Goal: Task Accomplishment & Management: Complete application form

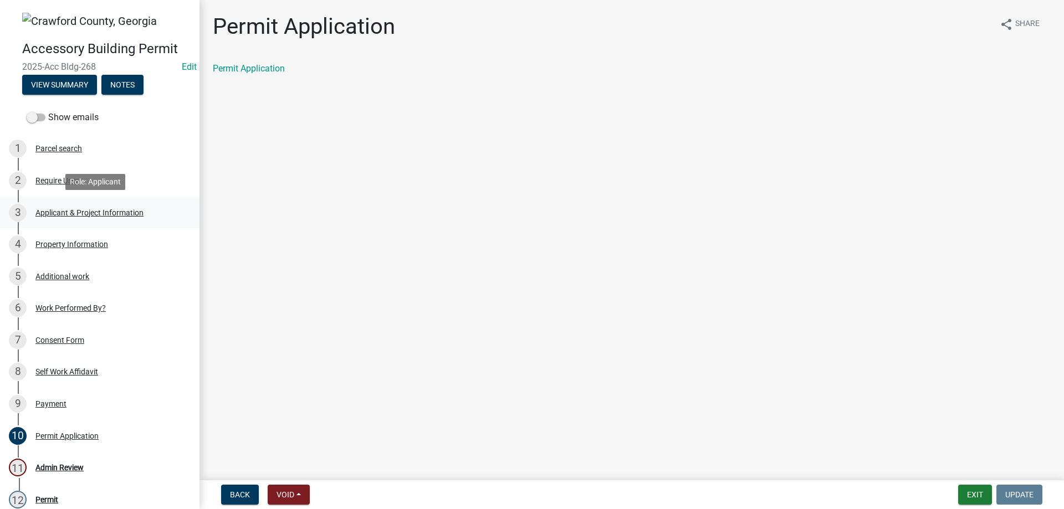
click at [70, 207] on div "3 Applicant & Project Information" at bounding box center [95, 213] width 173 height 18
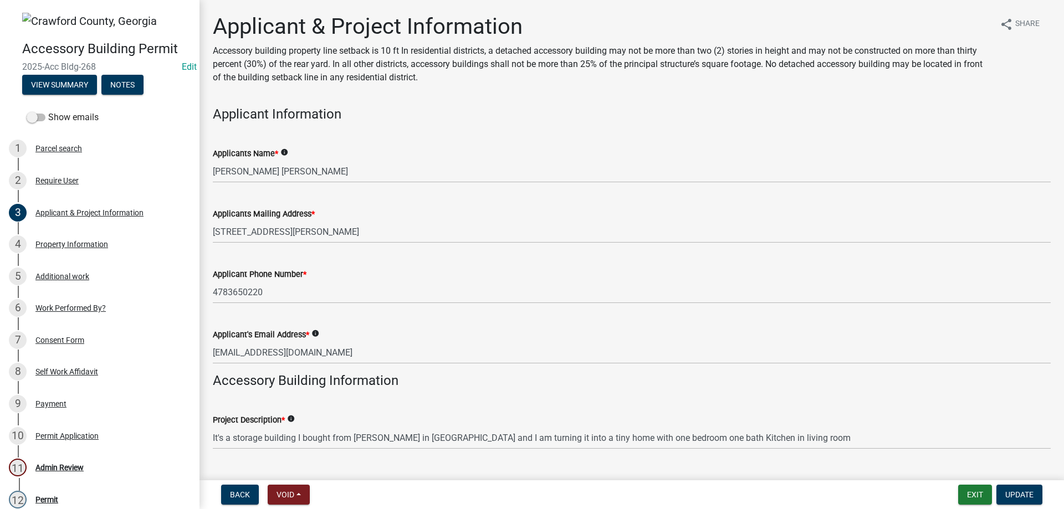
scroll to position [166, 0]
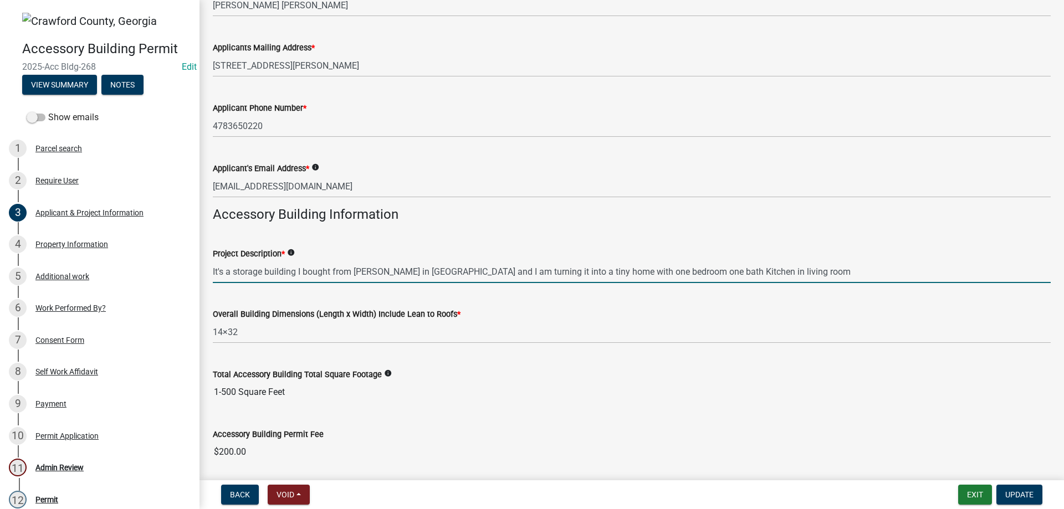
click at [403, 273] on input "It's a storage building I bought from Wade yoders in Fort Valley and I am turni…" at bounding box center [632, 271] width 838 height 23
drag, startPoint x: 213, startPoint y: 272, endPoint x: 850, endPoint y: 277, distance: 636.7
click at [850, 277] on input "It's a storage building I bought from Wade yoders in Fort Valley and I am turni…" at bounding box center [632, 271] width 838 height 23
type input "storage building"
click at [1018, 497] on span "Update" at bounding box center [1019, 494] width 28 height 9
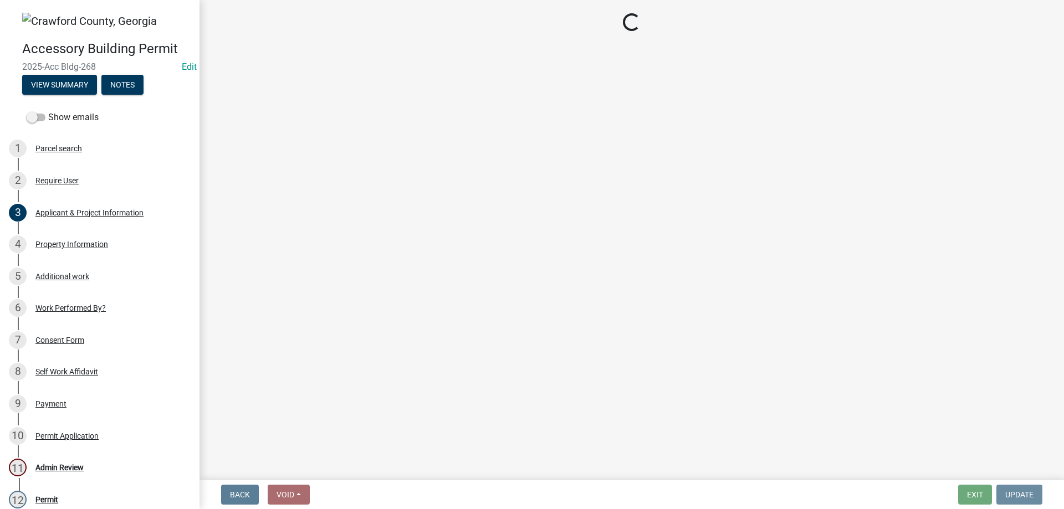
scroll to position [0, 0]
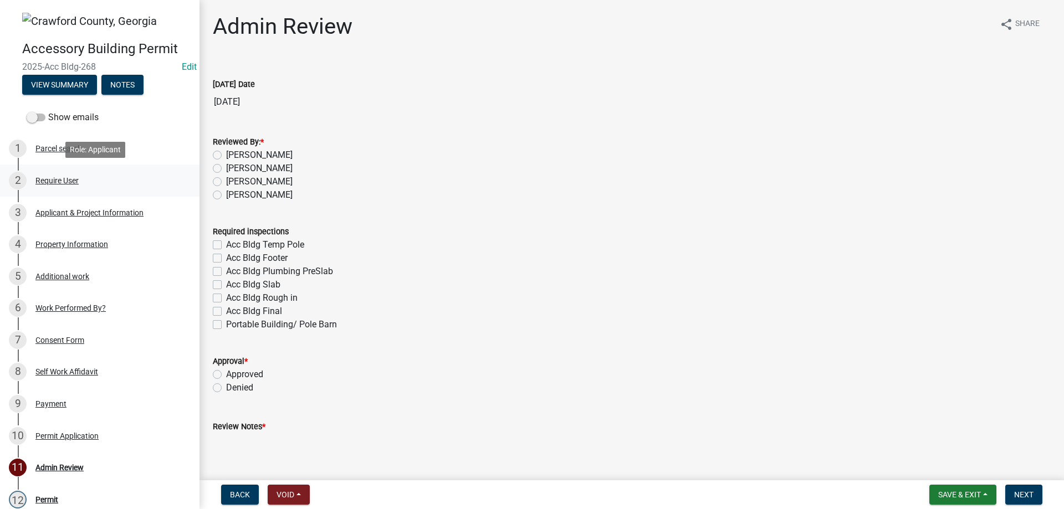
click at [69, 182] on div "Require User" at bounding box center [56, 181] width 43 height 8
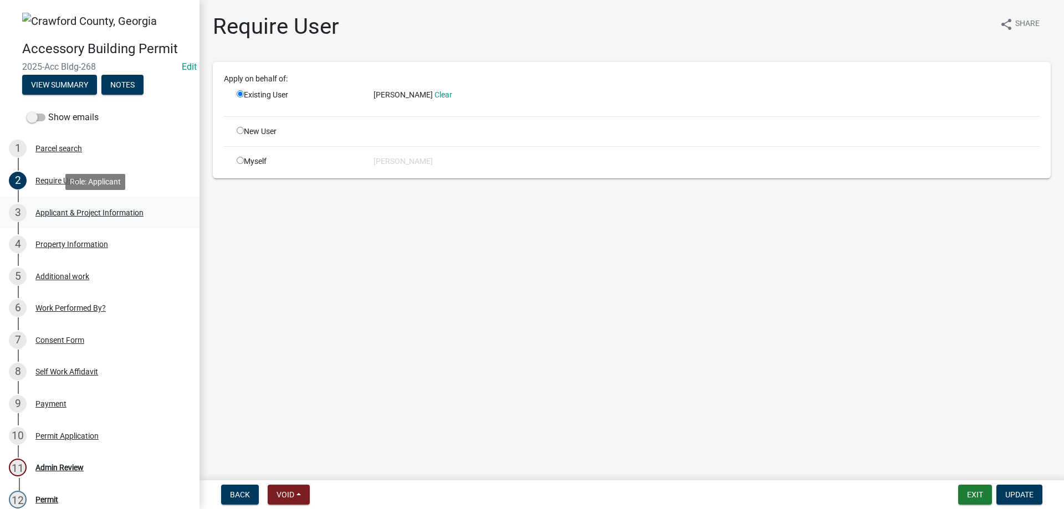
click at [69, 213] on div "Applicant & Project Information" at bounding box center [89, 213] width 108 height 8
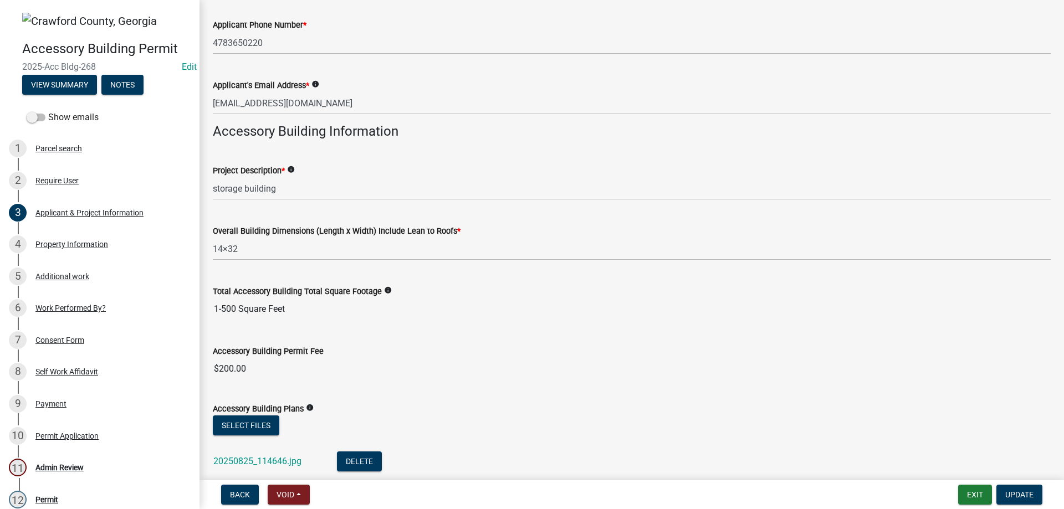
scroll to position [327, 0]
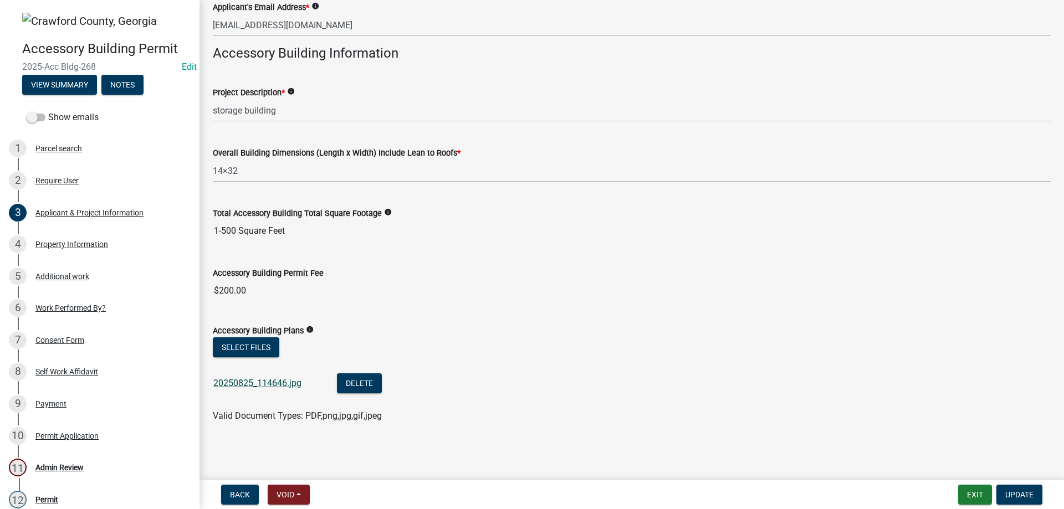
click at [259, 385] on link "20250825_114646.jpg" at bounding box center [257, 383] width 88 height 11
click at [62, 241] on div "Property Information" at bounding box center [71, 244] width 73 height 8
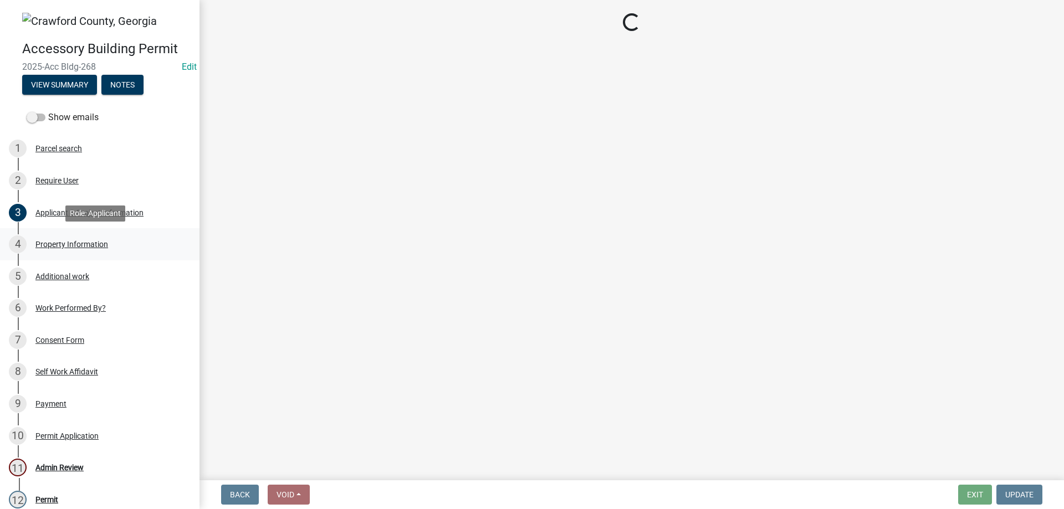
scroll to position [0, 0]
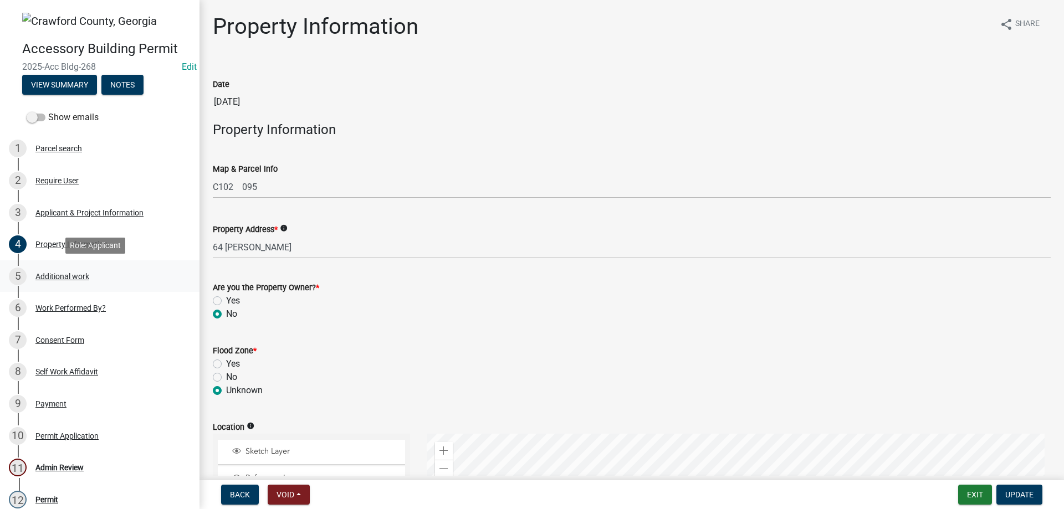
click at [58, 276] on div "Additional work" at bounding box center [62, 277] width 54 height 8
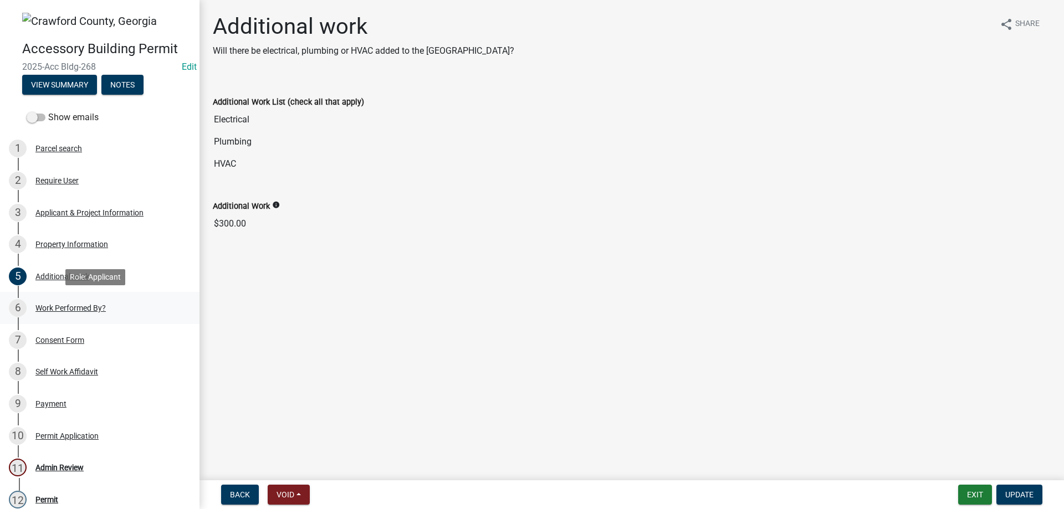
click at [92, 307] on div "Work Performed By?" at bounding box center [70, 308] width 70 height 8
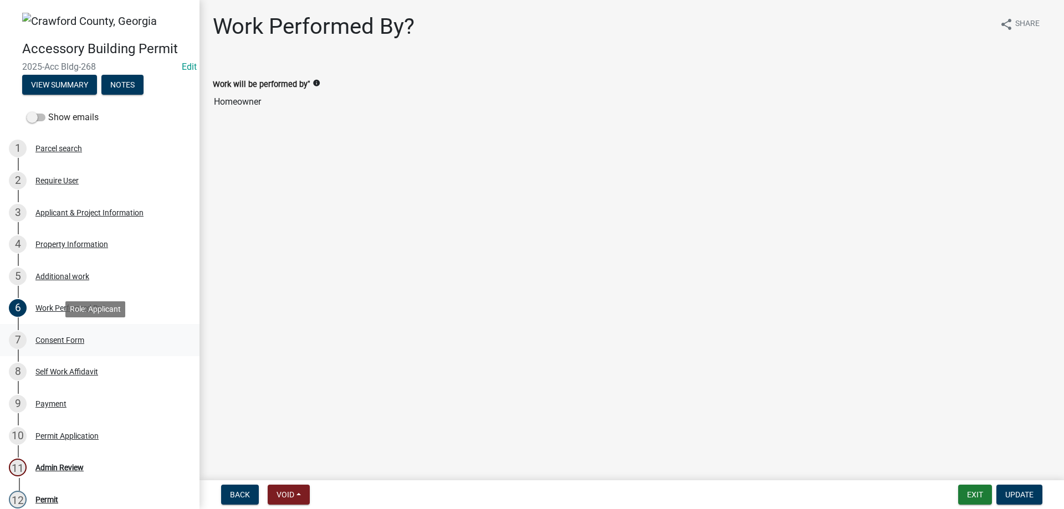
click at [54, 341] on div "Consent Form" at bounding box center [59, 340] width 49 height 8
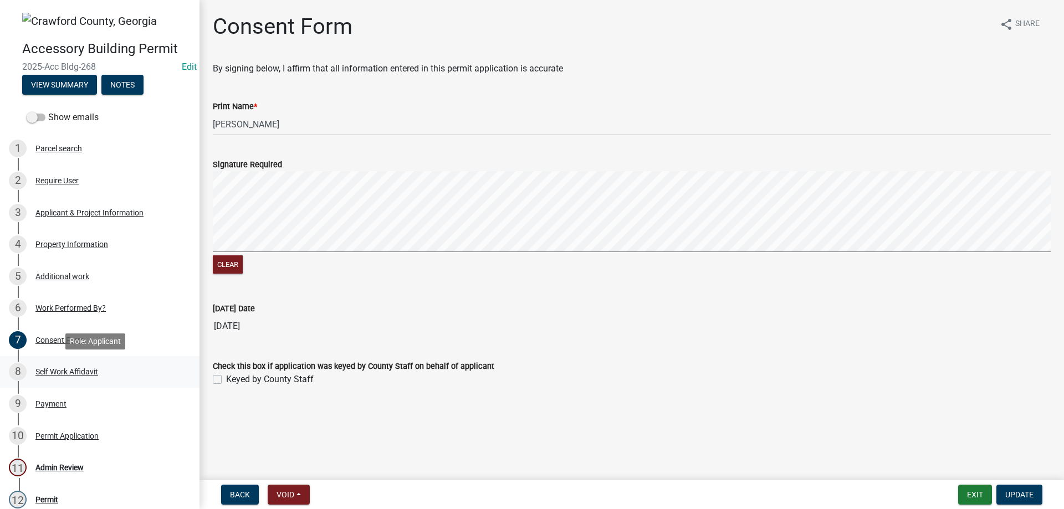
click at [57, 368] on div "Self Work Affidavit" at bounding box center [66, 372] width 63 height 8
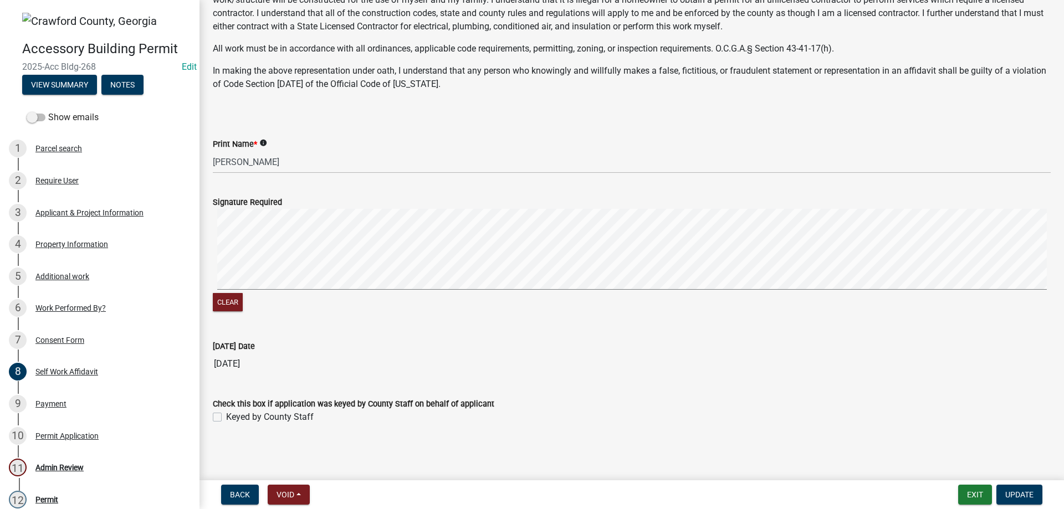
scroll to position [83, 0]
click at [56, 405] on div "Payment" at bounding box center [50, 404] width 31 height 8
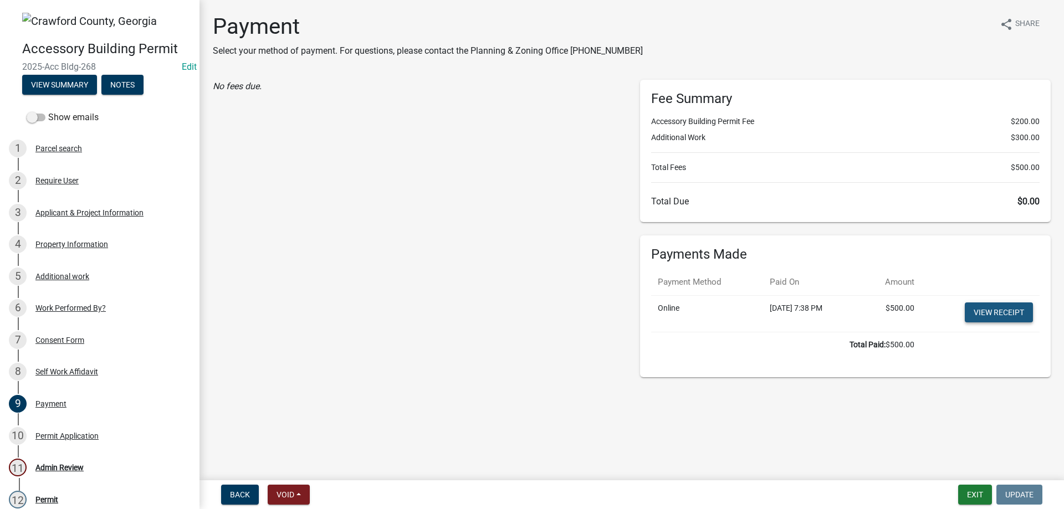
click at [984, 309] on link "View receipt" at bounding box center [999, 313] width 68 height 20
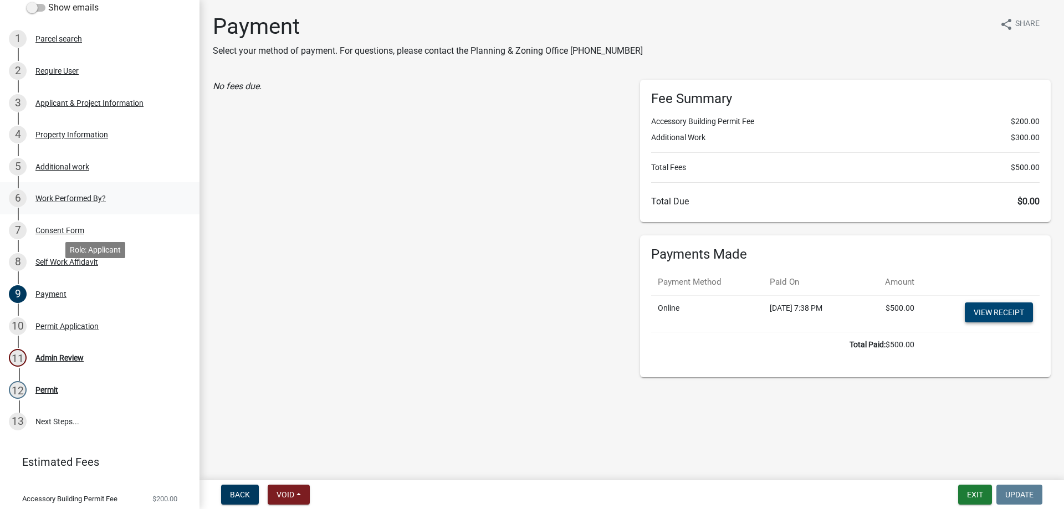
scroll to position [111, 0]
click at [41, 223] on div "7 Consent Form" at bounding box center [95, 230] width 173 height 18
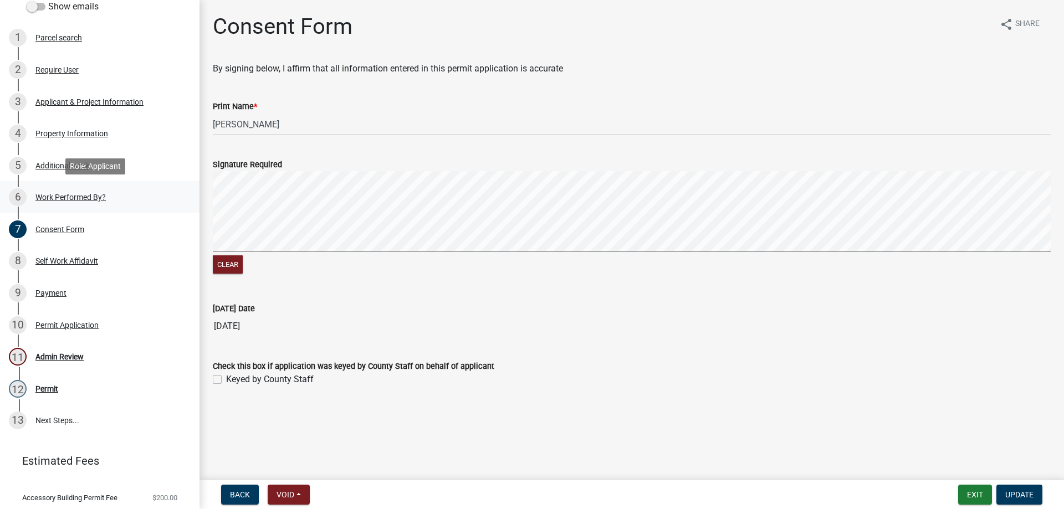
click at [49, 197] on div "Work Performed By?" at bounding box center [70, 197] width 70 height 8
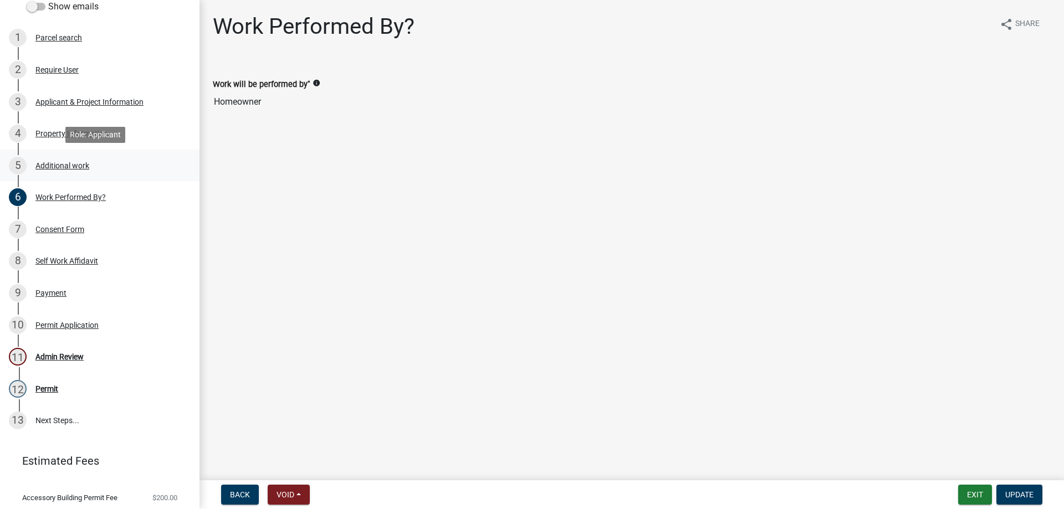
click at [57, 163] on div "Additional work" at bounding box center [62, 166] width 54 height 8
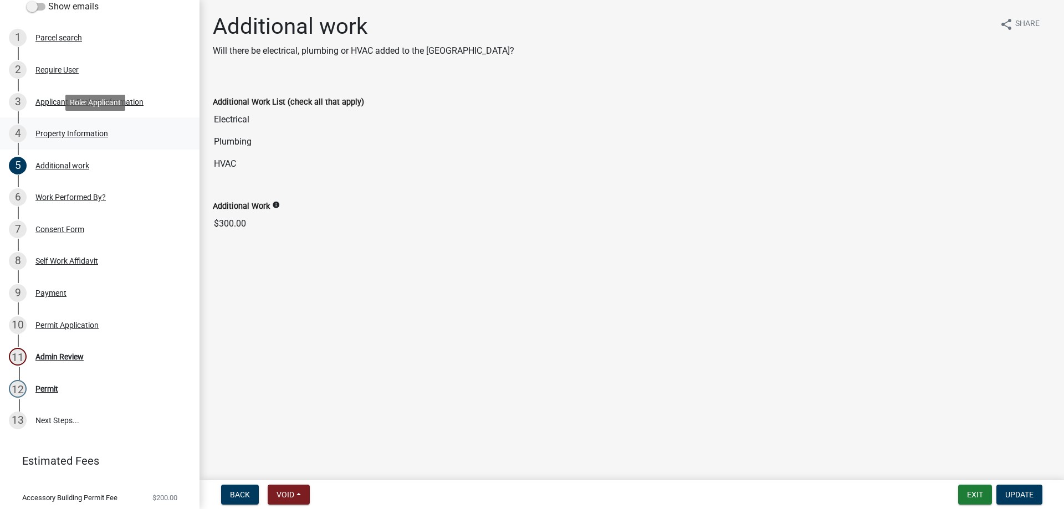
click at [68, 132] on div "Property Information" at bounding box center [71, 134] width 73 height 8
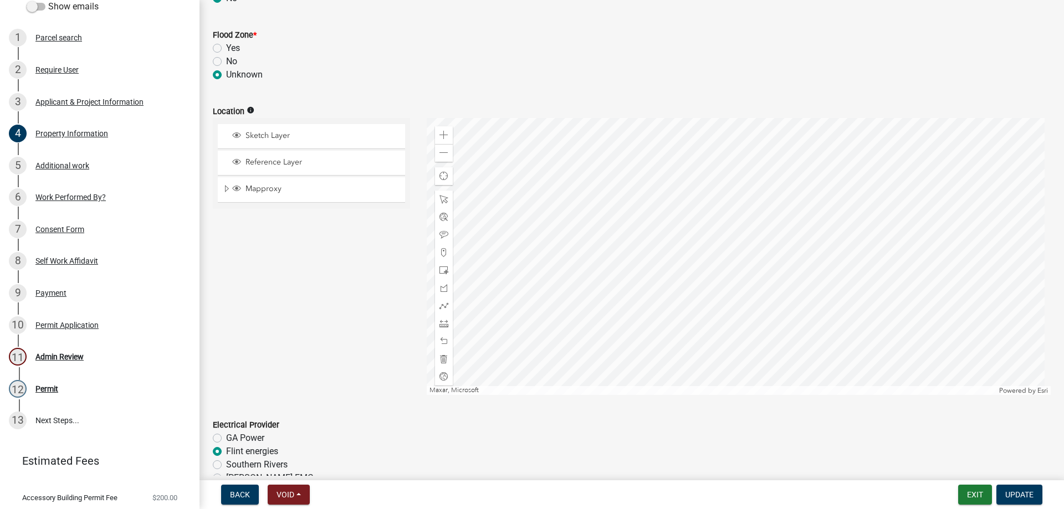
scroll to position [473, 0]
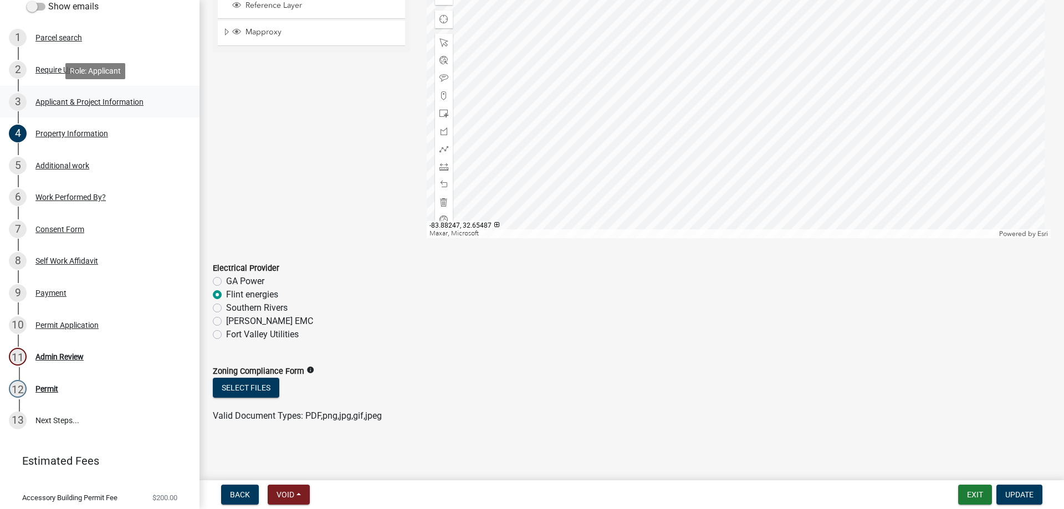
click at [75, 104] on div "Applicant & Project Information" at bounding box center [89, 102] width 108 height 8
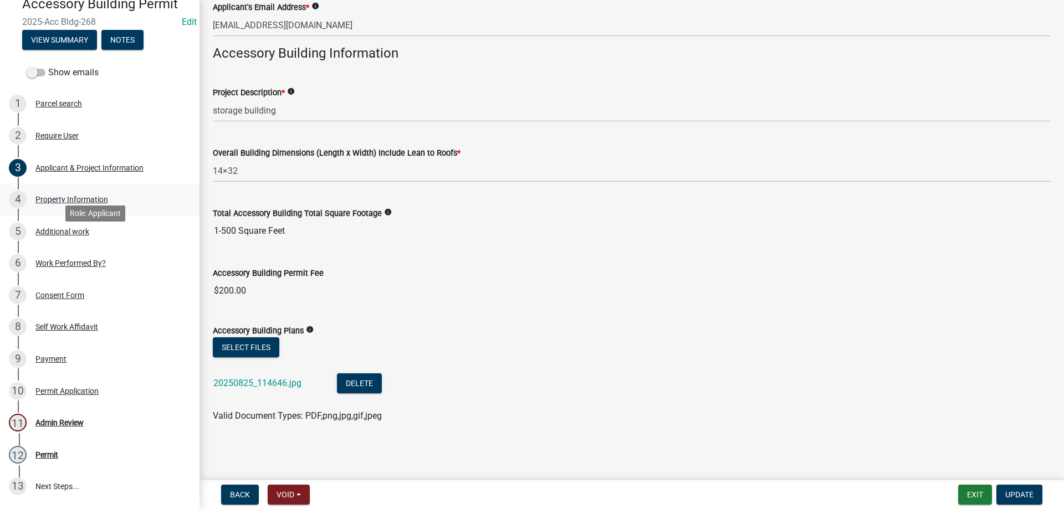
scroll to position [0, 0]
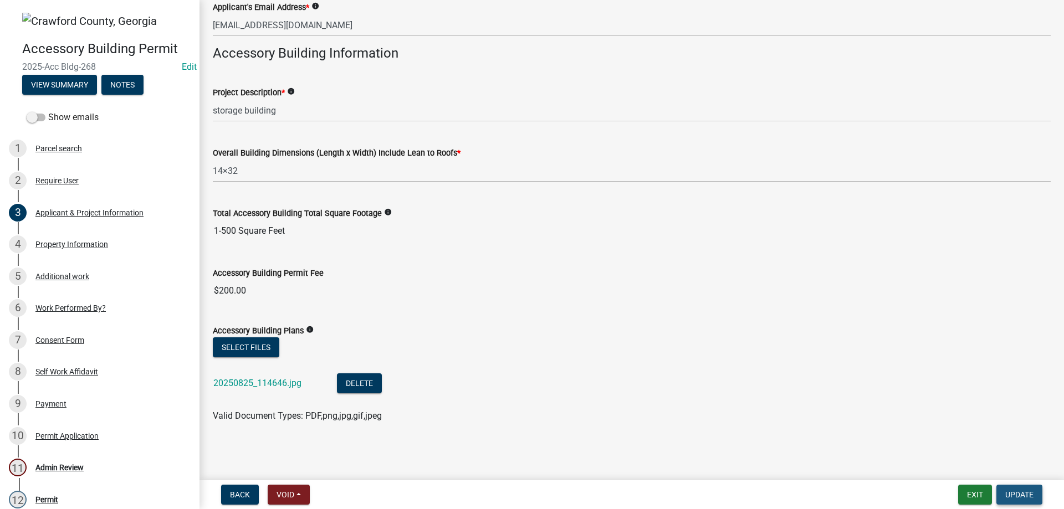
click at [1032, 495] on span "Update" at bounding box center [1019, 494] width 28 height 9
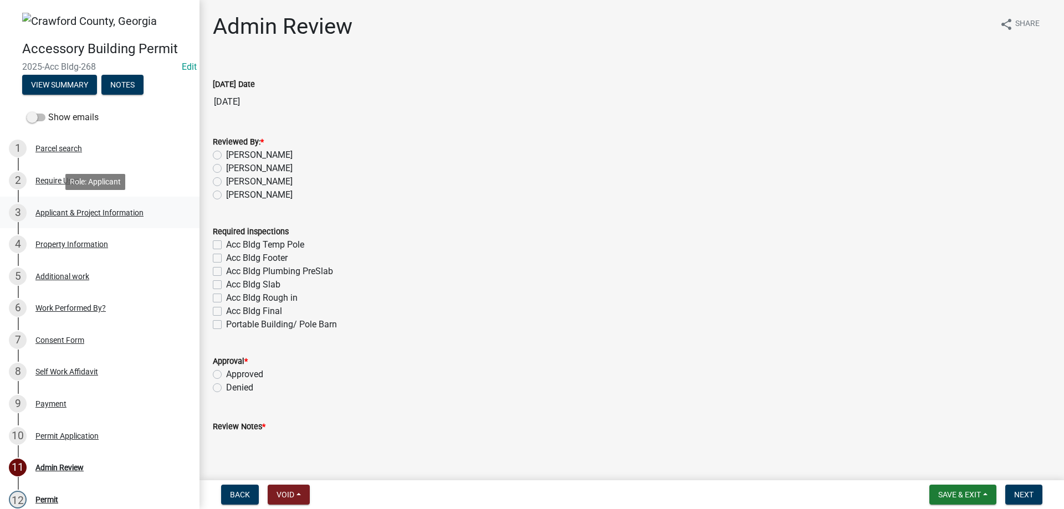
click at [86, 211] on div "Applicant & Project Information" at bounding box center [89, 213] width 108 height 8
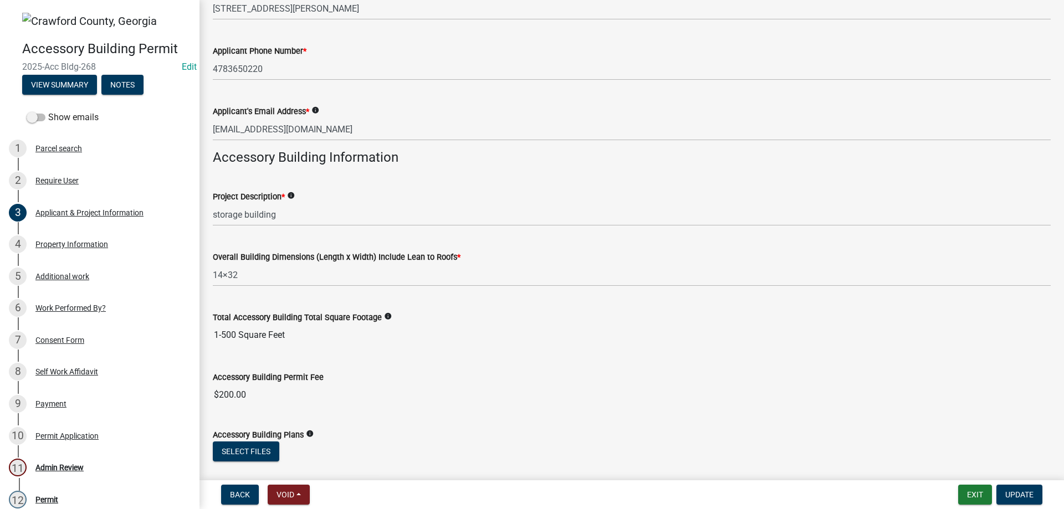
scroll to position [327, 0]
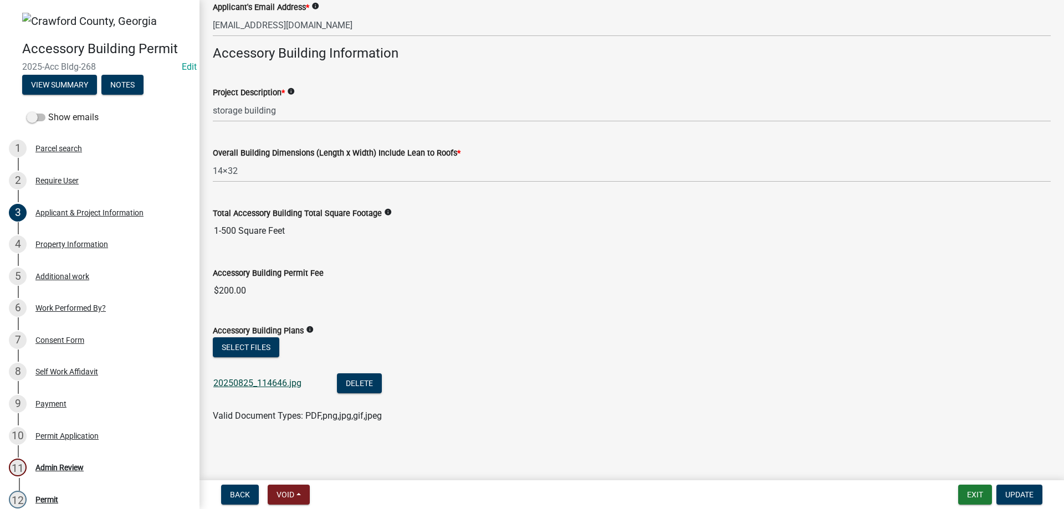
click at [256, 380] on link "20250825_114646.jpg" at bounding box center [257, 383] width 88 height 11
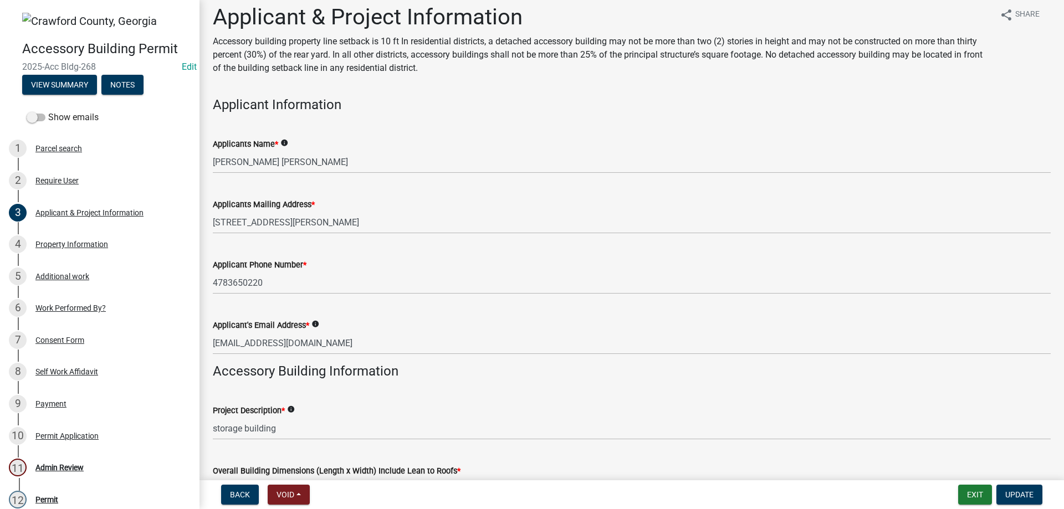
scroll to position [0, 0]
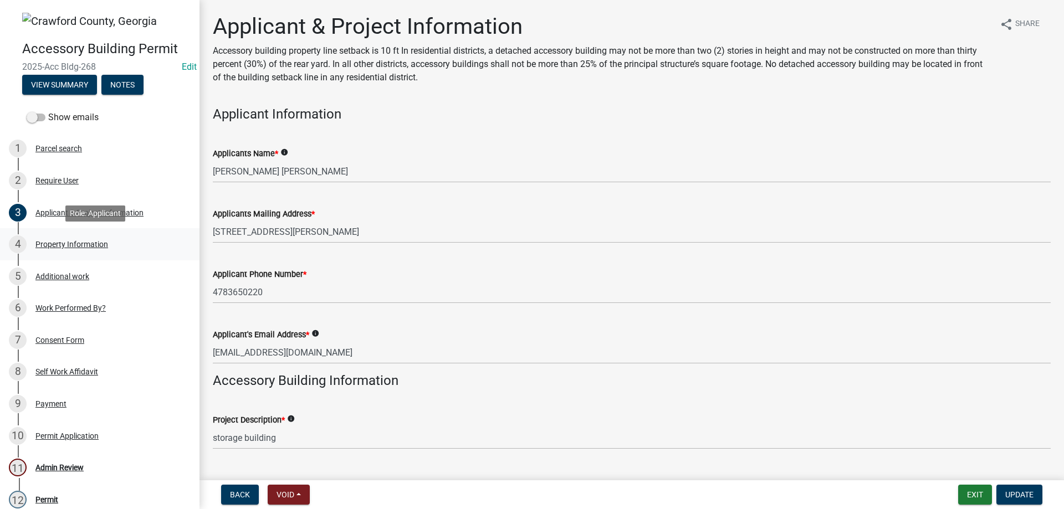
click at [49, 243] on div "Property Information" at bounding box center [71, 244] width 73 height 8
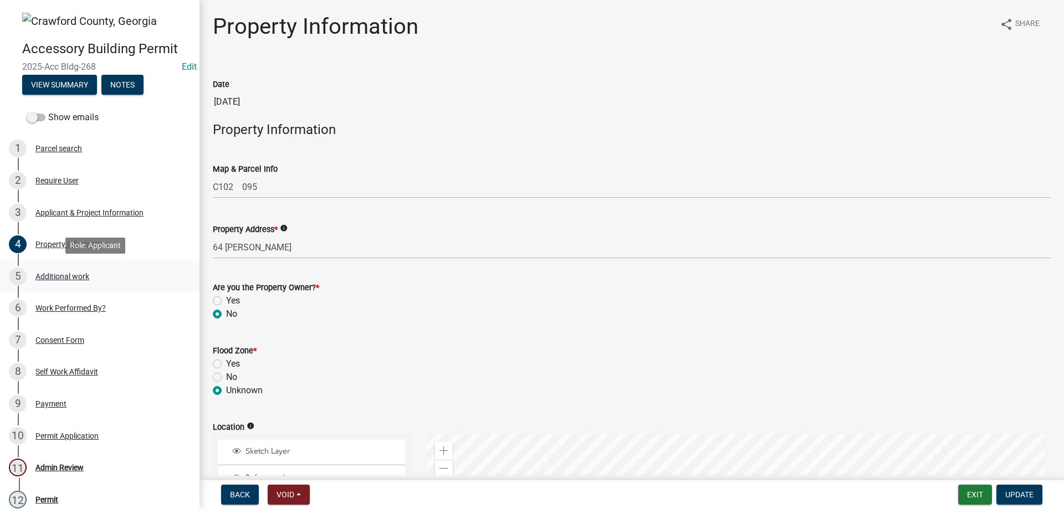
click at [50, 277] on div "Additional work" at bounding box center [62, 277] width 54 height 8
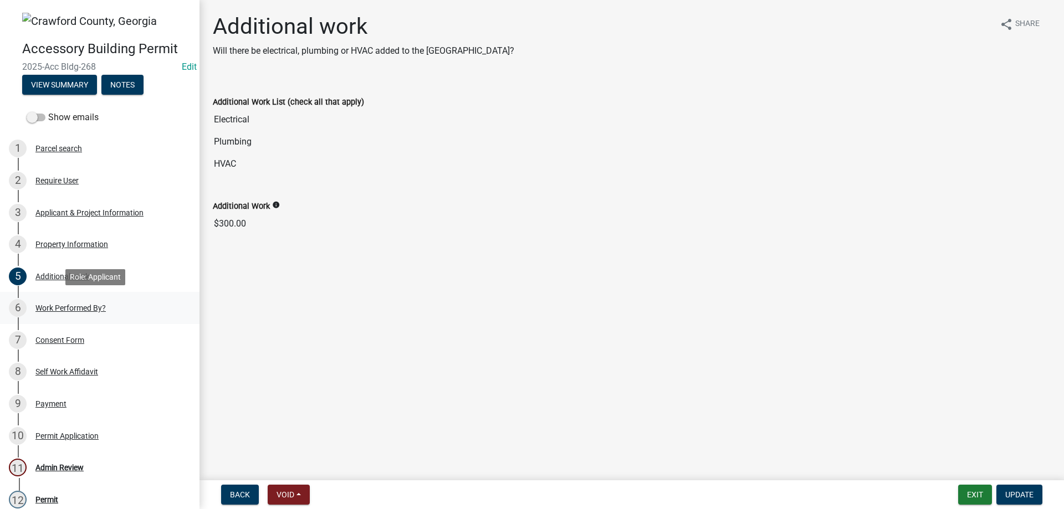
click at [53, 308] on div "Work Performed By?" at bounding box center [70, 308] width 70 height 8
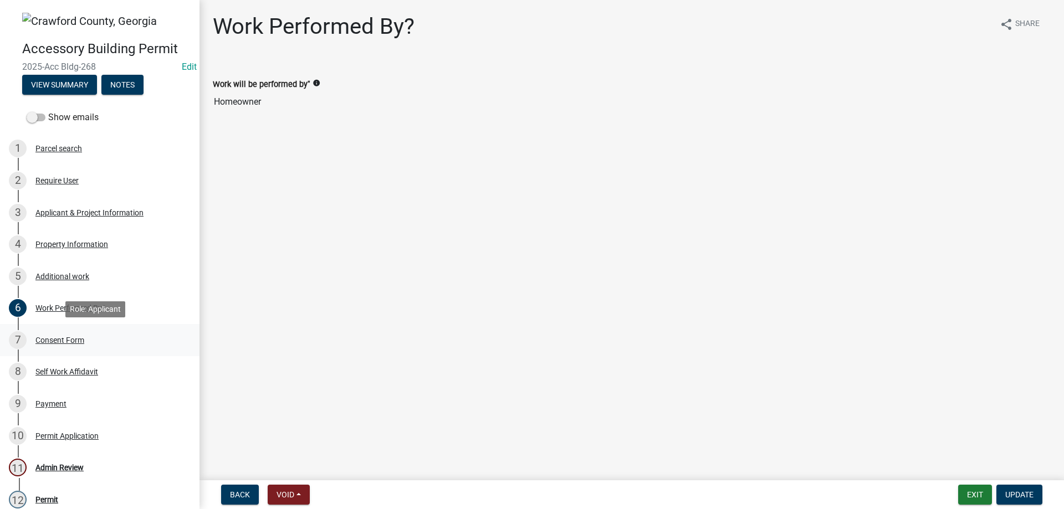
click at [64, 342] on div "Consent Form" at bounding box center [59, 340] width 49 height 8
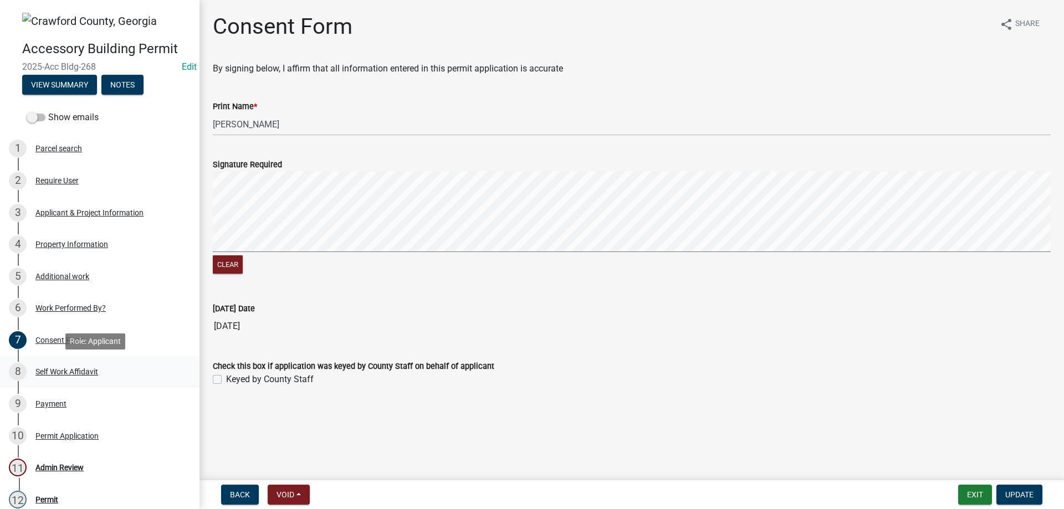
click at [68, 370] on div "Self Work Affidavit" at bounding box center [66, 372] width 63 height 8
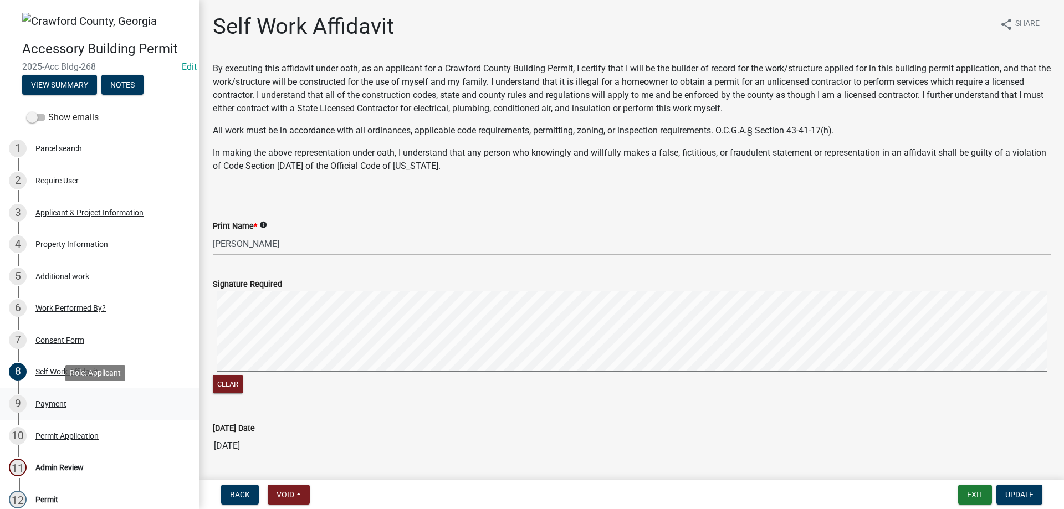
click at [53, 404] on div "Payment" at bounding box center [50, 404] width 31 height 8
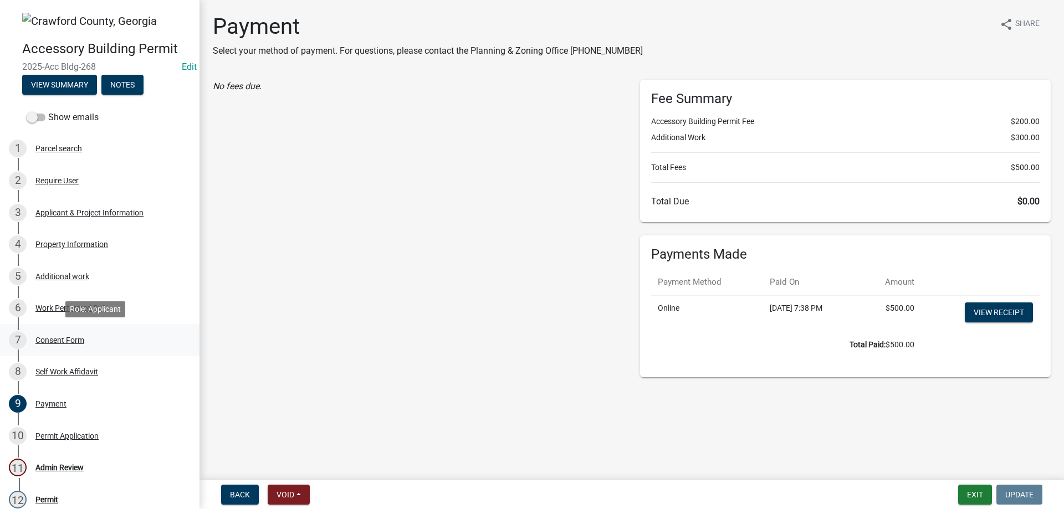
click at [49, 341] on div "Consent Form" at bounding box center [59, 340] width 49 height 8
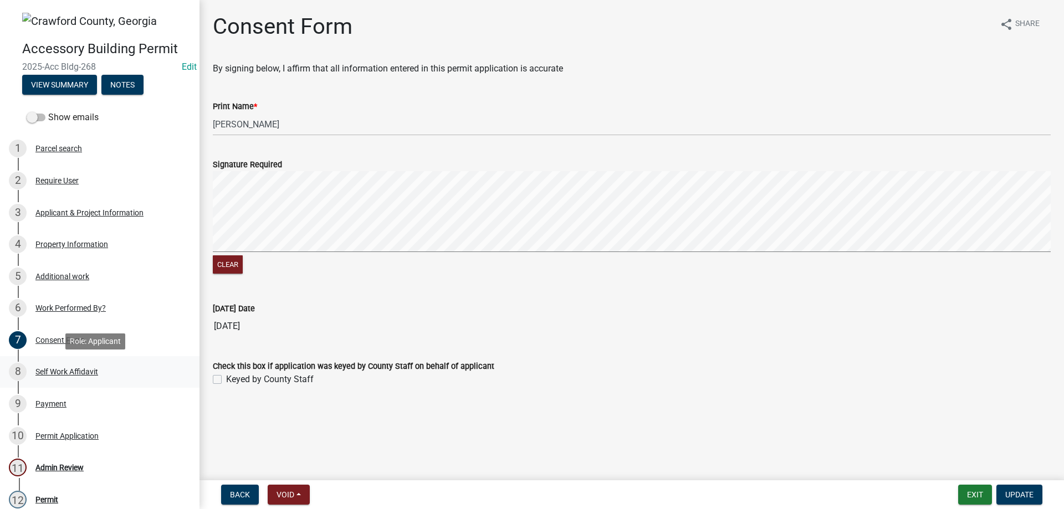
click at [55, 371] on div "Self Work Affidavit" at bounding box center [66, 372] width 63 height 8
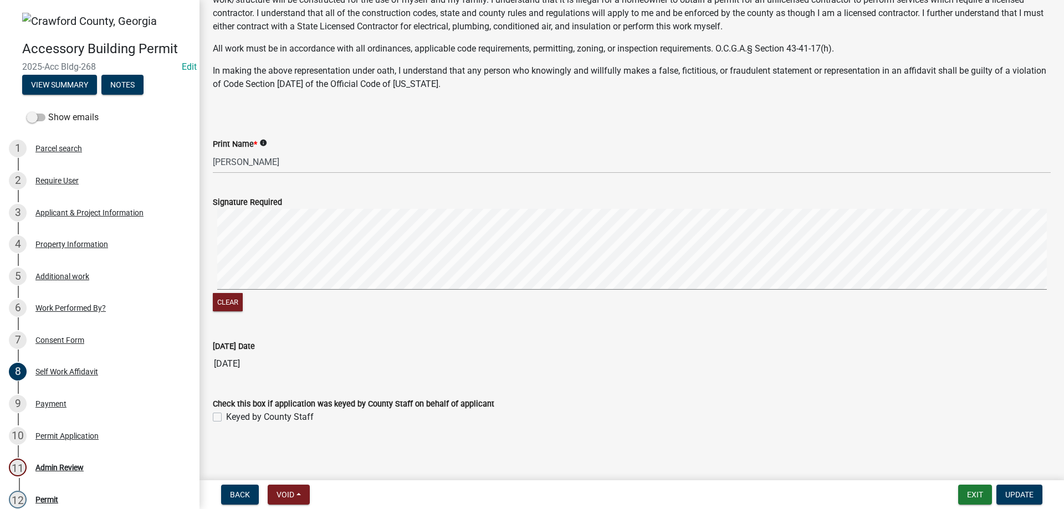
scroll to position [83, 0]
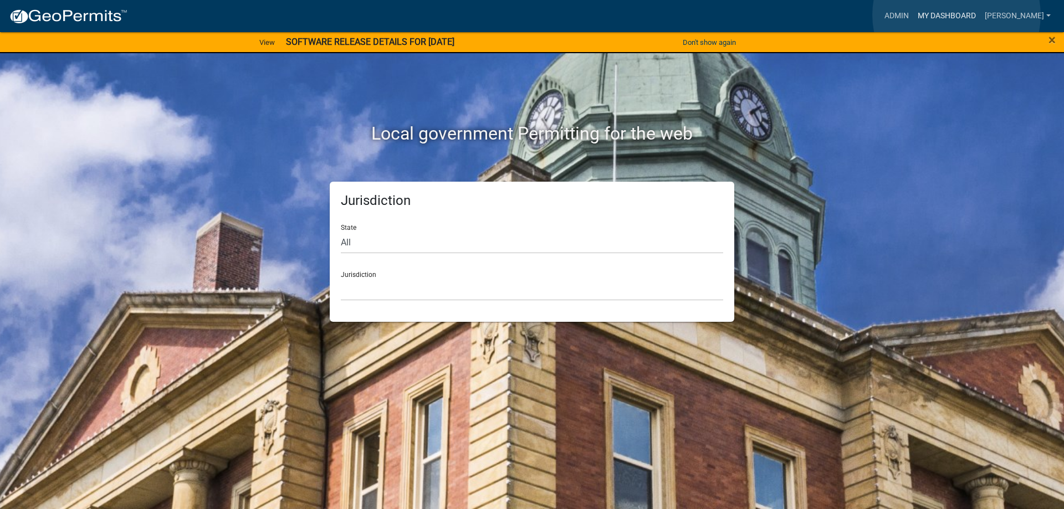
click at [956, 14] on link "My Dashboard" at bounding box center [946, 16] width 67 height 21
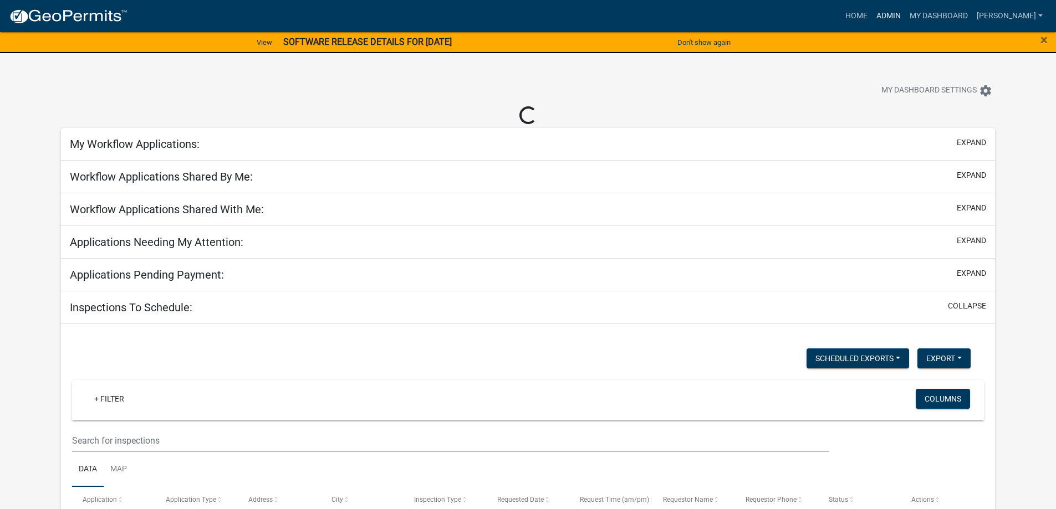
click at [900, 21] on link "Admin" at bounding box center [888, 16] width 33 height 21
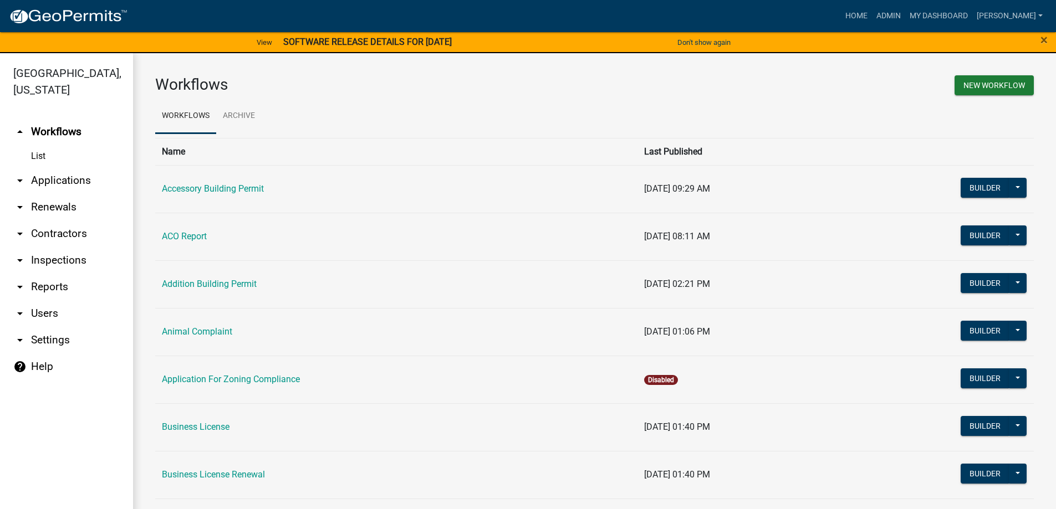
click at [65, 183] on link "arrow_drop_down Applications" at bounding box center [66, 180] width 133 height 27
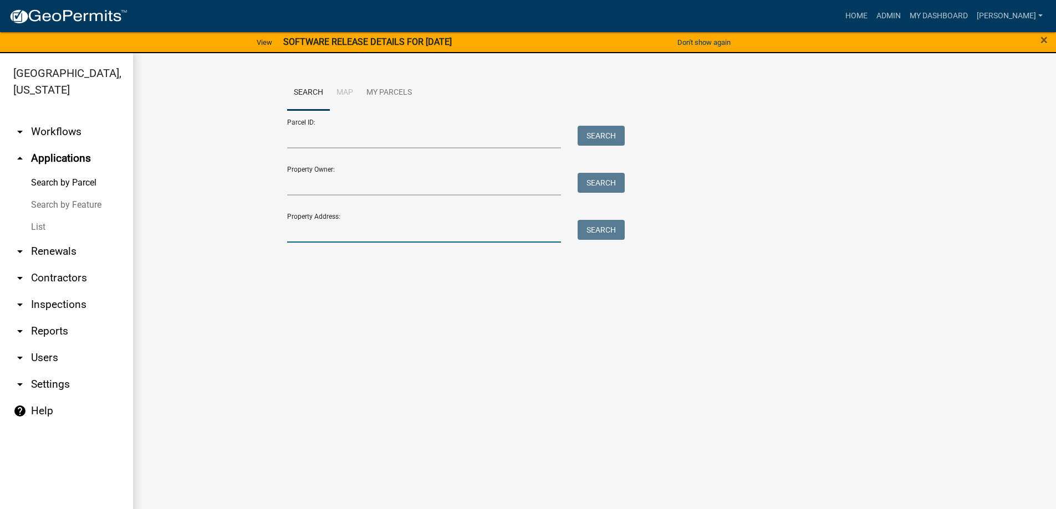
click at [430, 230] on input "Property Address:" at bounding box center [424, 231] width 274 height 23
type input "136"
click at [606, 224] on button "Search" at bounding box center [600, 230] width 47 height 20
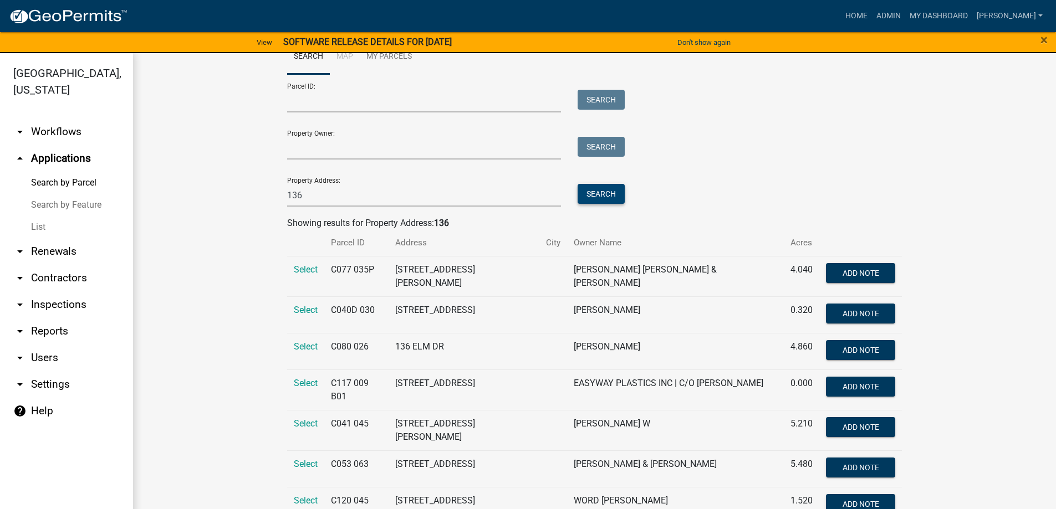
scroll to position [55, 0]
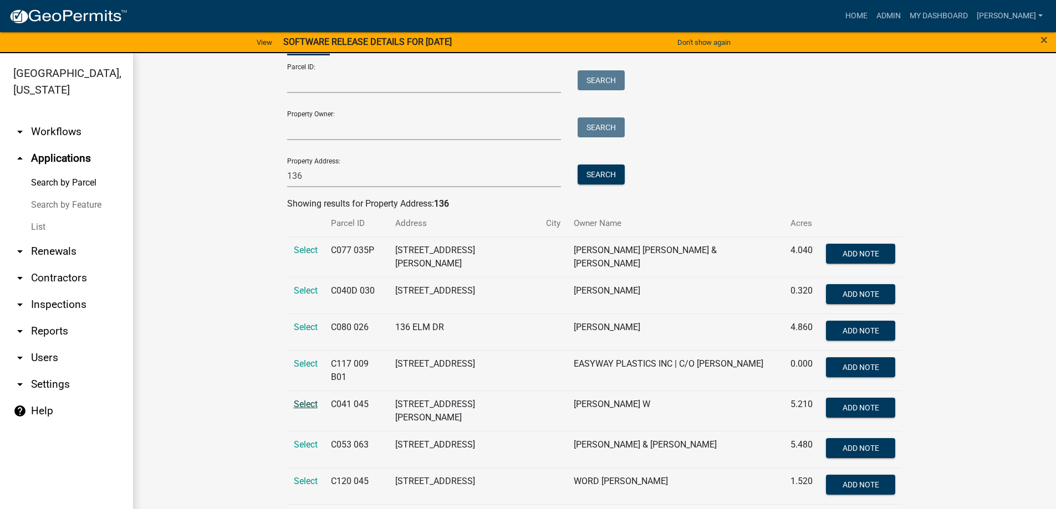
click at [299, 399] on span "Select" at bounding box center [306, 404] width 24 height 11
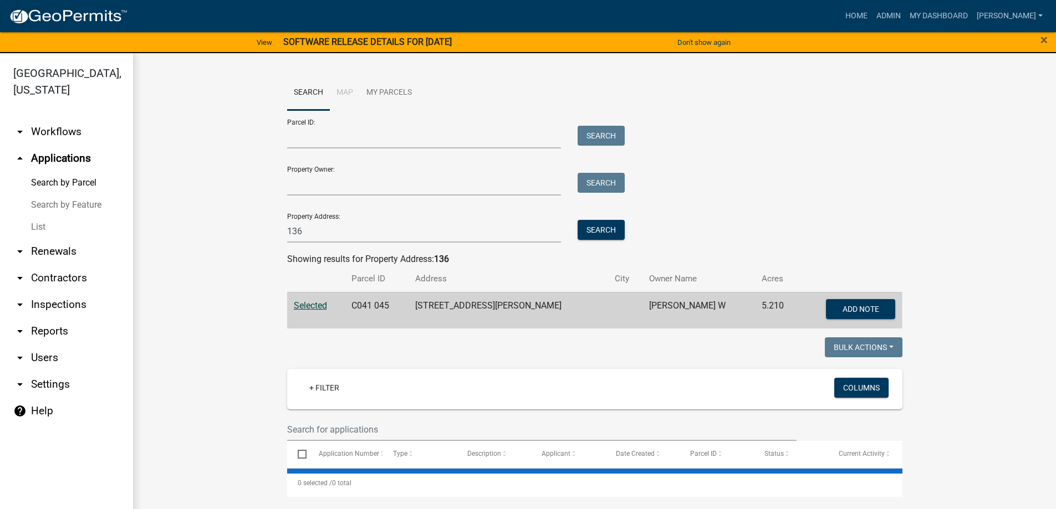
scroll to position [0, 0]
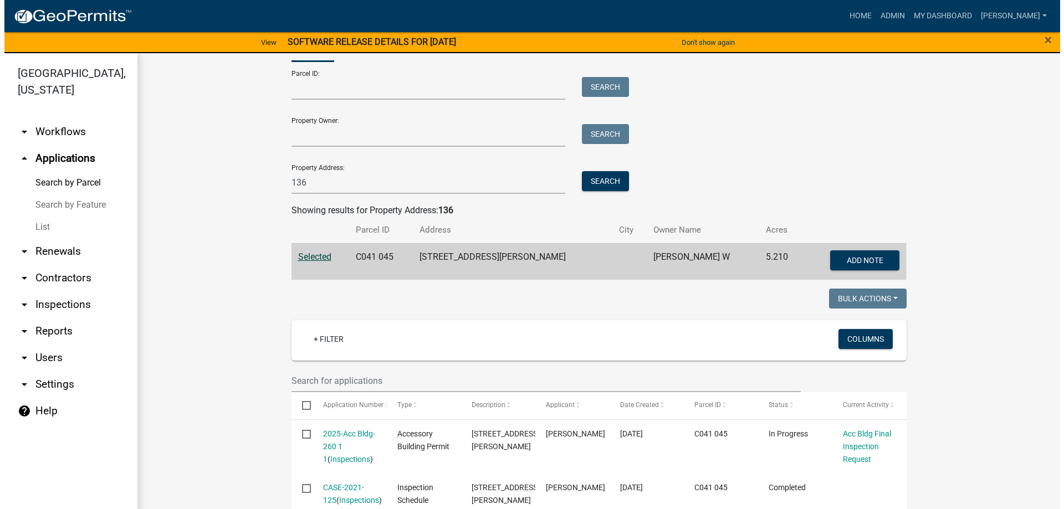
scroll to position [108, 0]
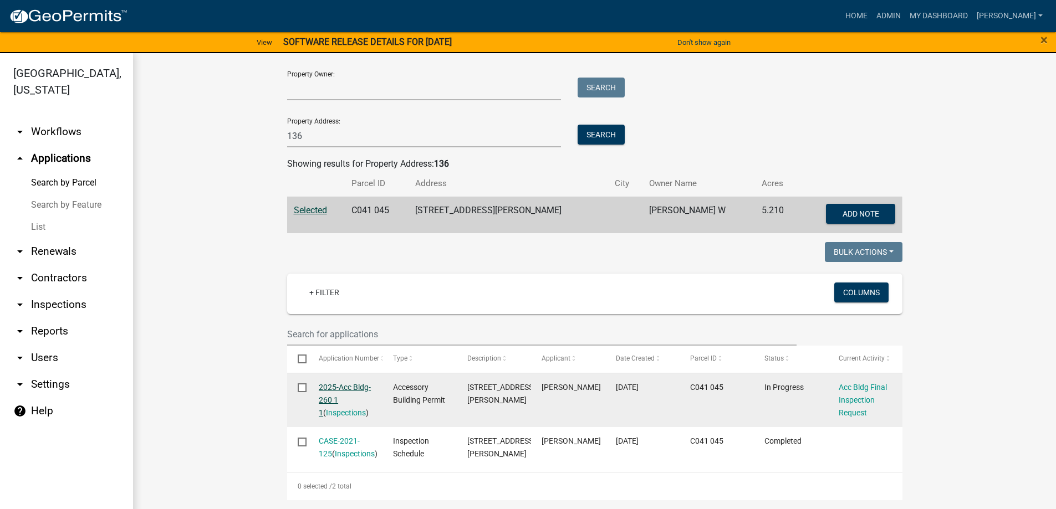
click at [340, 383] on link "2025-Acc Bldg-260 1 1" at bounding box center [345, 400] width 52 height 34
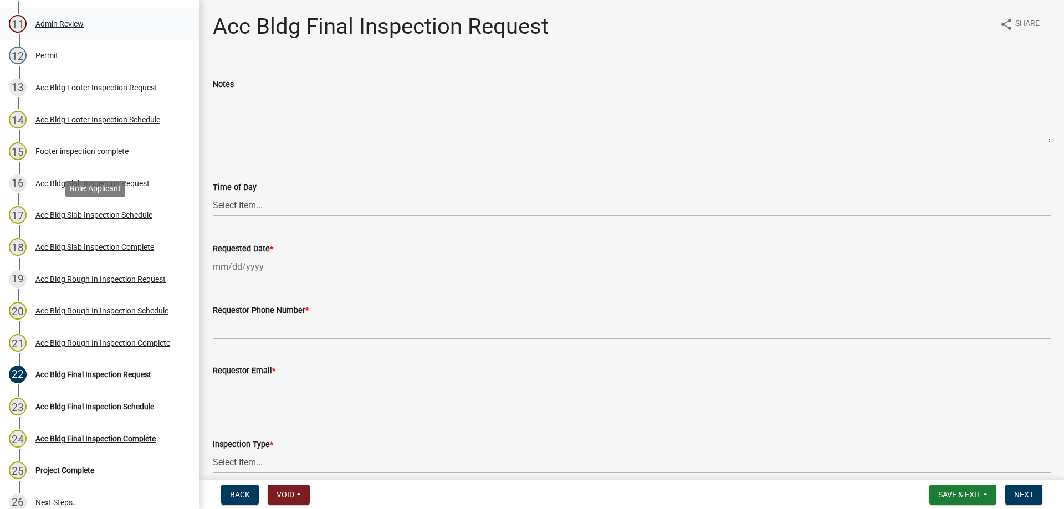
scroll to position [554, 0]
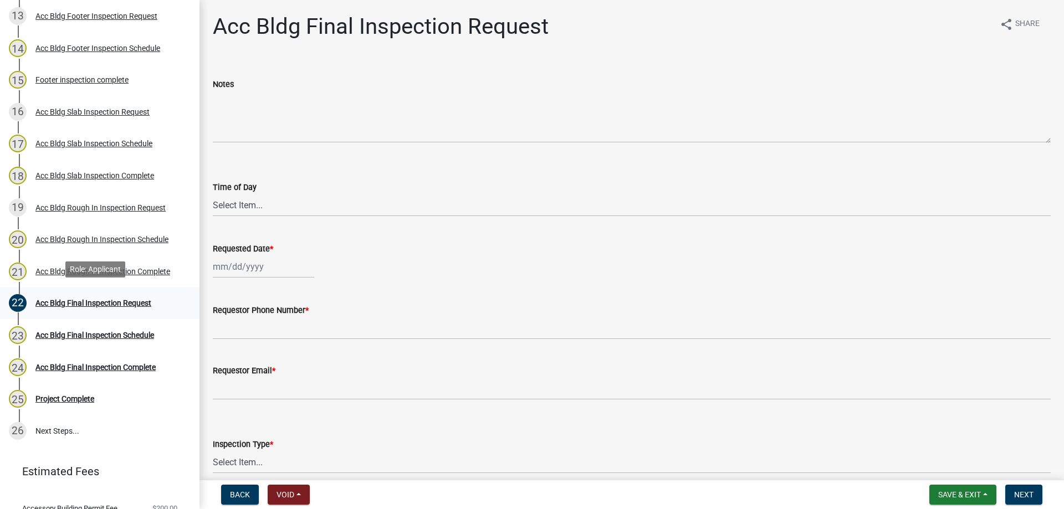
click at [126, 299] on div "Acc Bldg Final Inspection Request" at bounding box center [93, 303] width 116 height 8
click at [128, 299] on div "Acc Bldg Final Inspection Request" at bounding box center [93, 303] width 116 height 8
click at [231, 206] on select "Select Item... AM PM" at bounding box center [632, 205] width 838 height 23
click at [213, 194] on select "Select Item... AM PM" at bounding box center [632, 205] width 838 height 23
select select "bf908fe7-263a-48aa-a9a6-8cb03b195b17"
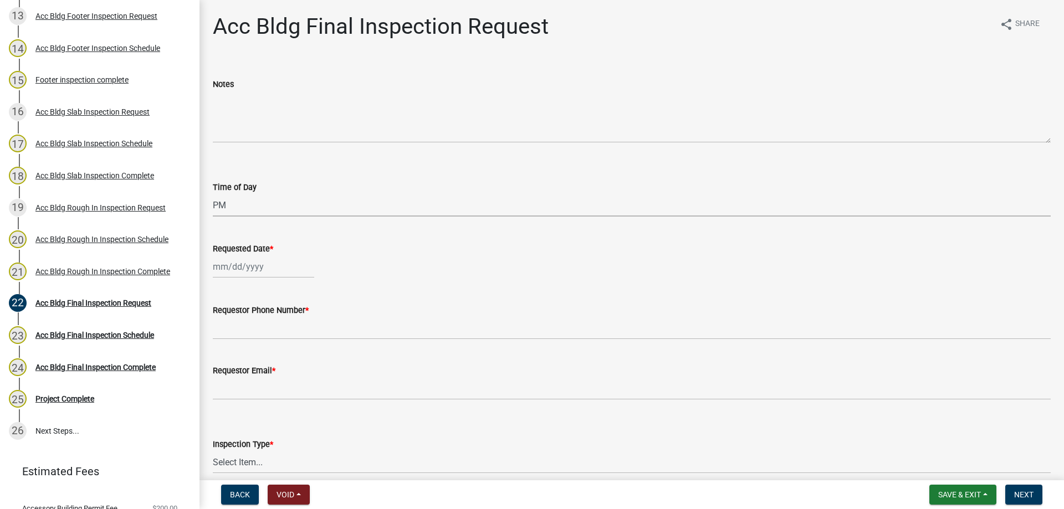
select select "10"
select select "2025"
click at [252, 269] on div "[PERSON_NAME] Feb Mar Apr [PERSON_NAME][DATE] Oct Nov [DATE] 1526 1527 1528 152…" at bounding box center [263, 266] width 101 height 23
click at [240, 342] on div "7" at bounding box center [242, 344] width 18 height 18
type input "[DATE]"
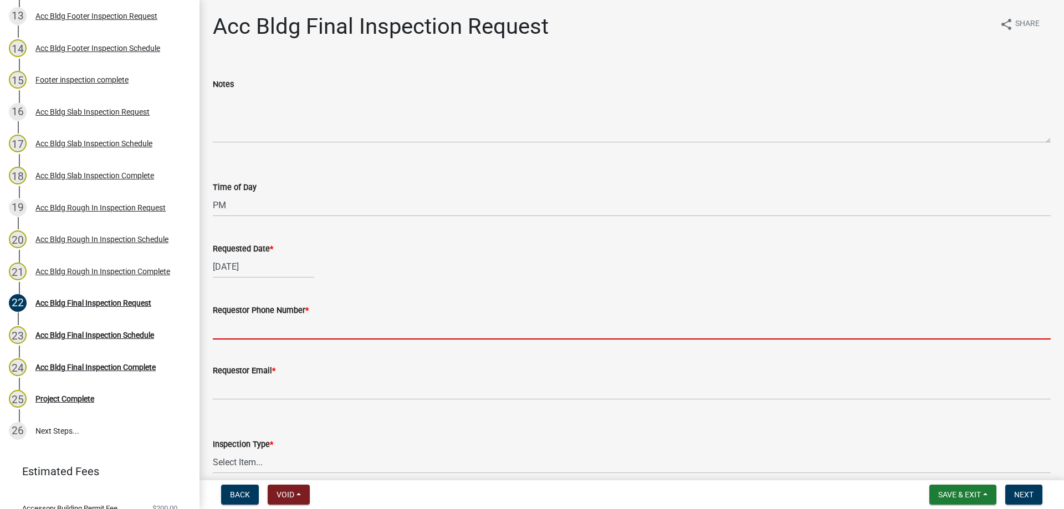
click at [252, 323] on input "Requestor Phone Number *" at bounding box center [632, 328] width 838 height 23
type input "4788363199"
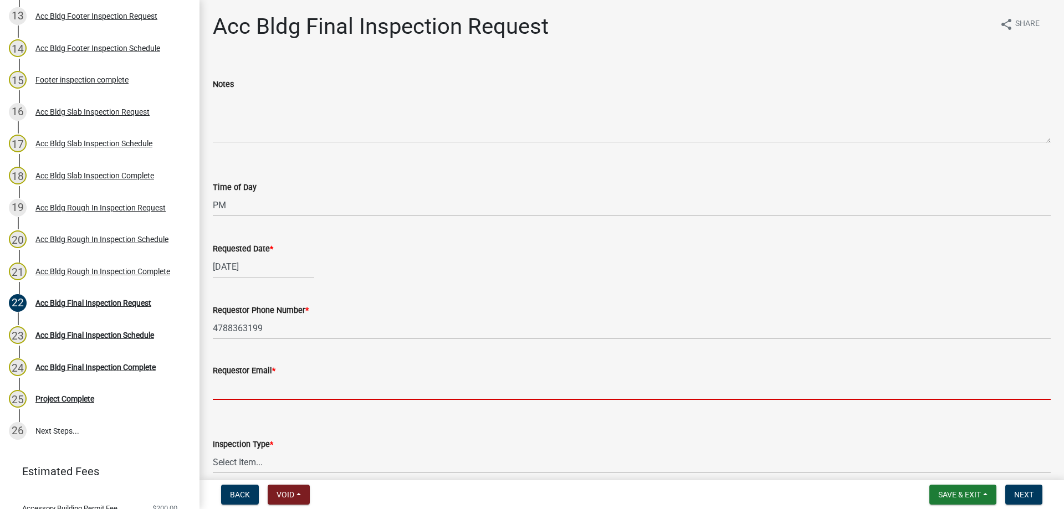
click at [289, 385] on input "Requestor Email *" at bounding box center [632, 388] width 838 height 23
type input "[PERSON_NAME][EMAIL_ADDRESS][DOMAIN_NAME]"
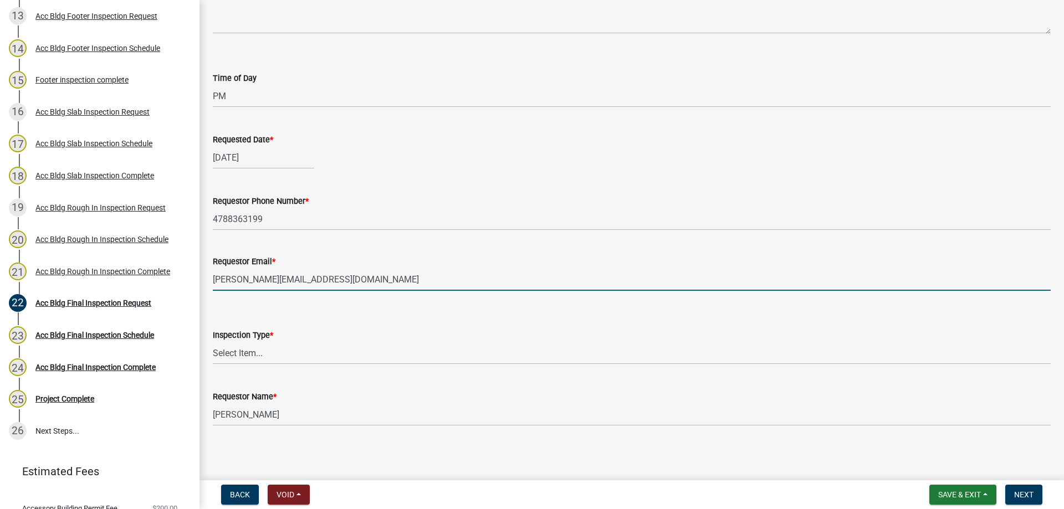
scroll to position [111, 0]
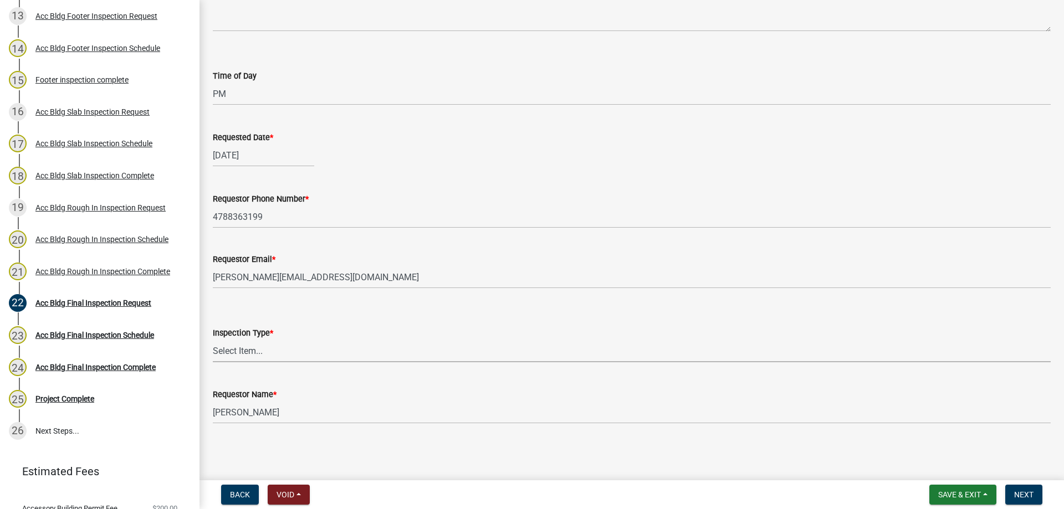
click at [262, 351] on select "Select Item... Final" at bounding box center [632, 351] width 838 height 23
click at [213, 340] on select "Select Item... Final" at bounding box center [632, 351] width 838 height 23
select select "e9a25109-1c2b-4b3e-a694-7df2c3c9e3a5"
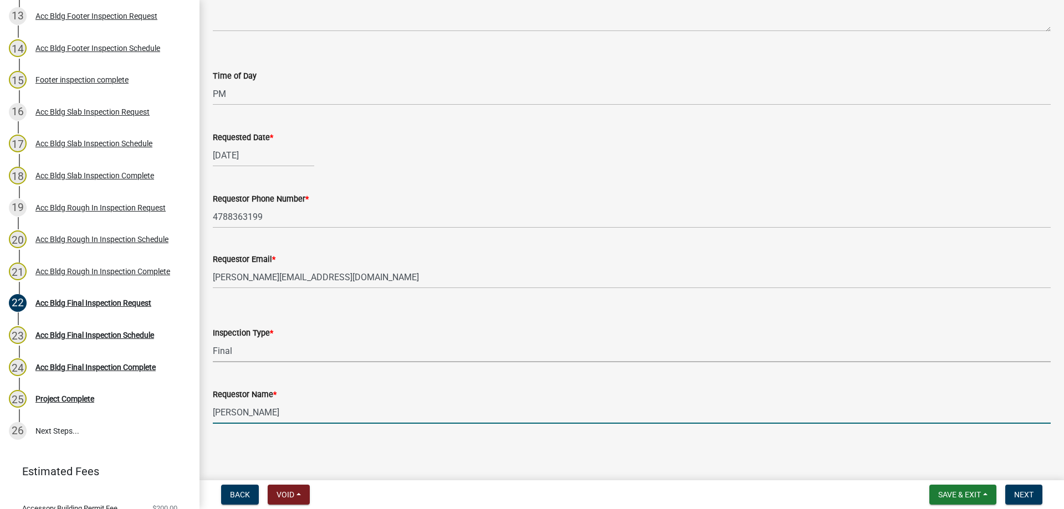
click at [288, 416] on input "[PERSON_NAME]" at bounding box center [632, 412] width 838 height 23
drag, startPoint x: 288, startPoint y: 416, endPoint x: 114, endPoint y: 418, distance: 174.0
click at [108, 424] on div "Accessory Building Permit 2025-Acc Bldg-260 Edit View Summary Notes Show emails…" at bounding box center [532, 254] width 1064 height 509
type input "[PERSON_NAME]"
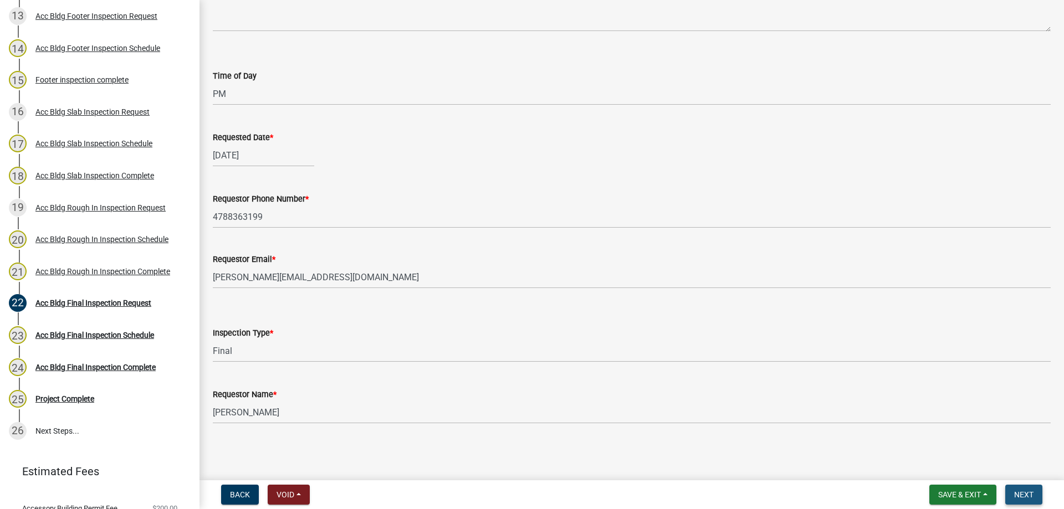
click at [1029, 492] on span "Next" at bounding box center [1023, 494] width 19 height 9
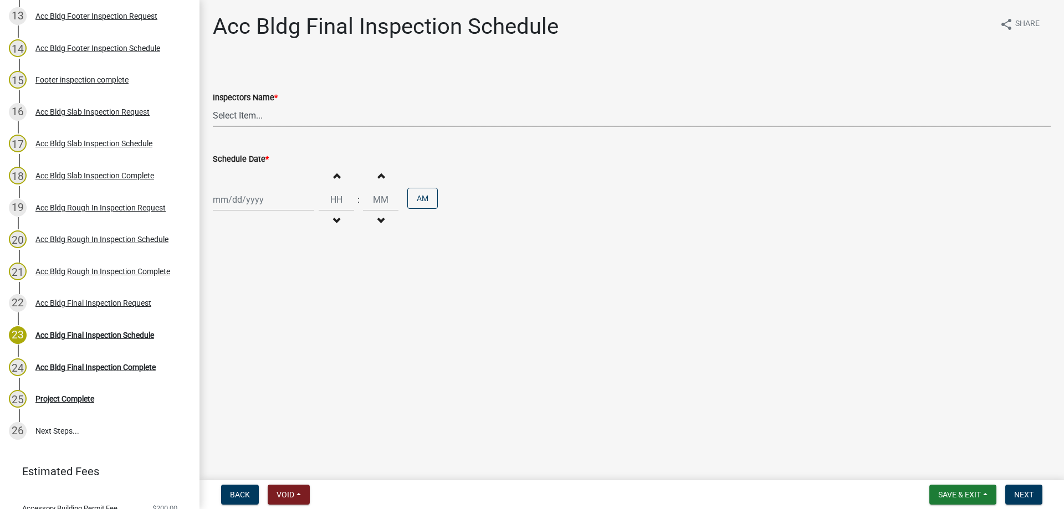
click at [251, 113] on select "Select Item... [PERSON_NAME].[PERSON_NAME] ([PERSON_NAME] )" at bounding box center [632, 115] width 838 height 23
select select "a844a88f-ba44-4800-9e08-05e10520dbf6"
click at [213, 104] on select "Select Item... [PERSON_NAME].[PERSON_NAME] ([PERSON_NAME] )" at bounding box center [632, 115] width 838 height 23
click at [267, 206] on div "[DATE] Mo Tu We Th Fr Sa Su 29 30 1 2 3 4 5 6 7 8 9 10 11 12 13 14 15 16 17 18 …" at bounding box center [263, 199] width 101 height 23
click at [243, 277] on div "7" at bounding box center [242, 277] width 18 height 18
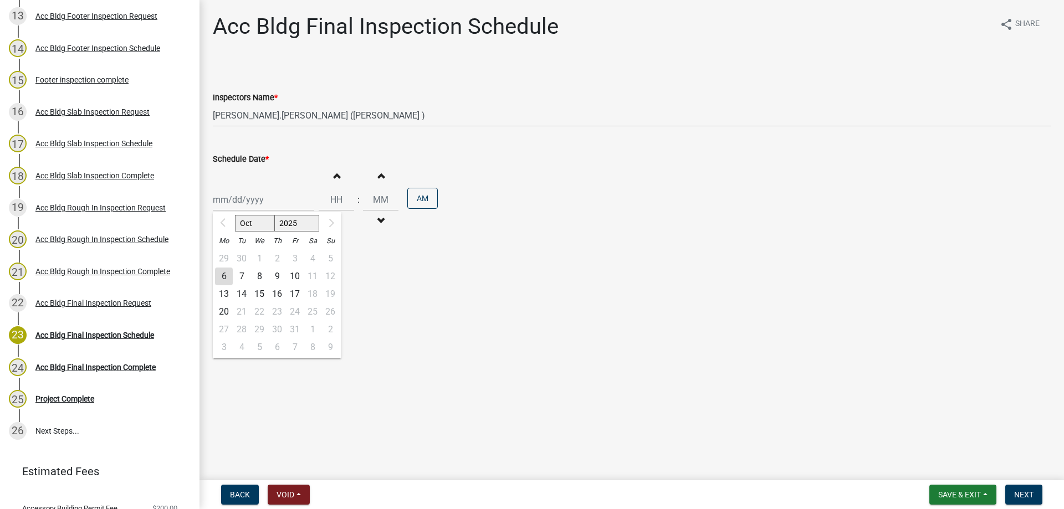
type input "[DATE]"
click at [335, 177] on span "button" at bounding box center [337, 175] width 6 height 9
type input "01"
type input "00"
click at [335, 177] on span "button" at bounding box center [337, 175] width 6 height 9
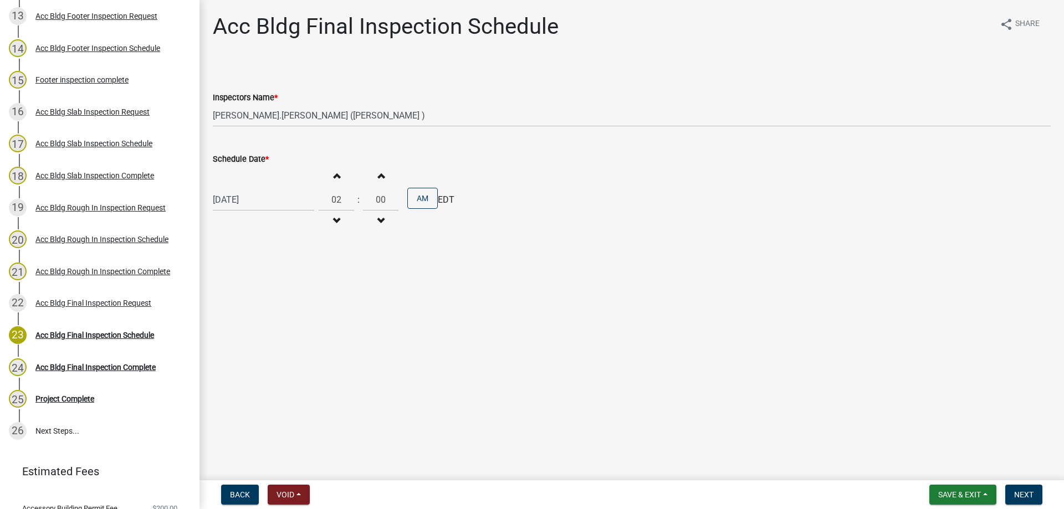
click at [335, 177] on span "button" at bounding box center [337, 175] width 6 height 9
click at [336, 177] on button "Increment hours" at bounding box center [336, 176] width 23 height 20
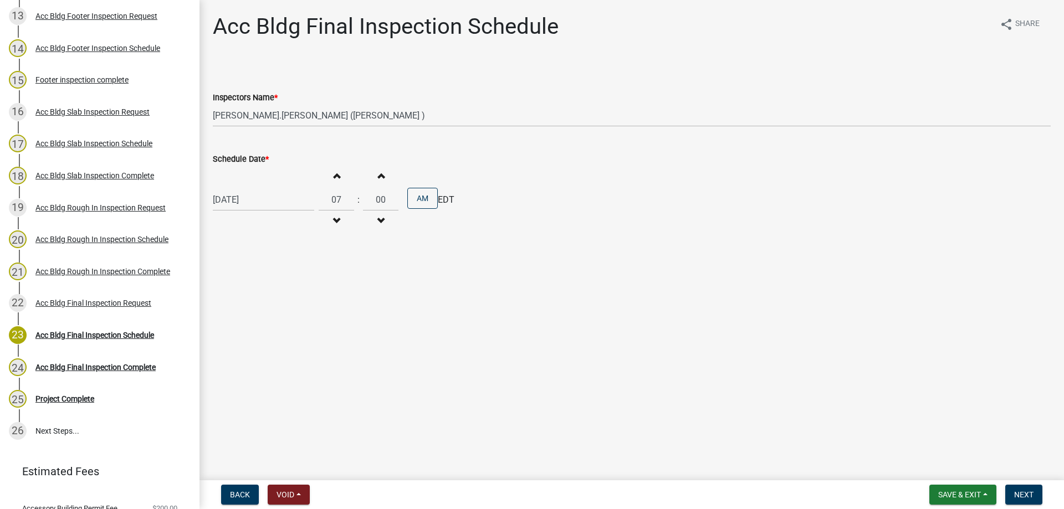
click at [336, 177] on button "Increment hours" at bounding box center [336, 176] width 23 height 20
type input "11"
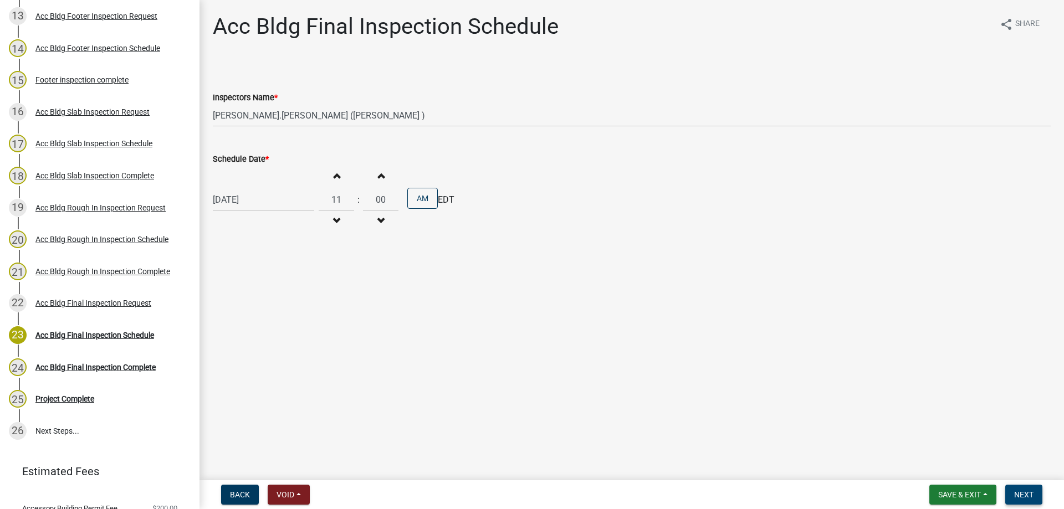
click at [1021, 494] on span "Next" at bounding box center [1023, 494] width 19 height 9
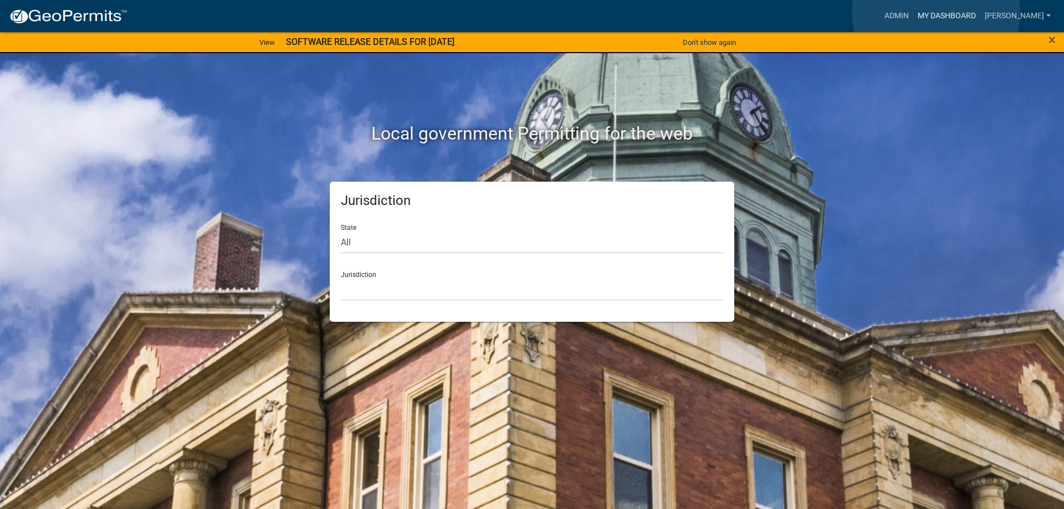
click at [936, 12] on link "My Dashboard" at bounding box center [946, 16] width 67 height 21
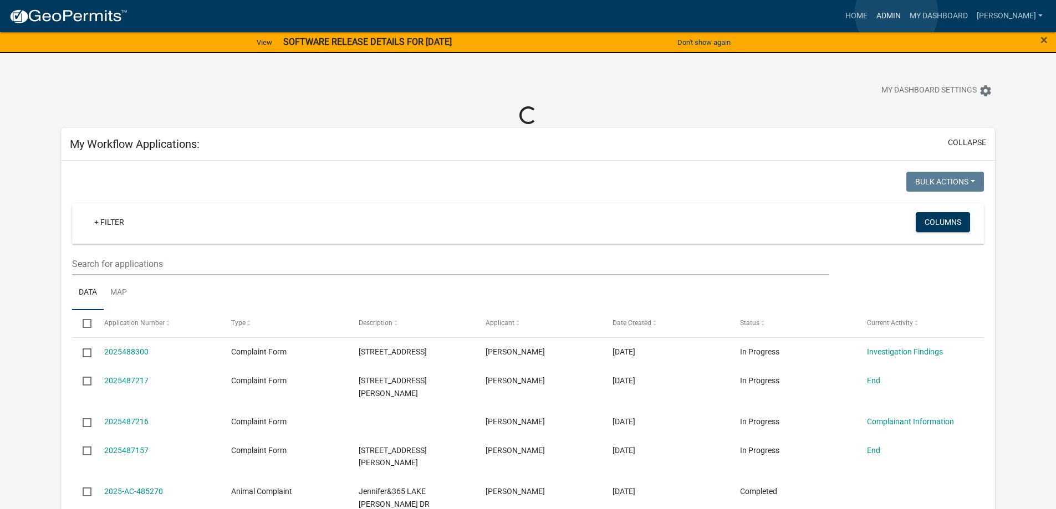
click at [896, 13] on link "Admin" at bounding box center [888, 16] width 33 height 21
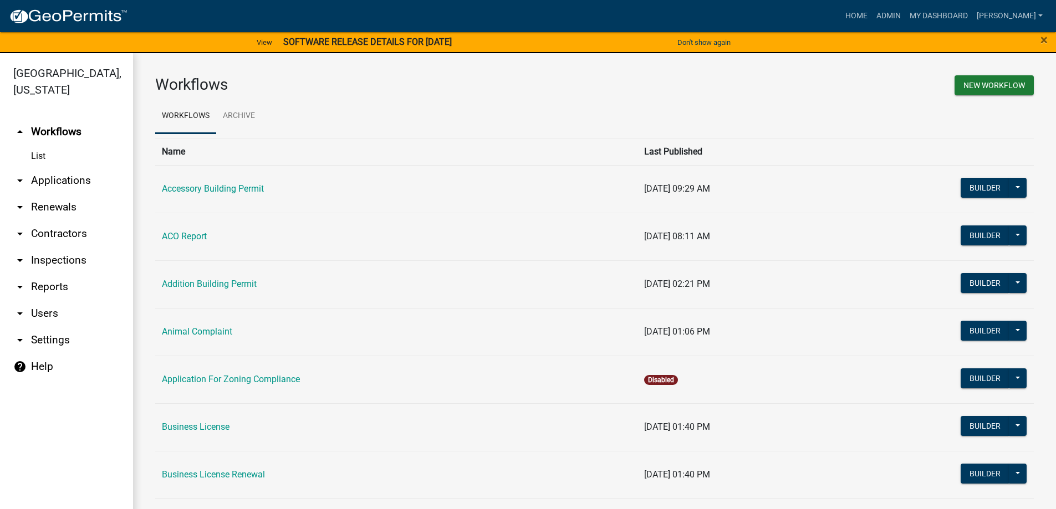
click at [57, 180] on link "arrow_drop_down Applications" at bounding box center [66, 180] width 133 height 27
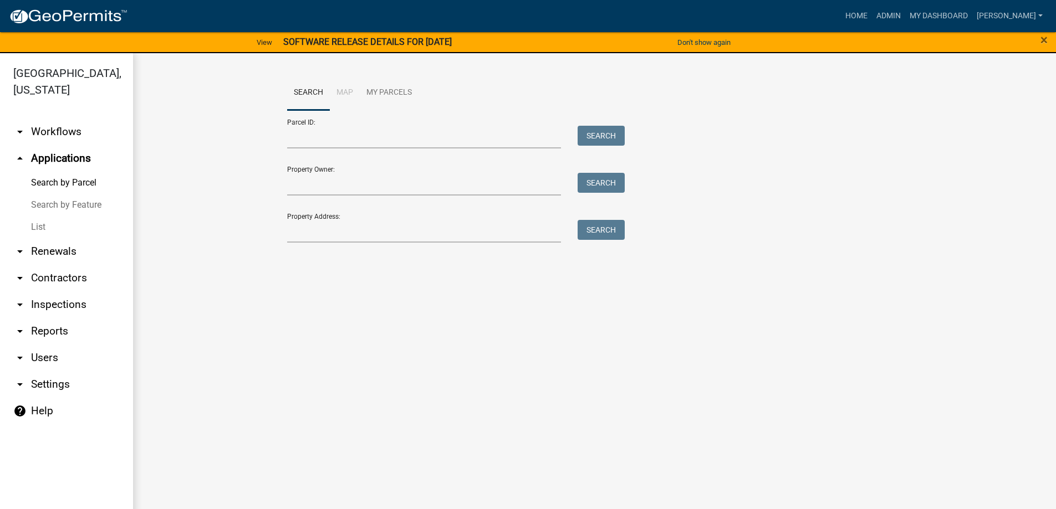
click at [43, 226] on link "List" at bounding box center [66, 227] width 133 height 22
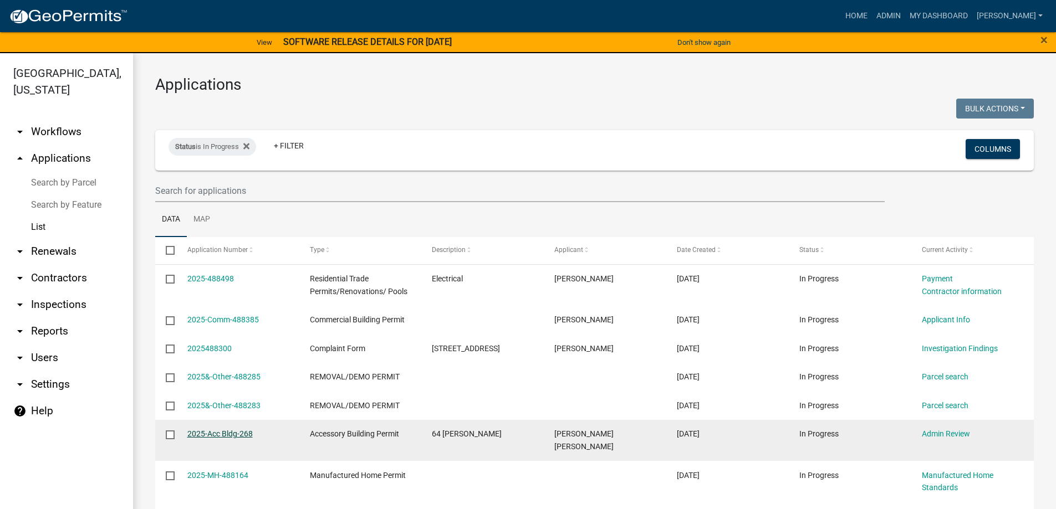
click at [211, 432] on link "2025-Acc Bldg-268" at bounding box center [219, 433] width 65 height 9
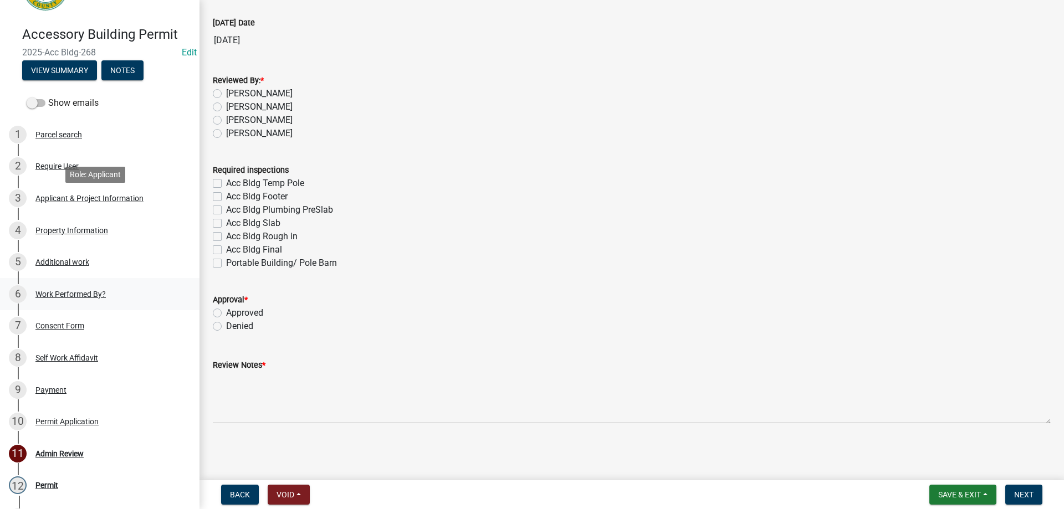
scroll to position [166, 0]
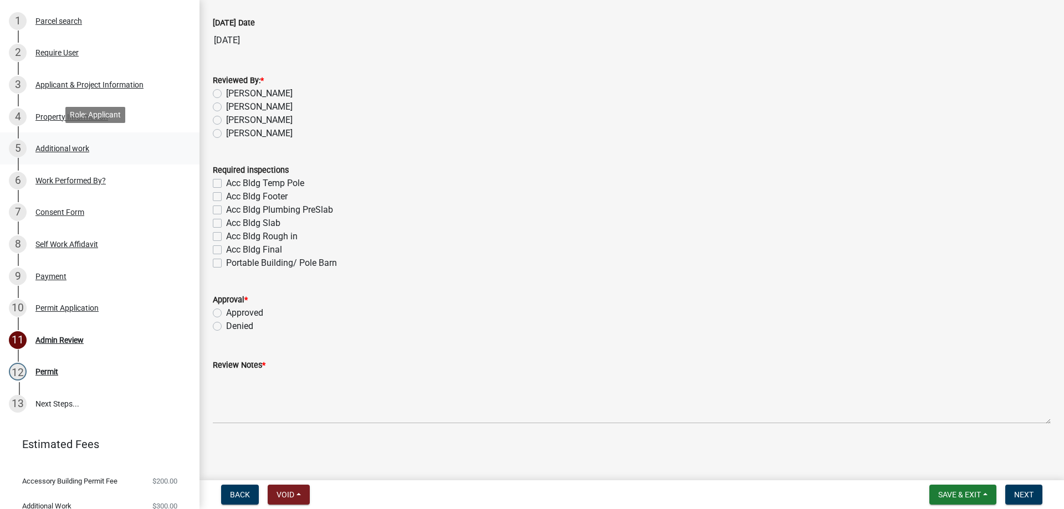
click at [65, 145] on div "Additional work" at bounding box center [62, 149] width 54 height 8
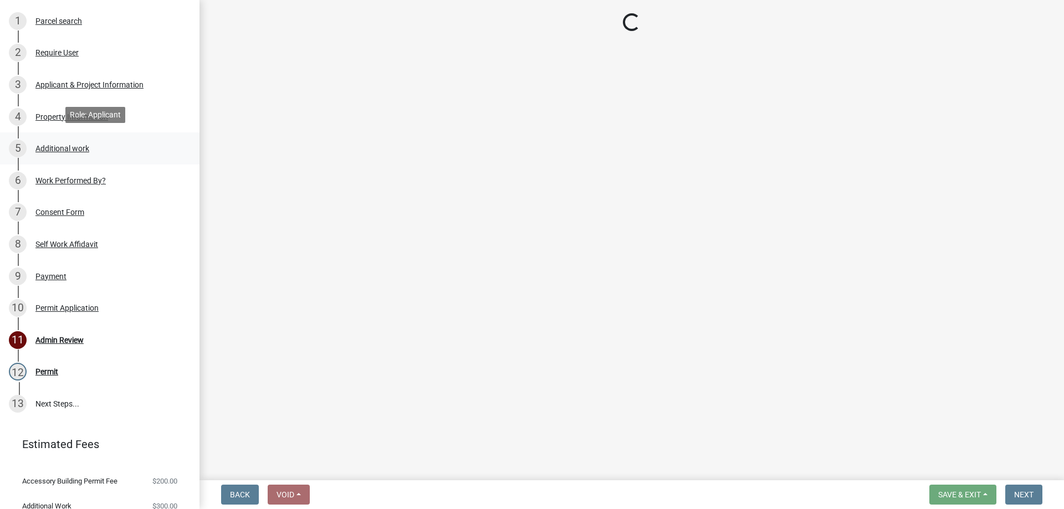
scroll to position [0, 0]
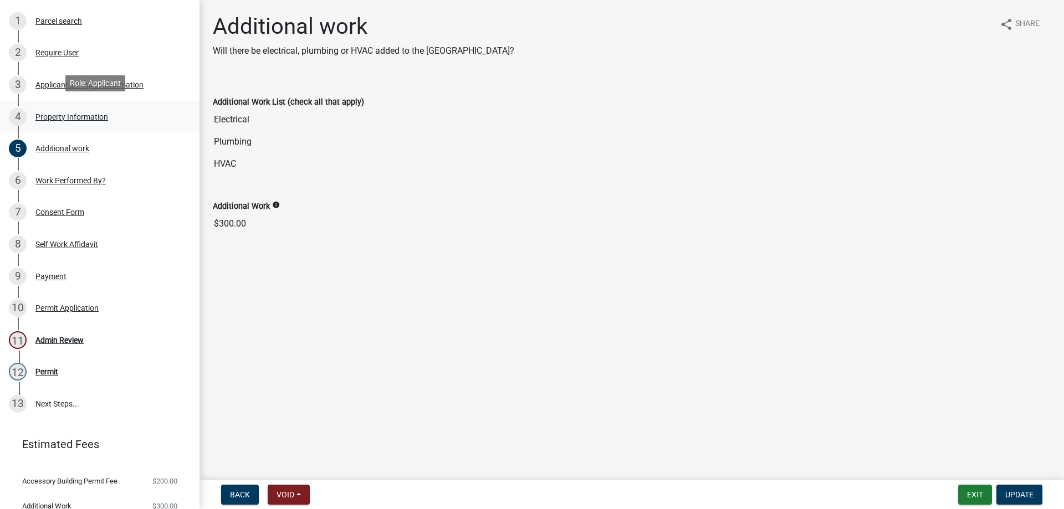
click at [55, 113] on div "Property Information" at bounding box center [71, 117] width 73 height 8
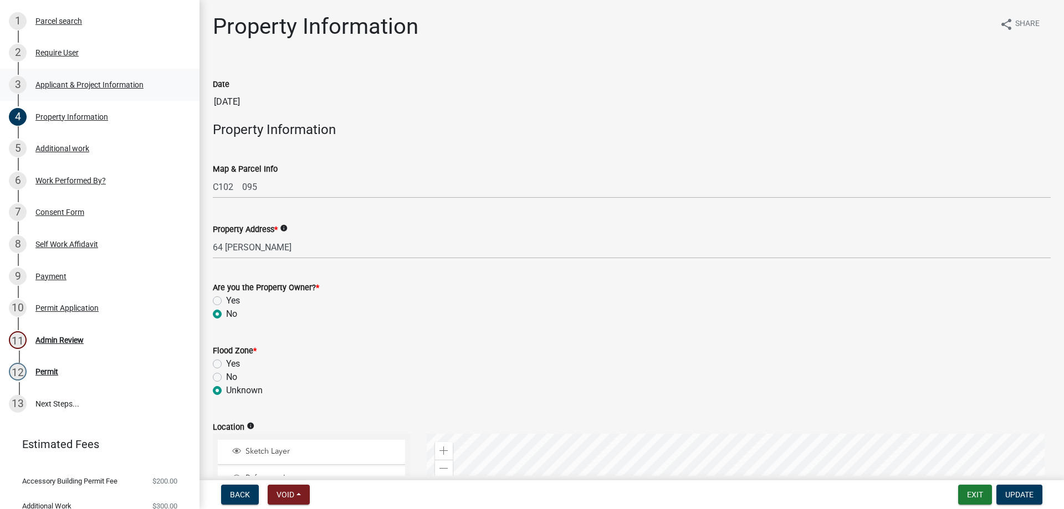
click at [103, 86] on div "3 Applicant & Project Information" at bounding box center [95, 85] width 173 height 18
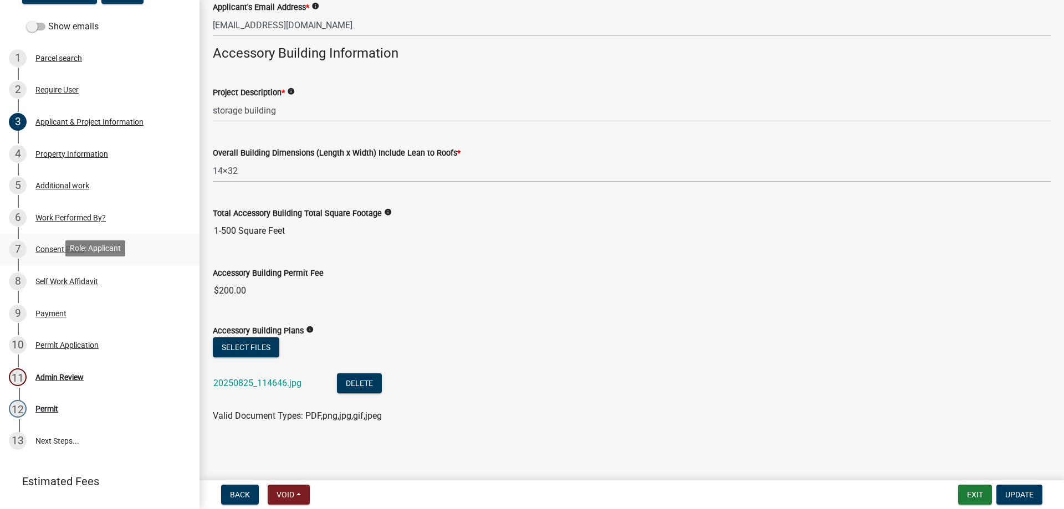
scroll to position [91, 0]
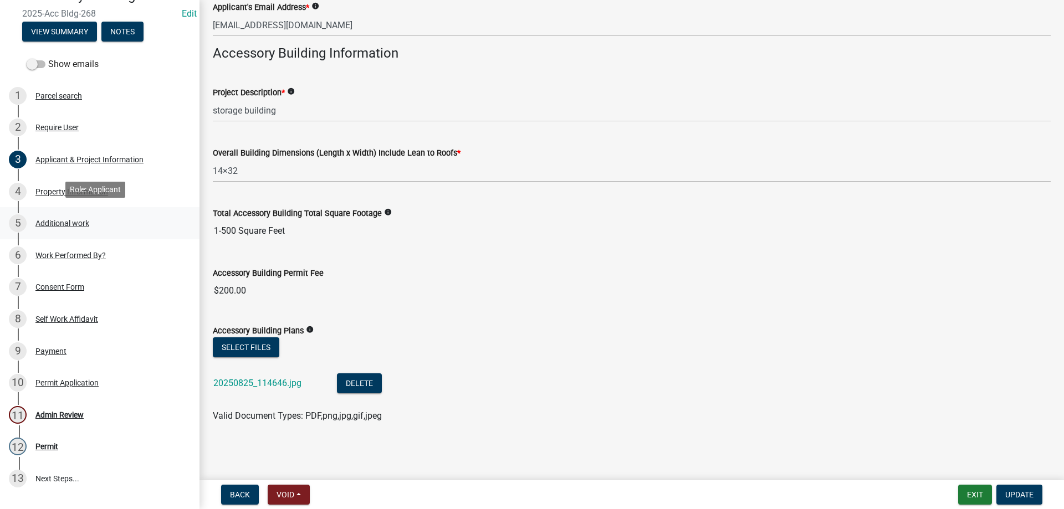
click at [52, 219] on div "Additional work" at bounding box center [62, 223] width 54 height 8
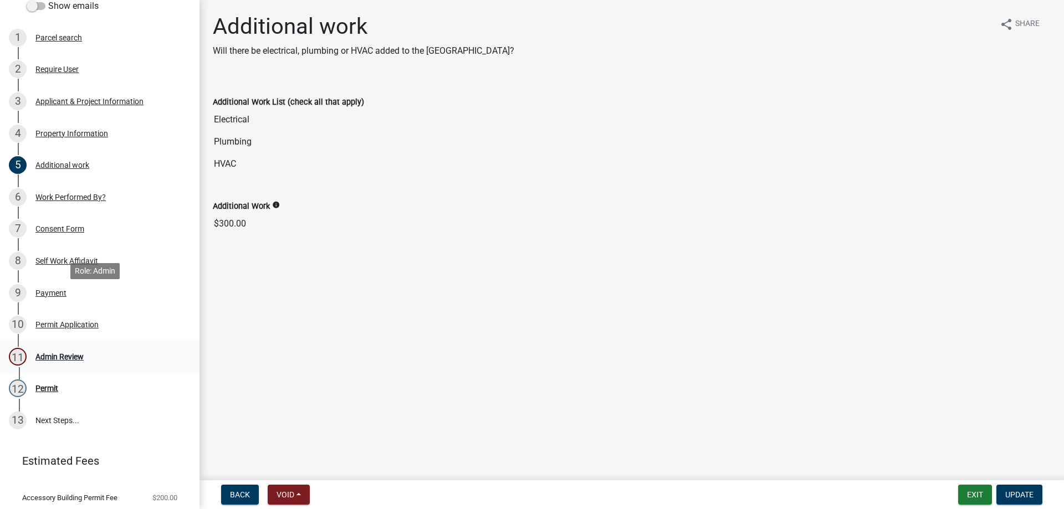
scroll to position [202, 0]
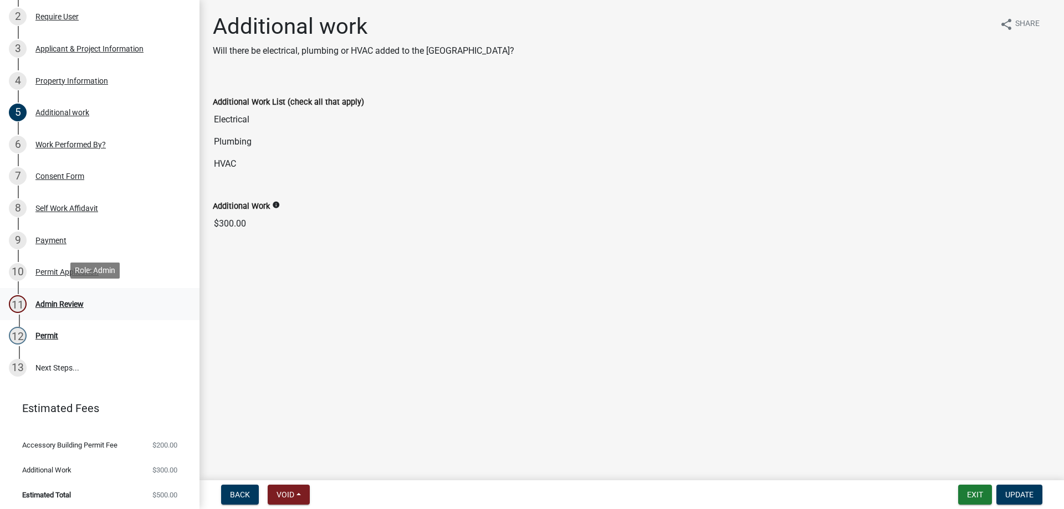
click at [78, 301] on div "Admin Review" at bounding box center [59, 304] width 48 height 8
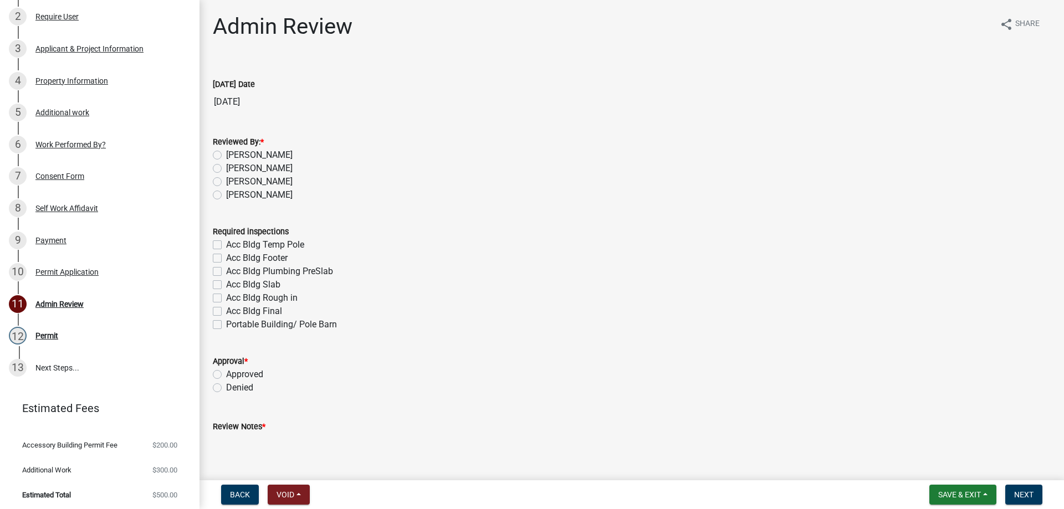
click at [264, 153] on label "[PERSON_NAME]" at bounding box center [259, 155] width 66 height 13
click at [233, 153] on input "[PERSON_NAME]" at bounding box center [229, 152] width 7 height 7
radio input "true"
click at [226, 299] on label "Acc Bldg Rough in" at bounding box center [261, 297] width 71 height 13
click at [226, 299] on input "Acc Bldg Rough in" at bounding box center [229, 294] width 7 height 7
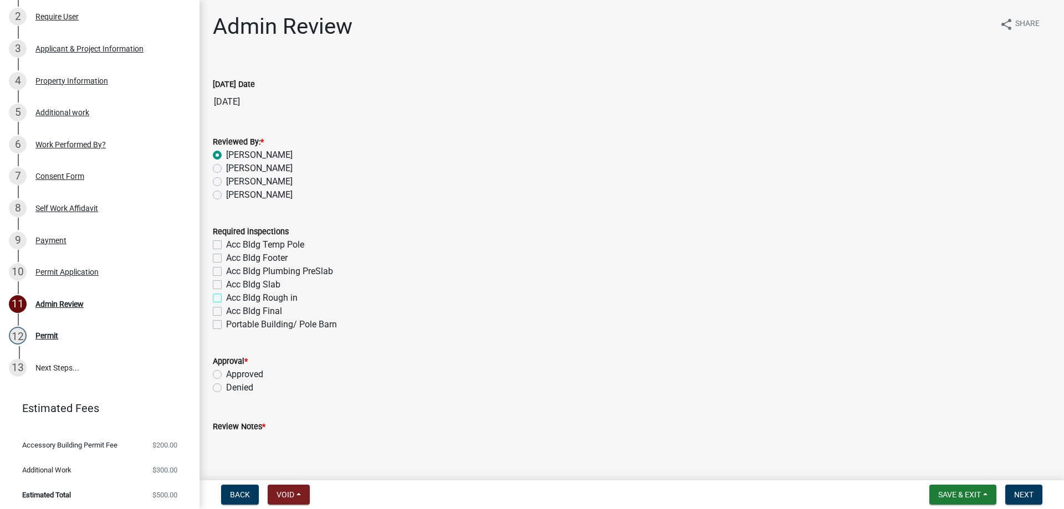
checkbox input "true"
checkbox input "false"
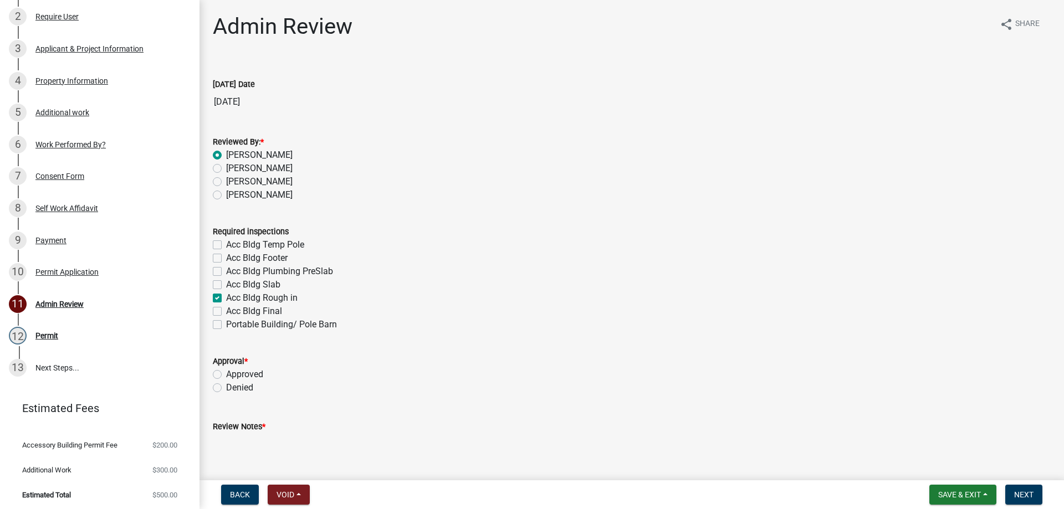
checkbox input "true"
checkbox input "false"
click at [226, 313] on label "Acc Bldg Final" at bounding box center [254, 311] width 56 height 13
click at [226, 312] on input "Acc Bldg Final" at bounding box center [229, 308] width 7 height 7
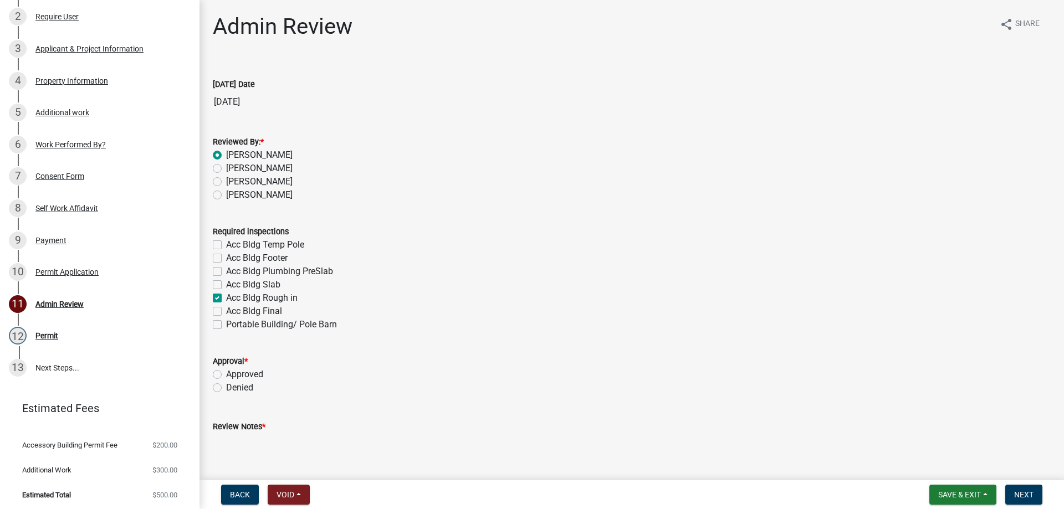
checkbox input "true"
checkbox input "false"
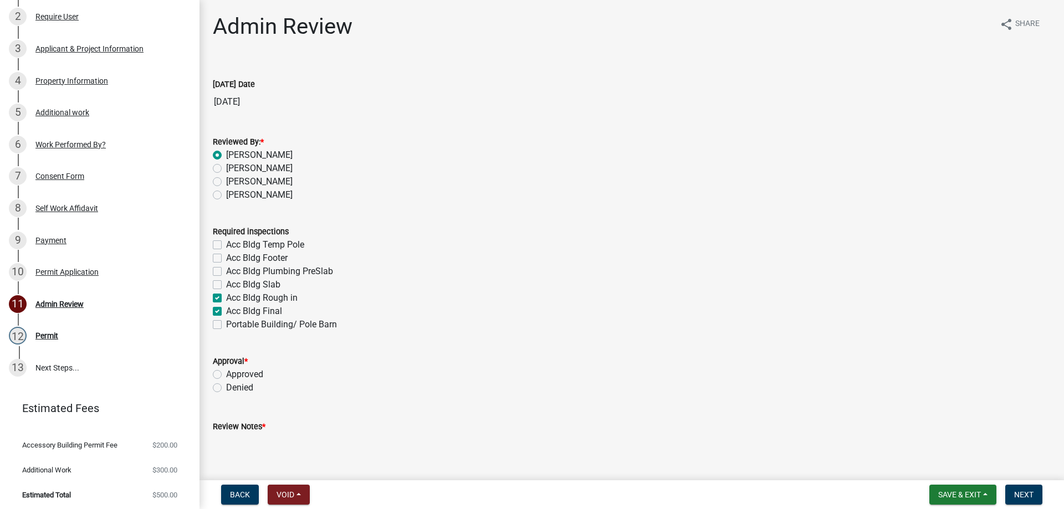
checkbox input "true"
checkbox input "false"
click at [263, 377] on label "Approved" at bounding box center [244, 374] width 37 height 13
click at [233, 375] on input "Approved" at bounding box center [229, 371] width 7 height 7
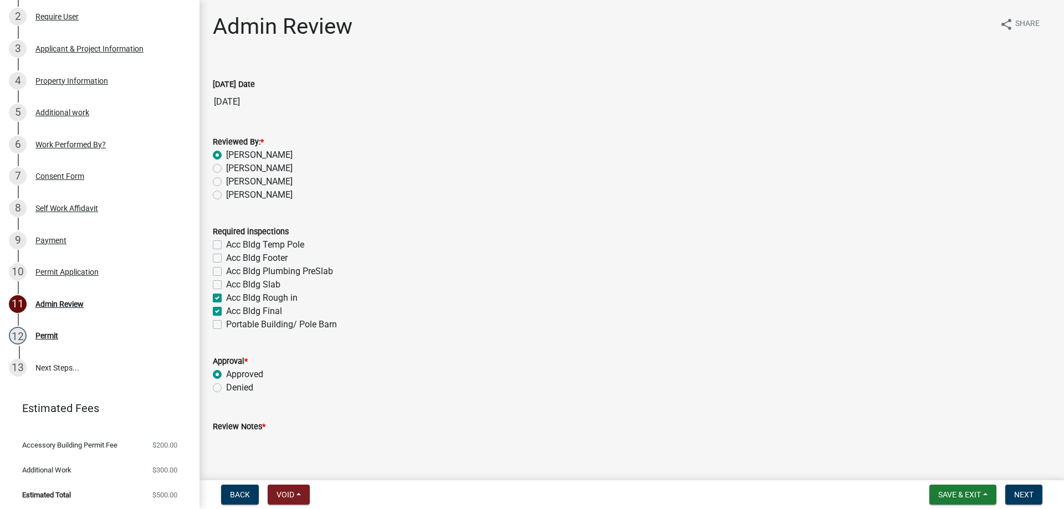
radio input "true"
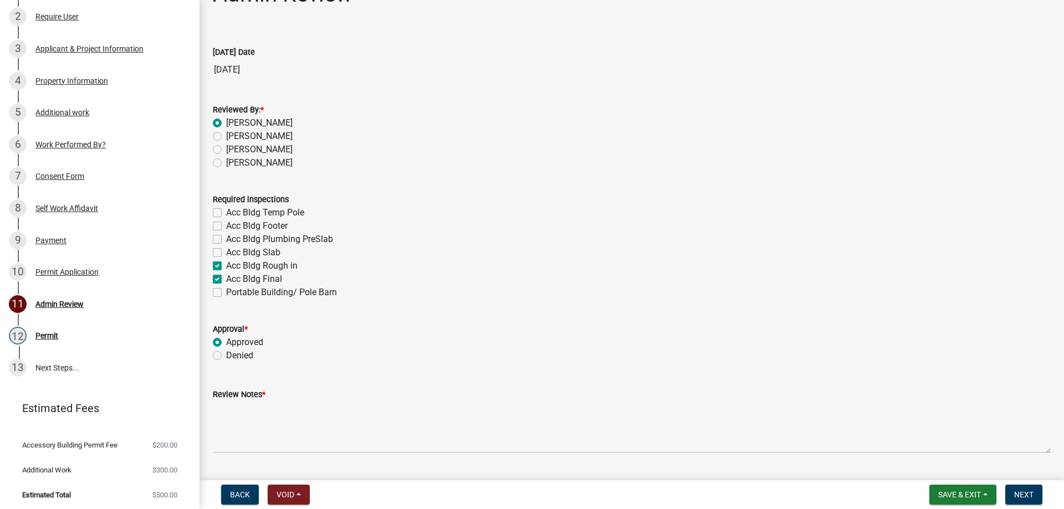
scroll to position [62, 0]
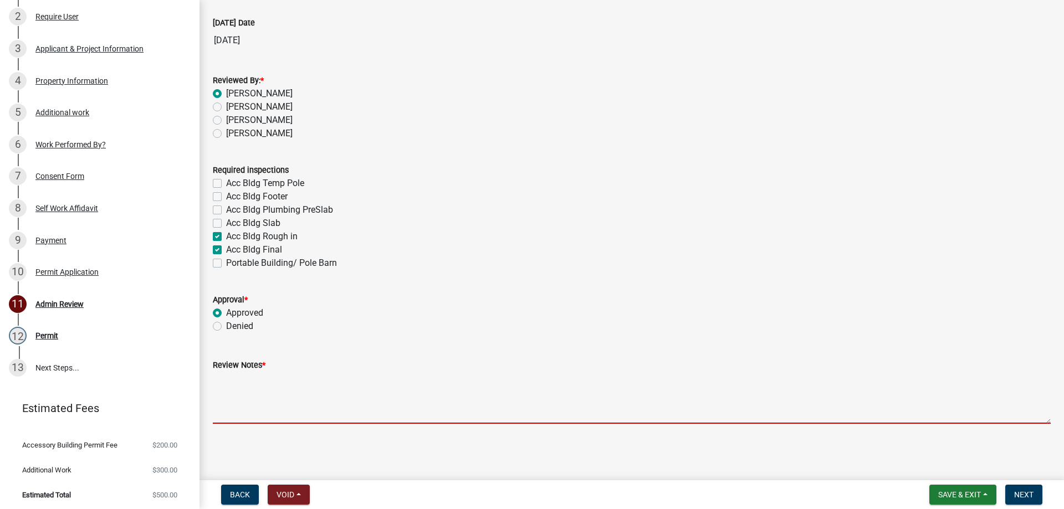
click at [297, 395] on textarea "Review Notes *" at bounding box center [632, 398] width 838 height 52
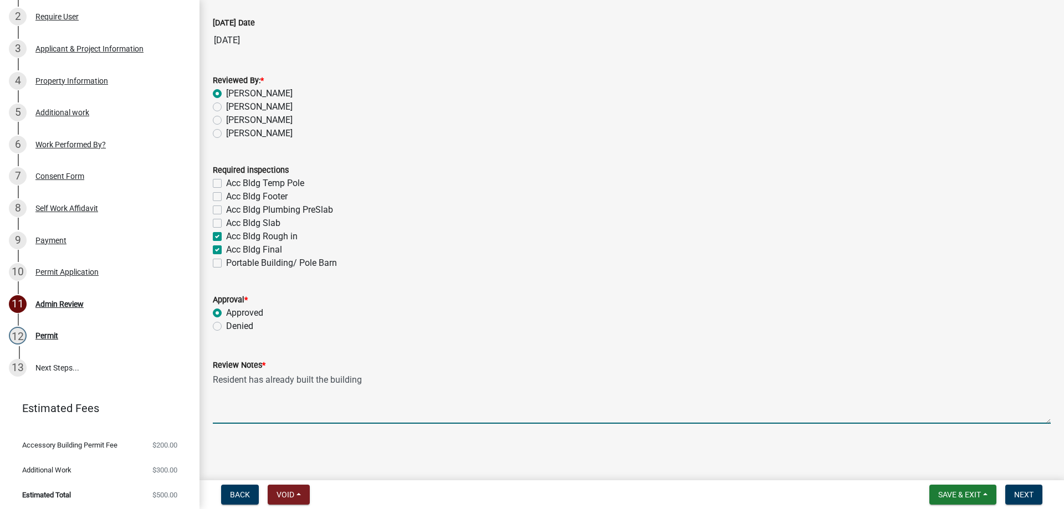
drag, startPoint x: 298, startPoint y: 380, endPoint x: 468, endPoint y: 386, distance: 170.8
click at [468, 386] on textarea "Resident has already built the building" at bounding box center [632, 398] width 838 height 52
drag, startPoint x: 362, startPoint y: 380, endPoint x: 544, endPoint y: 371, distance: 181.4
click at [544, 371] on form "Review Notes * Resident needs a rough in inspection. He has already completed a…" at bounding box center [632, 391] width 838 height 65
type textarea "Resident needs a rough in inspection."
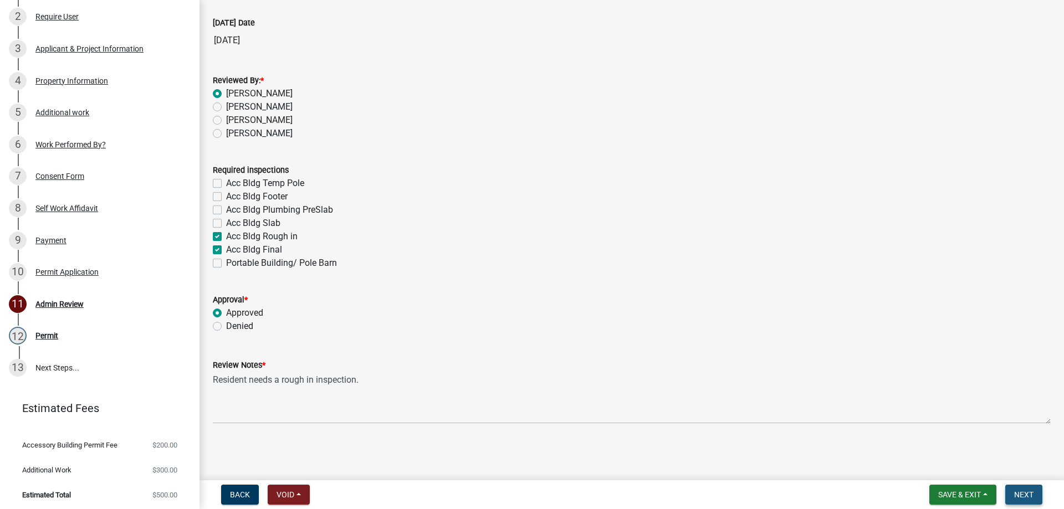
click at [1023, 497] on span "Next" at bounding box center [1023, 494] width 19 height 9
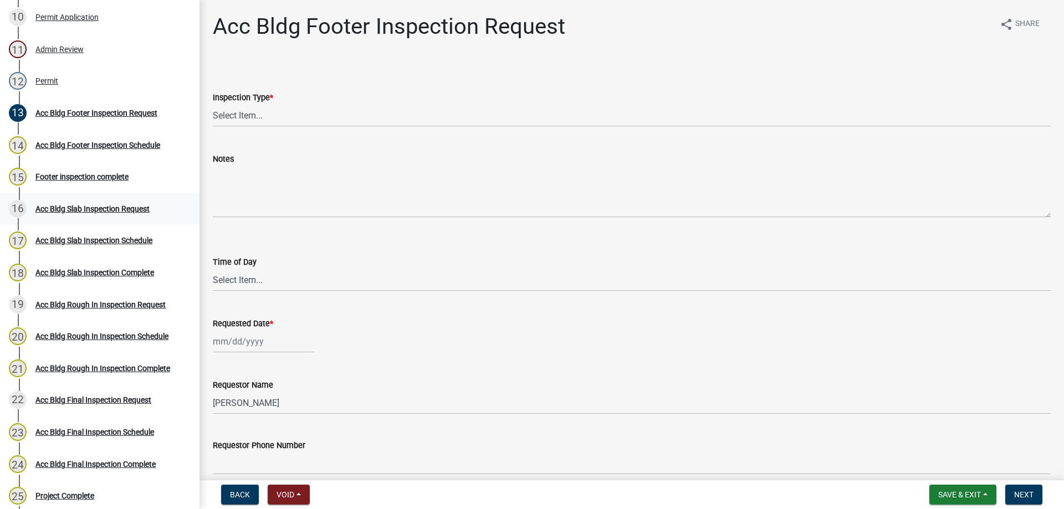
scroll to position [395, 0]
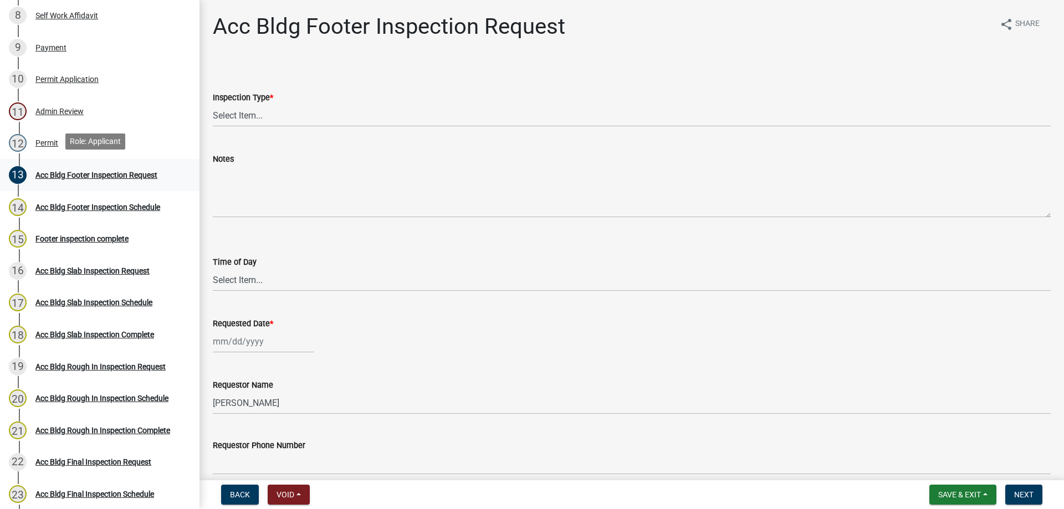
click at [141, 171] on div "Acc Bldg Footer Inspection Request" at bounding box center [96, 175] width 122 height 8
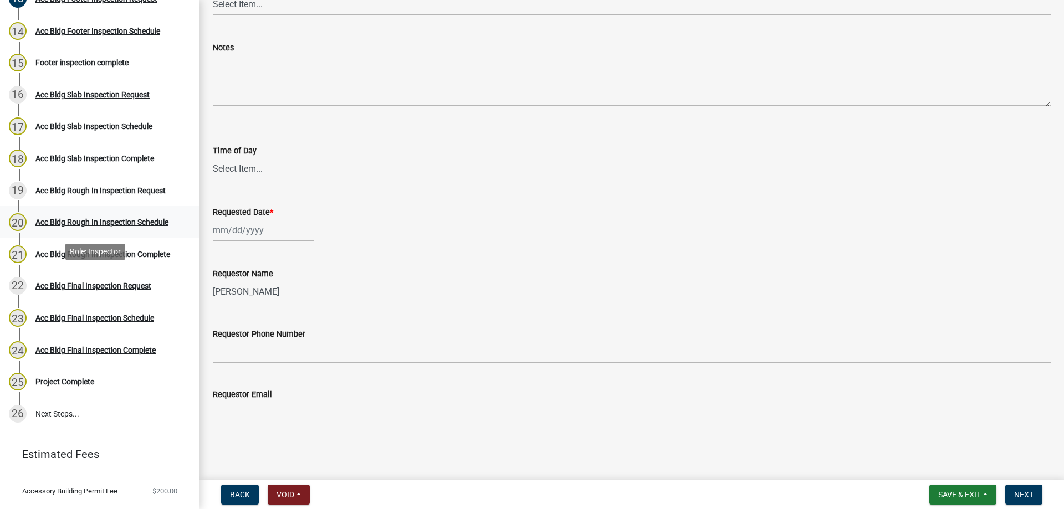
scroll to position [506, 0]
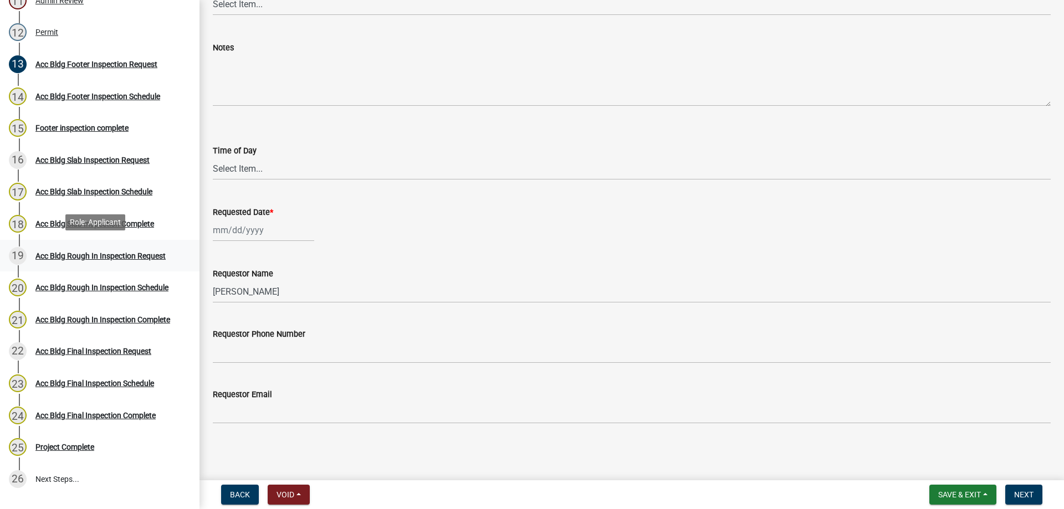
click at [112, 253] on div "Acc Bldg Rough In Inspection Request" at bounding box center [100, 256] width 130 height 8
click at [127, 60] on div "Acc Bldg Footer Inspection Request" at bounding box center [96, 64] width 122 height 8
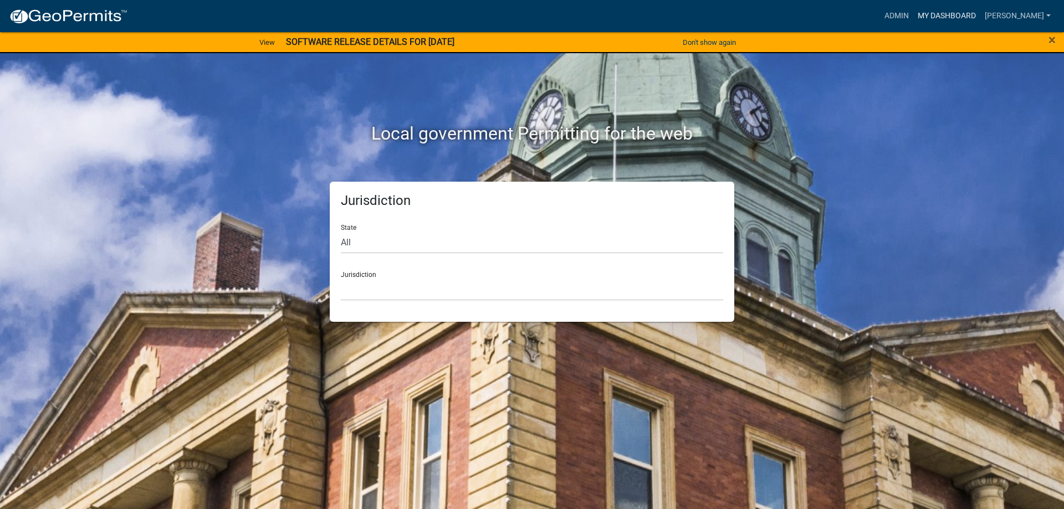
click at [948, 16] on link "My Dashboard" at bounding box center [946, 16] width 67 height 21
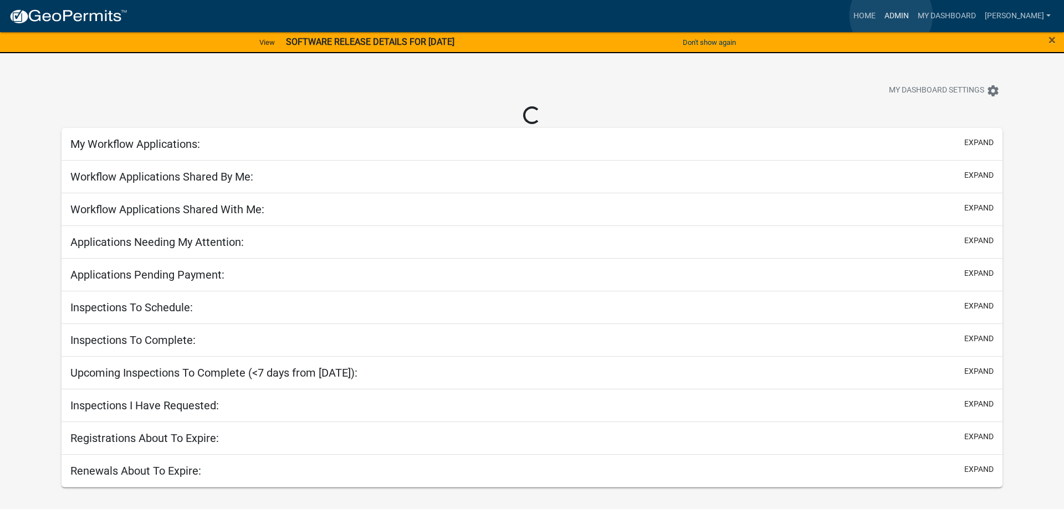
click at [891, 16] on link "Admin" at bounding box center [896, 16] width 33 height 21
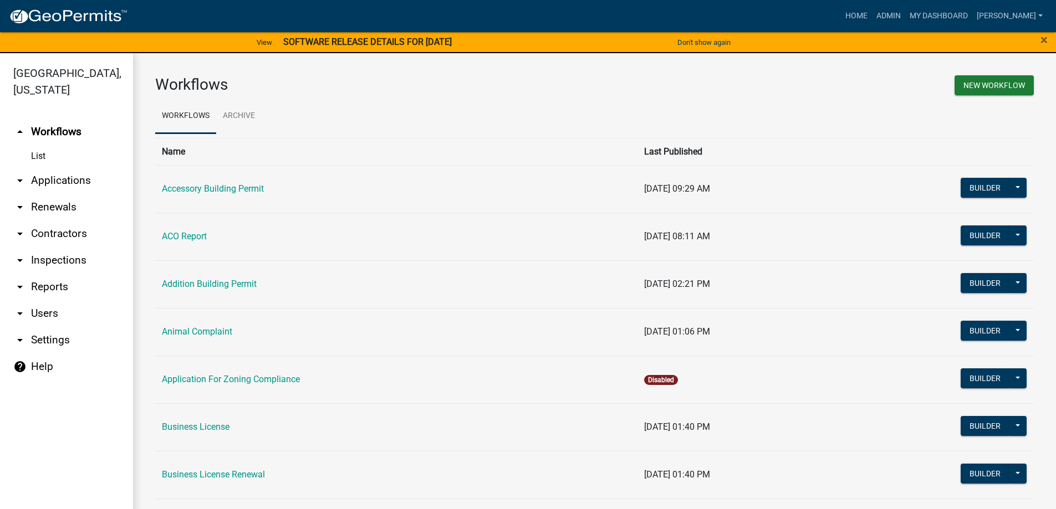
click at [68, 180] on link "arrow_drop_down Applications" at bounding box center [66, 180] width 133 height 27
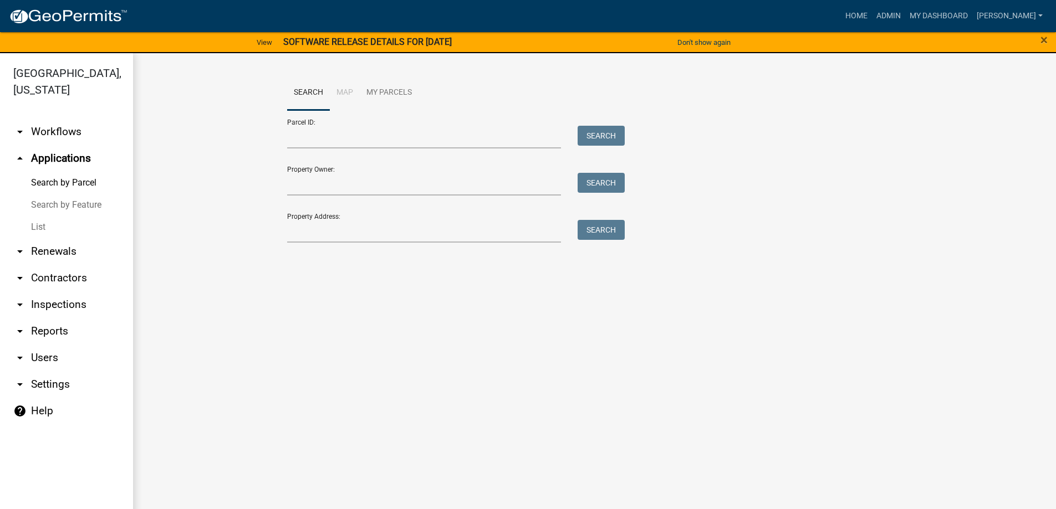
click at [58, 227] on link "List" at bounding box center [66, 227] width 133 height 22
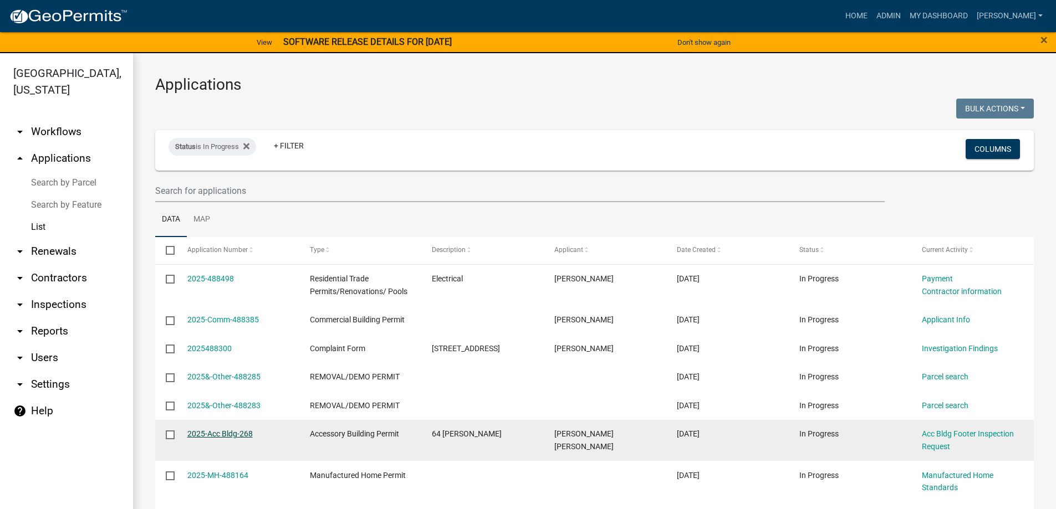
click at [234, 433] on link "2025-Acc Bldg-268" at bounding box center [219, 433] width 65 height 9
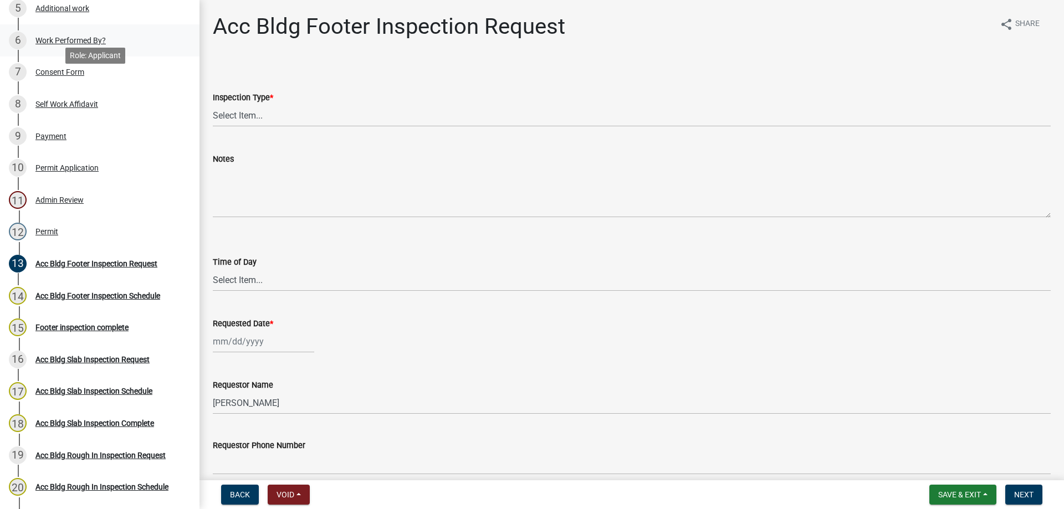
scroll to position [388, 0]
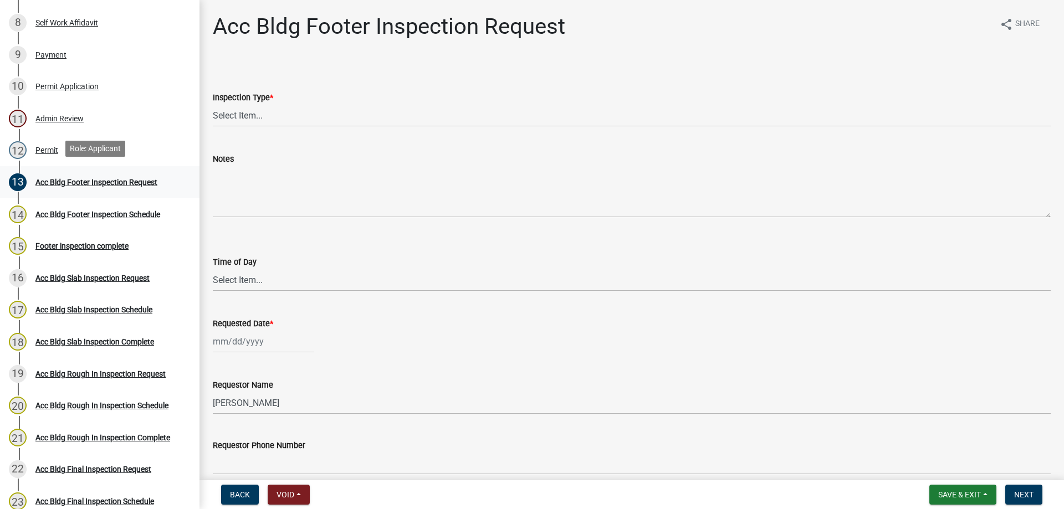
click at [109, 179] on div "Acc Bldg Footer Inspection Request" at bounding box center [96, 182] width 122 height 8
click at [242, 110] on select "Select Item... Acc Bldg Footer" at bounding box center [632, 115] width 838 height 23
click at [213, 104] on select "Select Item... Acc Bldg Footer" at bounding box center [632, 115] width 838 height 23
select select "9a691319-1aed-4377-b080-f557e98706af"
click at [272, 342] on div at bounding box center [263, 341] width 101 height 23
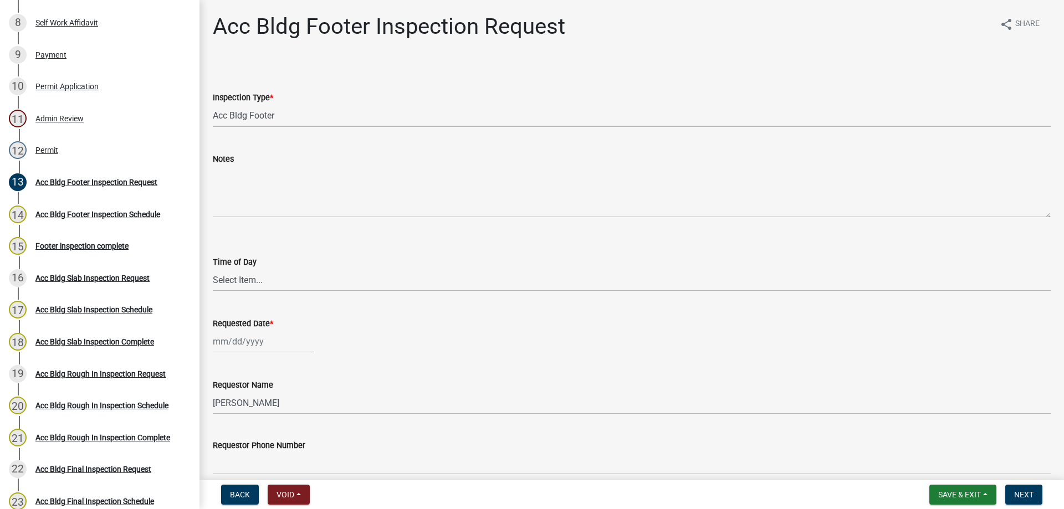
select select "10"
select select "2025"
click at [240, 244] on div "7" at bounding box center [242, 247] width 18 height 18
type input "[DATE]"
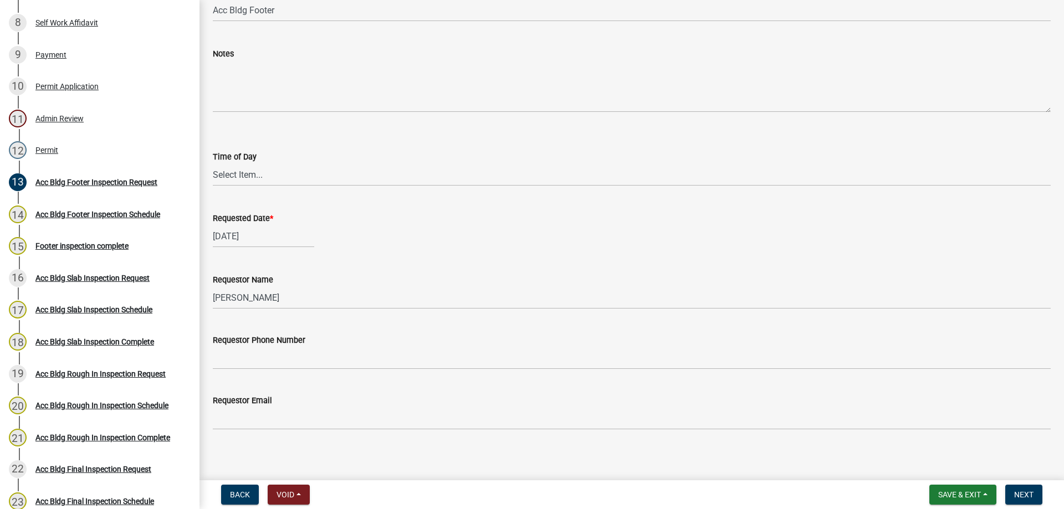
scroll to position [111, 0]
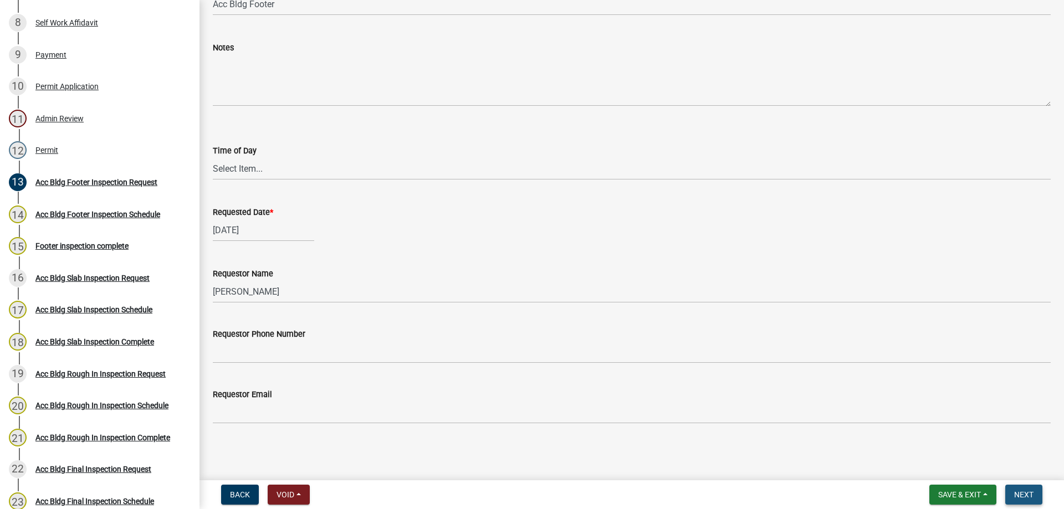
click at [1037, 495] on button "Next" at bounding box center [1023, 495] width 37 height 20
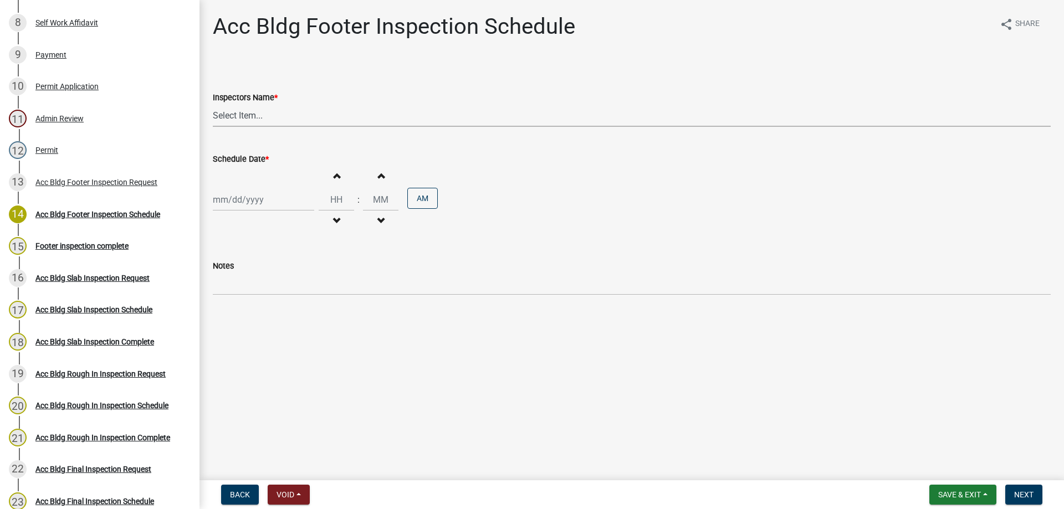
click at [243, 117] on select "Select Item... [PERSON_NAME].[PERSON_NAME] ([PERSON_NAME] )" at bounding box center [632, 115] width 838 height 23
select select "a844a88f-ba44-4800-9e08-05e10520dbf6"
click at [213, 104] on select "Select Item... [PERSON_NAME].[PERSON_NAME] ([PERSON_NAME] )" at bounding box center [632, 115] width 838 height 23
click at [270, 202] on div at bounding box center [263, 199] width 101 height 23
click at [247, 279] on div "7" at bounding box center [242, 277] width 18 height 18
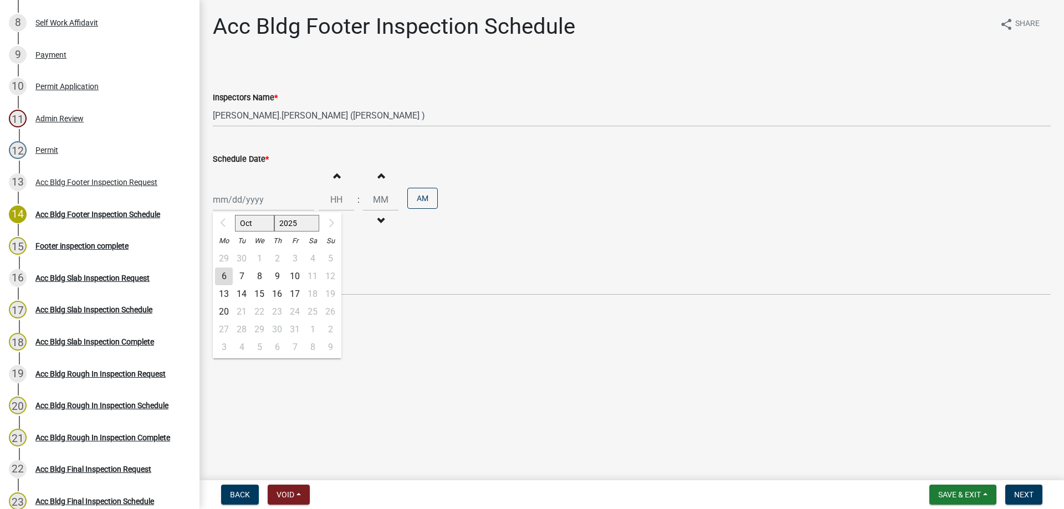
type input "[DATE]"
click at [334, 177] on span "button" at bounding box center [337, 175] width 6 height 9
type input "01"
type input "00"
click at [334, 177] on span "button" at bounding box center [337, 175] width 6 height 9
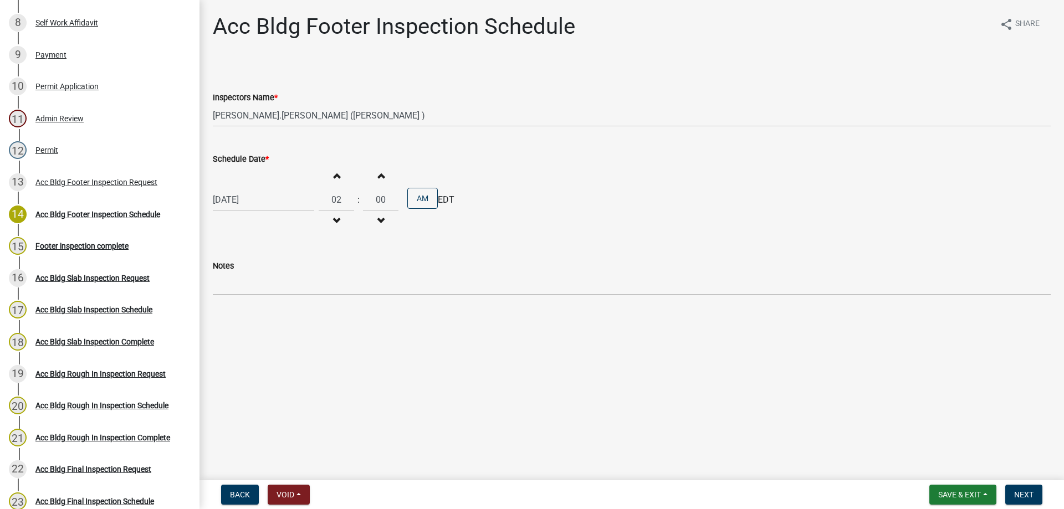
click at [334, 177] on span "button" at bounding box center [337, 175] width 6 height 9
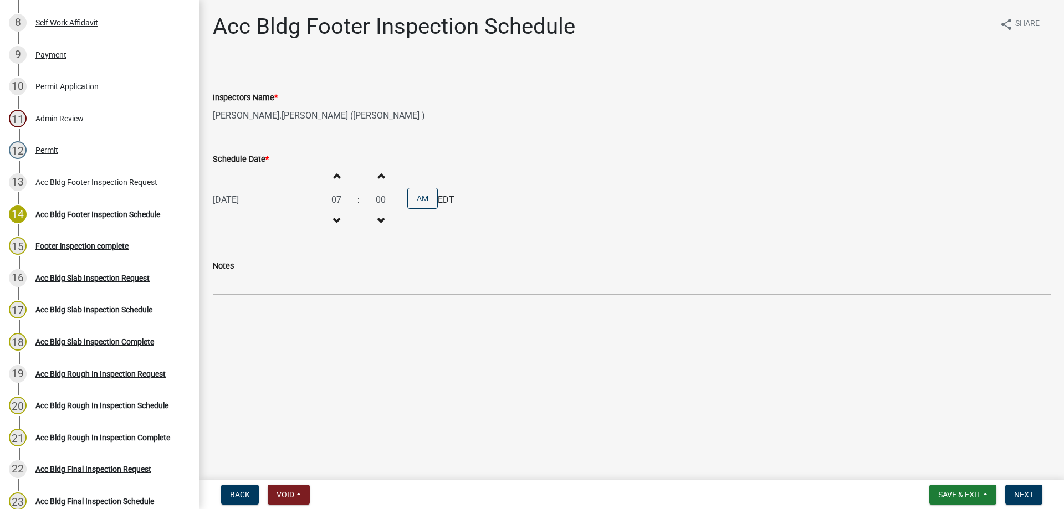
click at [334, 177] on span "button" at bounding box center [337, 175] width 6 height 9
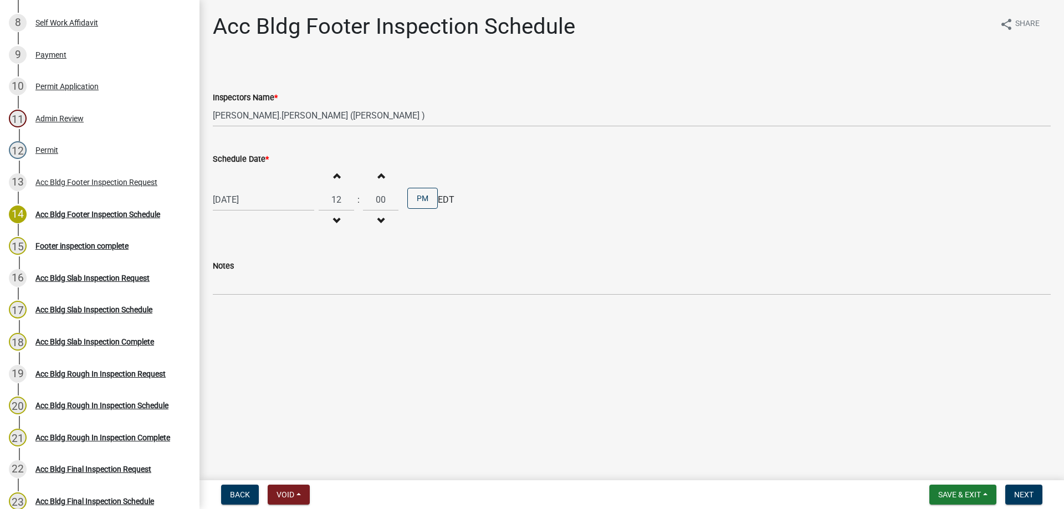
click at [334, 177] on span "button" at bounding box center [337, 175] width 6 height 9
click at [334, 218] on span "button" at bounding box center [337, 221] width 6 height 9
type input "10"
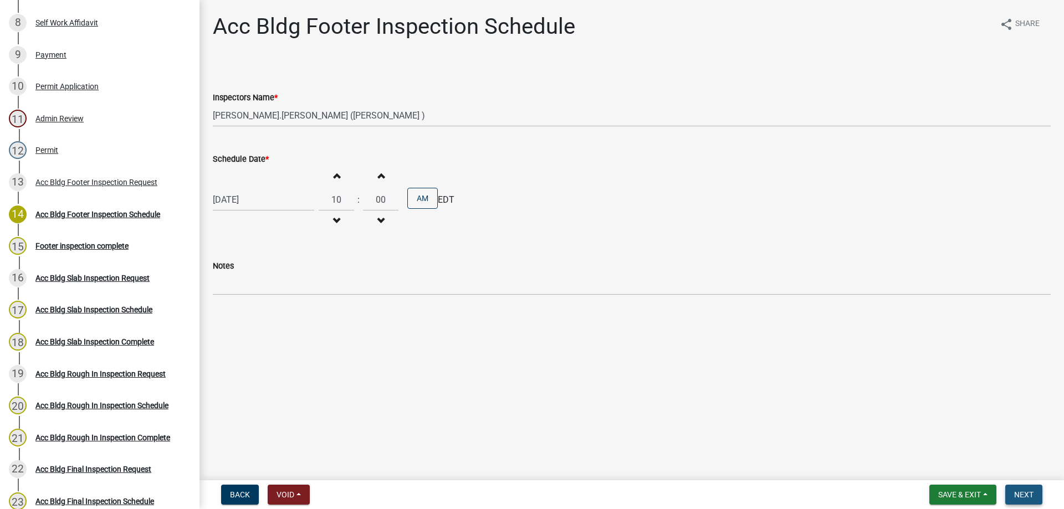
click at [1030, 493] on span "Next" at bounding box center [1023, 494] width 19 height 9
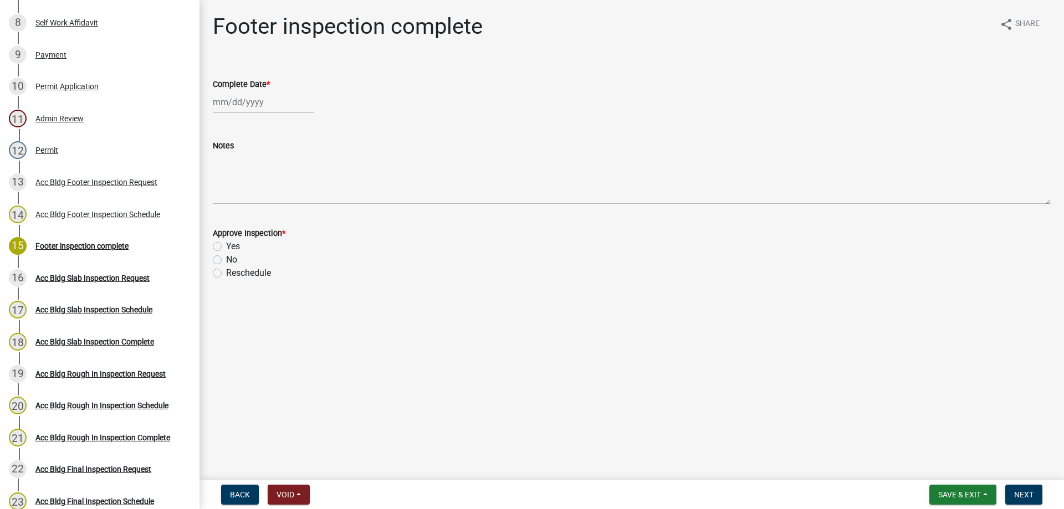
click at [255, 100] on div at bounding box center [263, 102] width 101 height 23
select select "10"
select select "2025"
click at [242, 177] on div "7" at bounding box center [242, 179] width 18 height 18
type input "[DATE]"
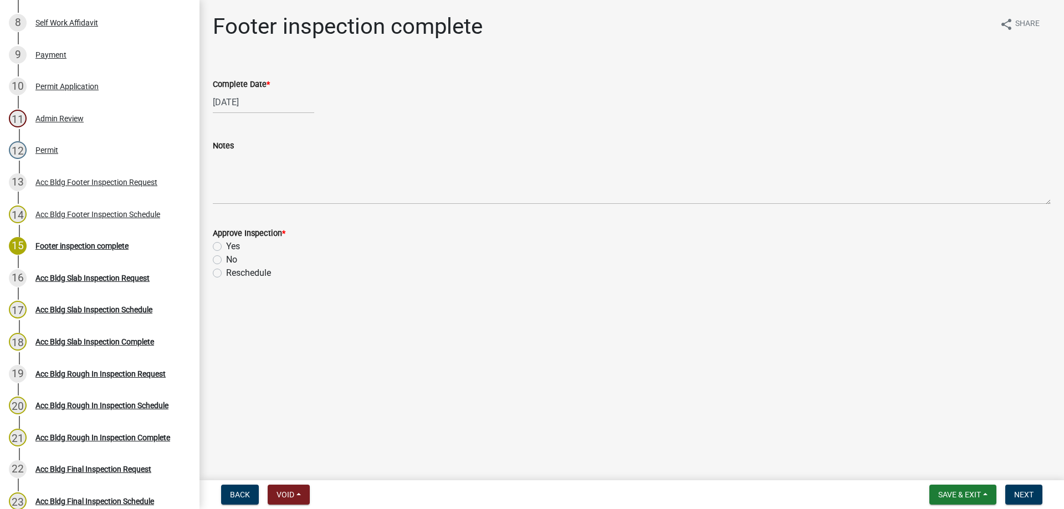
click at [234, 249] on label "Yes" at bounding box center [233, 246] width 14 height 13
click at [233, 247] on input "Yes" at bounding box center [229, 243] width 7 height 7
radio input "true"
click at [1032, 499] on span "Next" at bounding box center [1023, 494] width 19 height 9
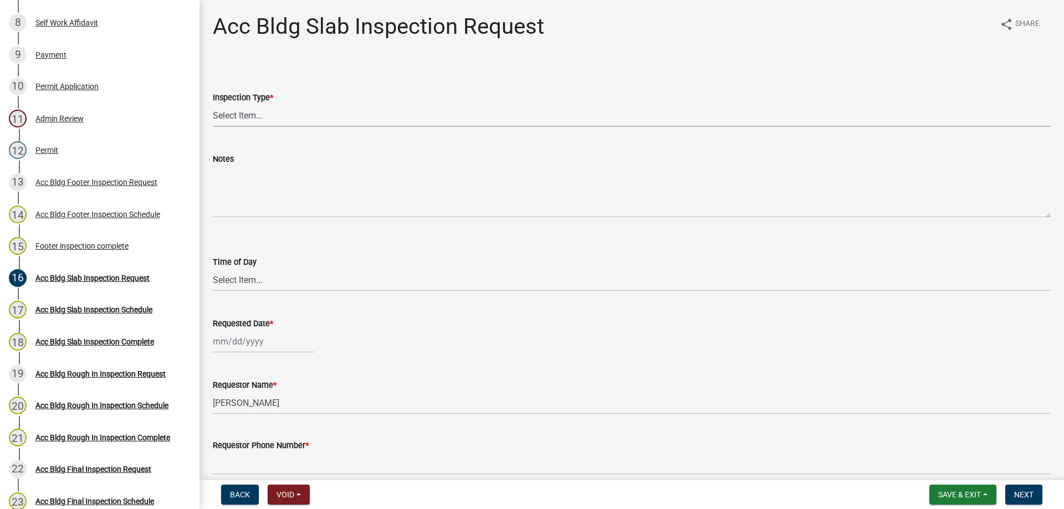
click at [252, 115] on select "Select Item... Acc Bldg Slab" at bounding box center [632, 115] width 838 height 23
click at [213, 104] on select "Select Item... Acc Bldg Slab" at bounding box center [632, 115] width 838 height 23
select select "f6264fa1-fd1b-42b6-83ba-79e4e4c24485"
click at [266, 342] on div at bounding box center [263, 341] width 101 height 23
select select "10"
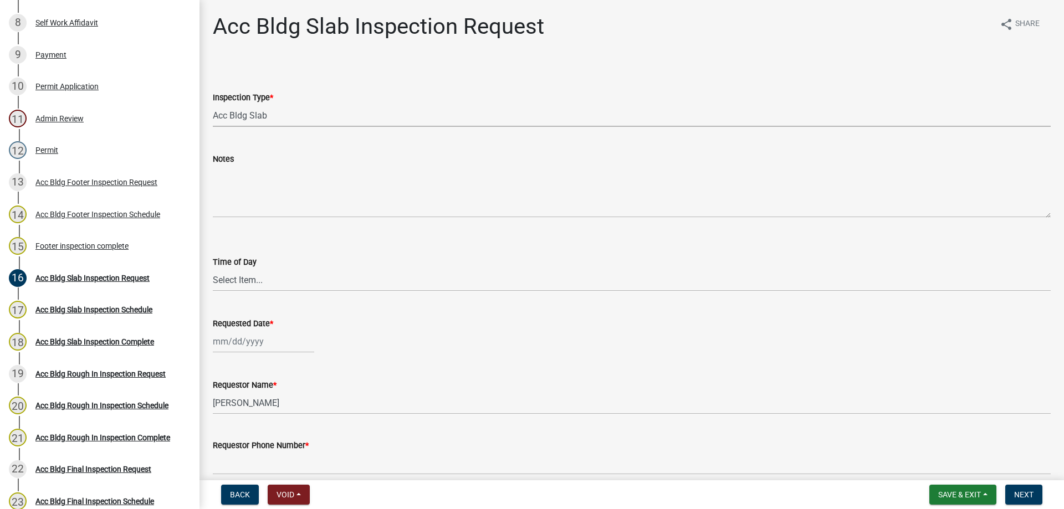
select select "2025"
click at [243, 247] on div "7" at bounding box center [242, 247] width 18 height 18
type input "[DATE]"
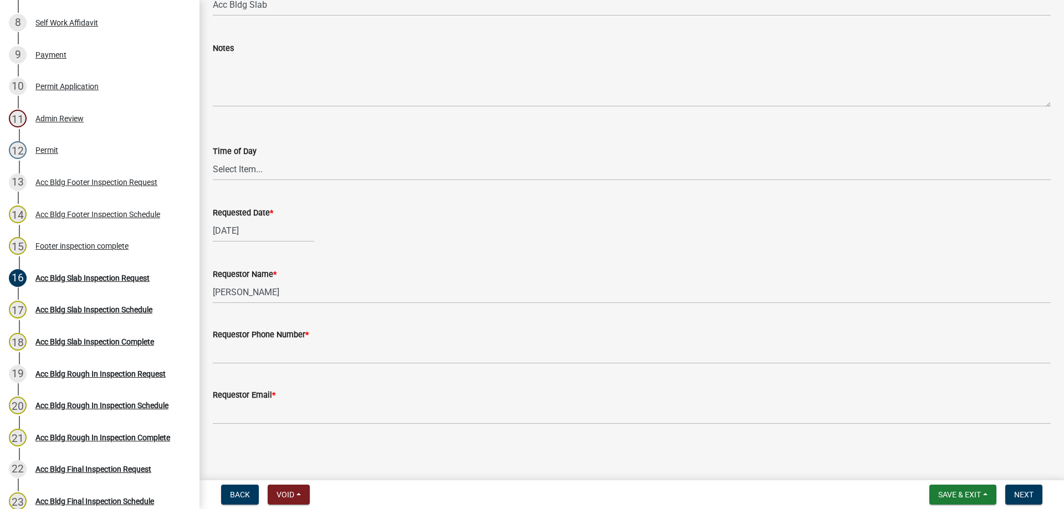
scroll to position [111, 0]
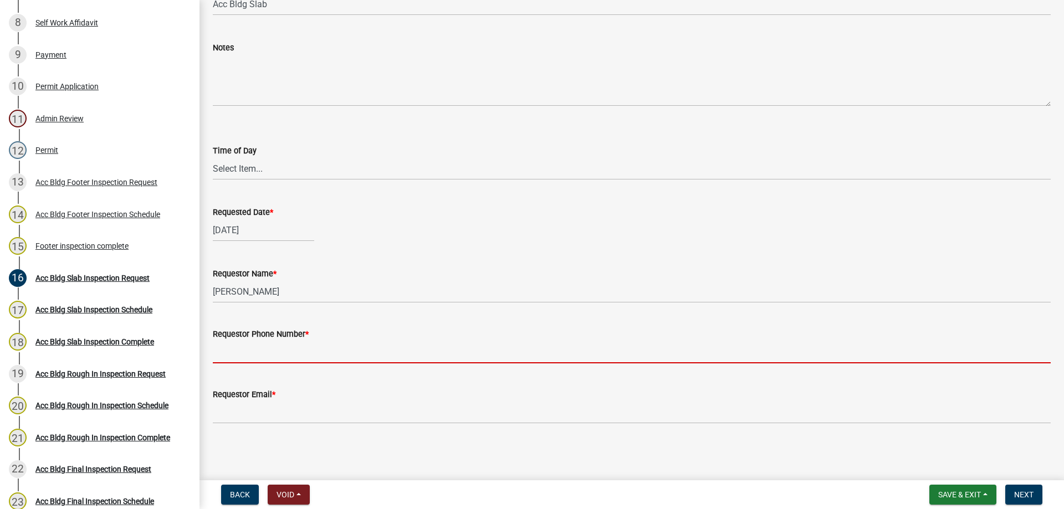
click at [298, 357] on input "Requestor Phone Number *" at bounding box center [632, 352] width 838 height 23
type input "4788363199"
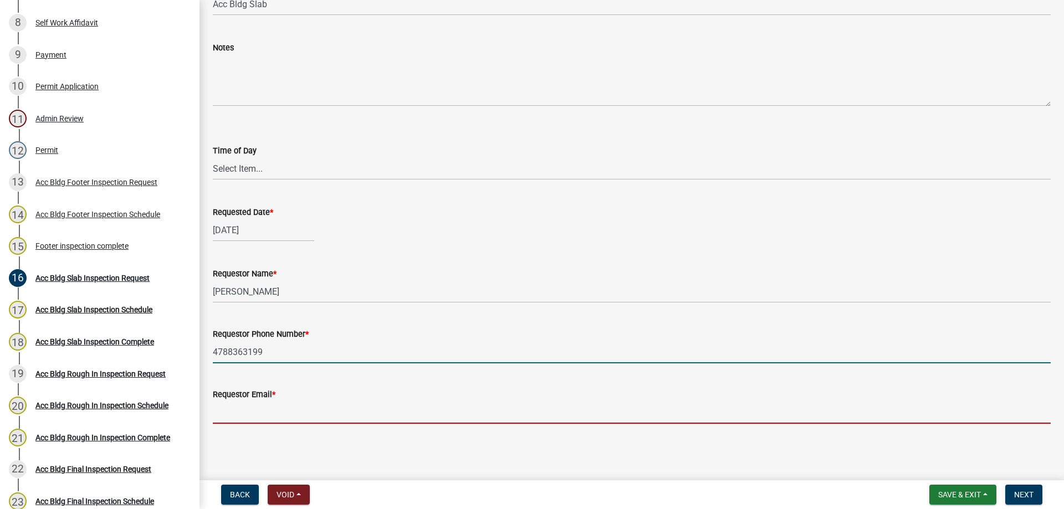
click at [298, 414] on input "Requestor Email *" at bounding box center [632, 412] width 838 height 23
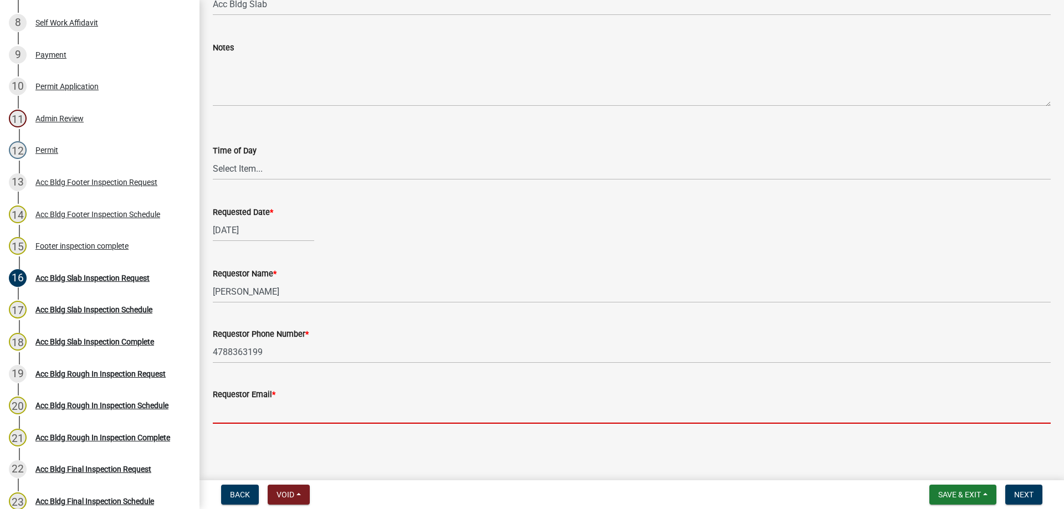
type input "[PERSON_NAME][EMAIL_ADDRESS][DOMAIN_NAME]"
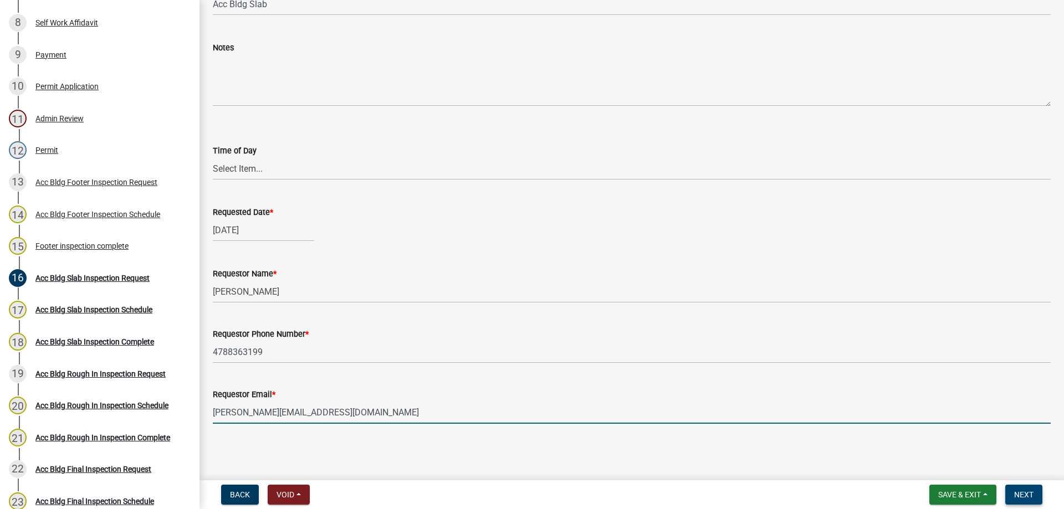
click at [1031, 493] on span "Next" at bounding box center [1023, 494] width 19 height 9
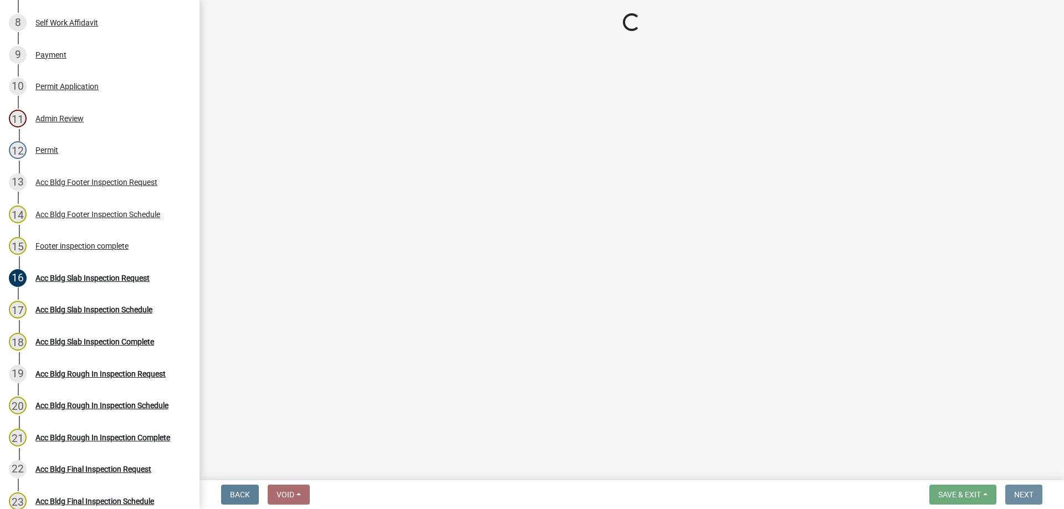
scroll to position [0, 0]
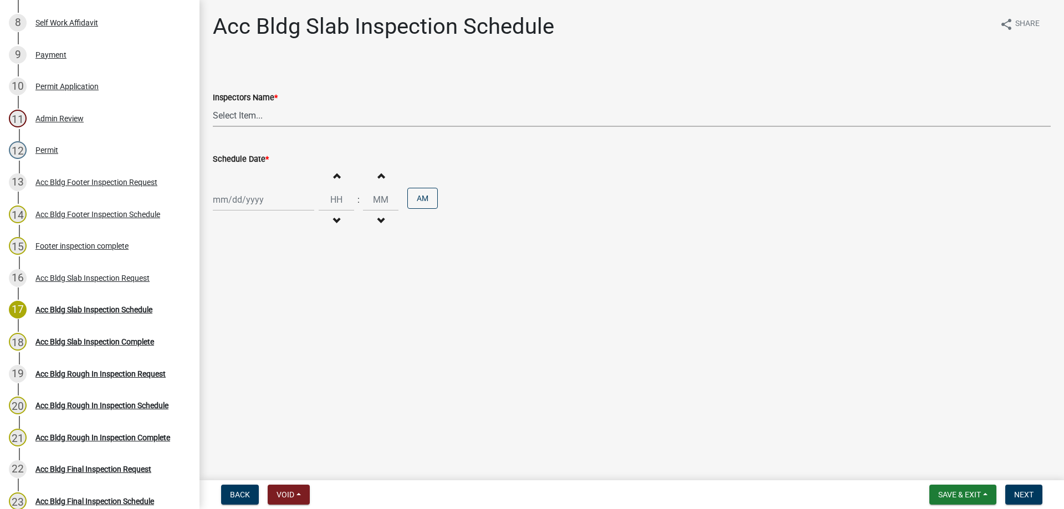
click at [264, 116] on select "Select Item... [PERSON_NAME].[PERSON_NAME] ([PERSON_NAME] )" at bounding box center [632, 115] width 838 height 23
select select "a844a88f-ba44-4800-9e08-05e10520dbf6"
click at [213, 104] on select "Select Item... [PERSON_NAME].[PERSON_NAME] ([PERSON_NAME] )" at bounding box center [632, 115] width 838 height 23
click at [253, 201] on div at bounding box center [263, 199] width 101 height 23
click at [243, 279] on div "7" at bounding box center [242, 277] width 18 height 18
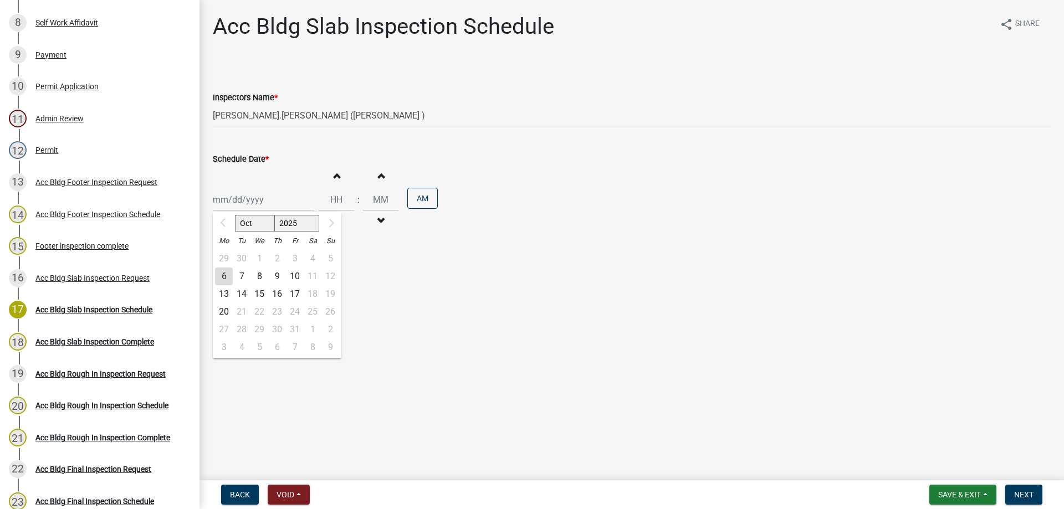
type input "[DATE]"
click at [334, 178] on span "button" at bounding box center [337, 175] width 6 height 9
type input "01"
type input "00"
click at [334, 178] on span "button" at bounding box center [337, 175] width 6 height 9
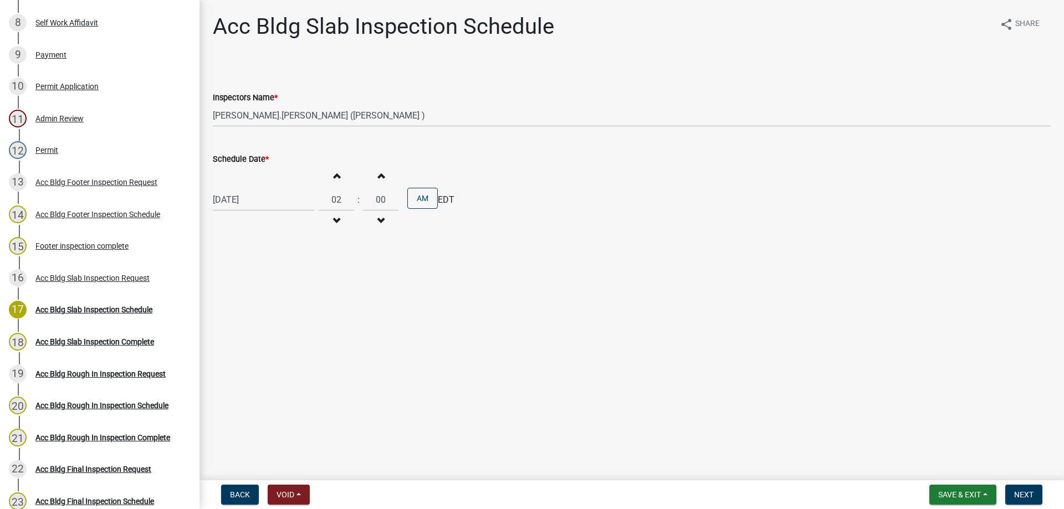
click at [334, 178] on span "button" at bounding box center [337, 175] width 6 height 9
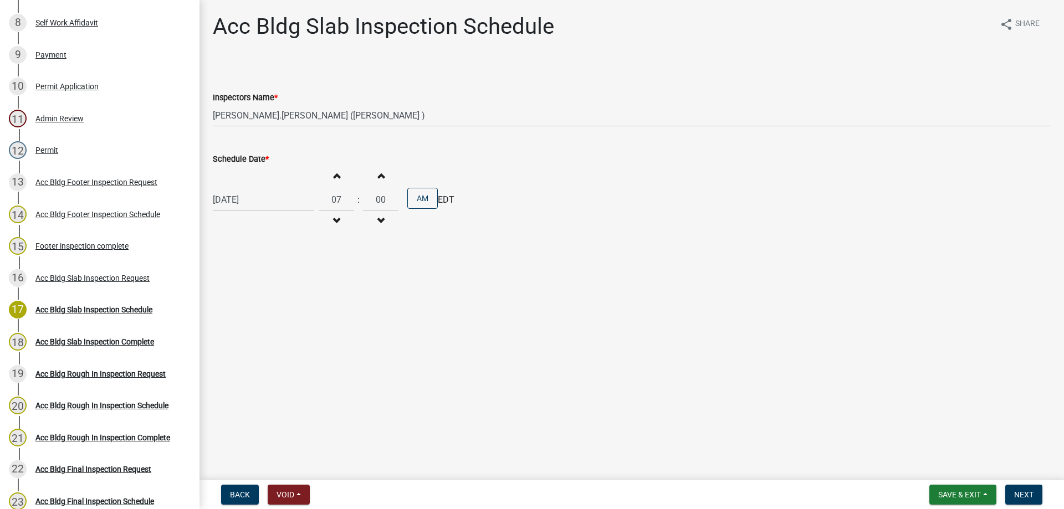
click at [334, 178] on span "button" at bounding box center [337, 175] width 6 height 9
type input "10"
click at [1008, 498] on button "Next" at bounding box center [1023, 495] width 37 height 20
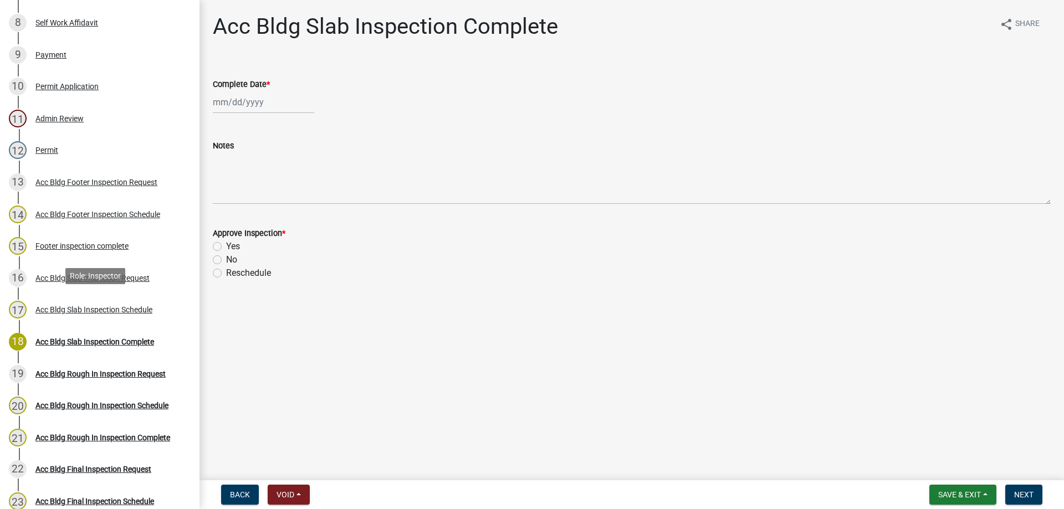
click at [116, 306] on div "Acc Bldg Slab Inspection Schedule" at bounding box center [93, 310] width 117 height 8
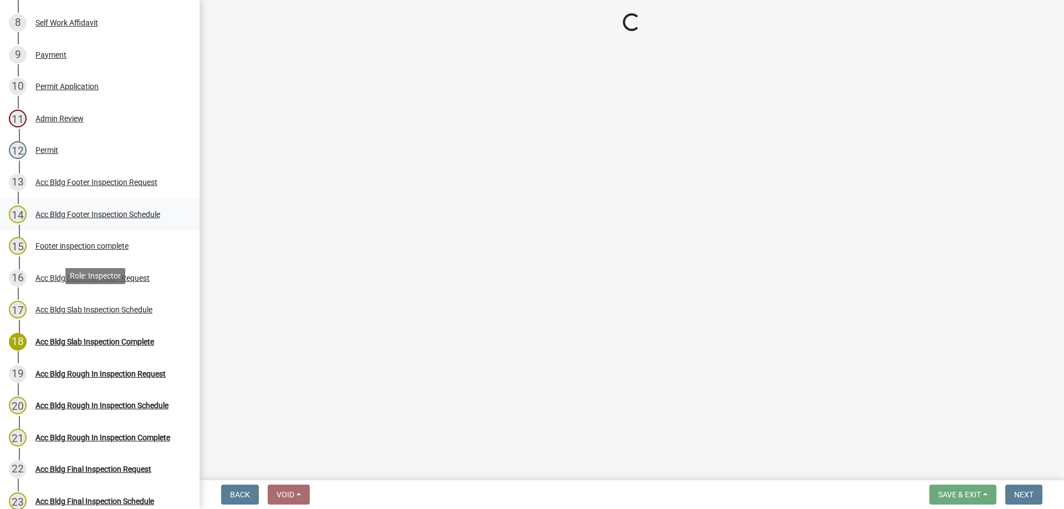
select select "a844a88f-ba44-4800-9e08-05e10520dbf6"
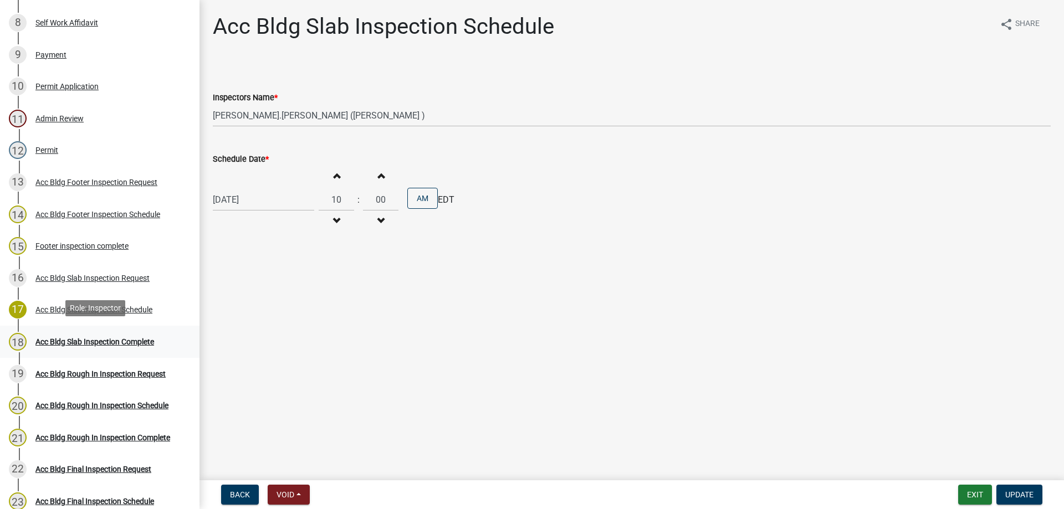
click at [91, 338] on div "Acc Bldg Slab Inspection Complete" at bounding box center [94, 342] width 119 height 8
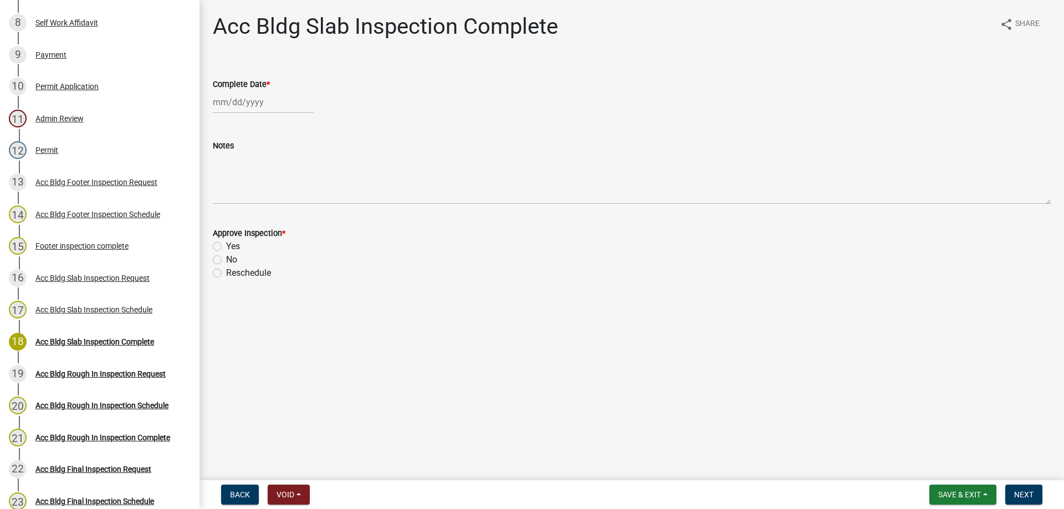
select select "10"
select select "2025"
click at [258, 100] on div "[PERSON_NAME] Feb Mar Apr [PERSON_NAME][DATE] Oct Nov [DATE] 1526 1527 1528 152…" at bounding box center [263, 102] width 101 height 23
click at [240, 174] on div "7" at bounding box center [242, 179] width 18 height 18
type input "[DATE]"
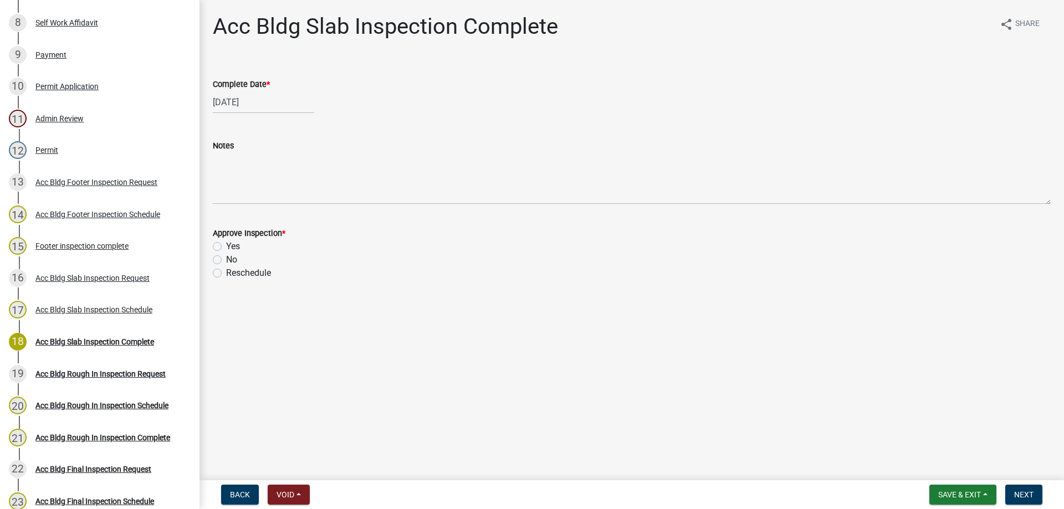
click at [237, 245] on label "Yes" at bounding box center [233, 246] width 14 height 13
click at [233, 245] on input "Yes" at bounding box center [229, 243] width 7 height 7
radio input "true"
click at [1025, 496] on span "Next" at bounding box center [1023, 494] width 19 height 9
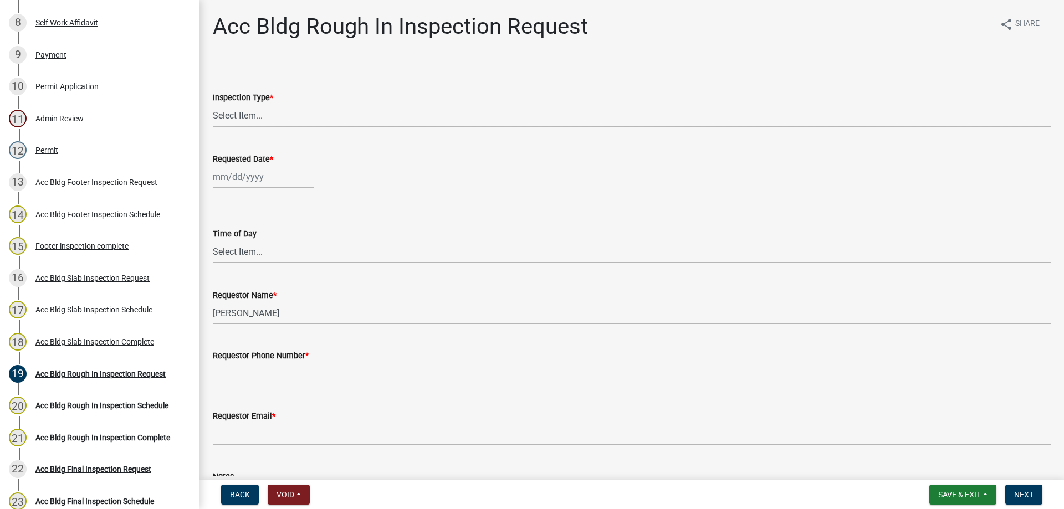
click at [288, 114] on select "Select Item... Rough In" at bounding box center [632, 115] width 838 height 23
click at [213, 104] on select "Select Item... Rough In" at bounding box center [632, 115] width 838 height 23
select select "fdcb5414-e2c8-4e4a-b5a0-d1538efa6aa4"
click at [274, 172] on div at bounding box center [263, 177] width 101 height 23
select select "10"
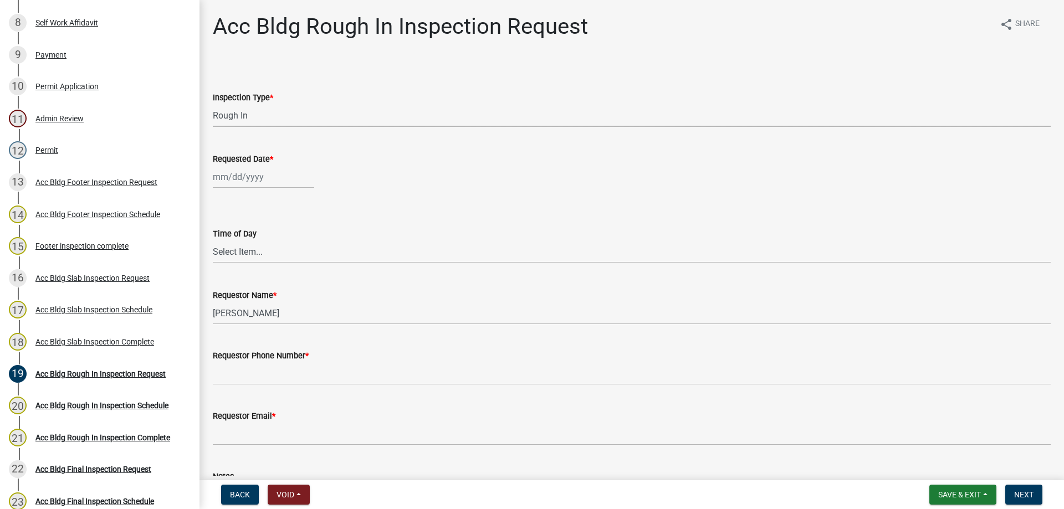
select select "2025"
click at [231, 252] on div "6" at bounding box center [224, 254] width 18 height 18
type input "[DATE]"
click at [256, 248] on select "Select Item... AM PM" at bounding box center [632, 251] width 838 height 23
click at [213, 240] on select "Select Item... AM PM" at bounding box center [632, 251] width 838 height 23
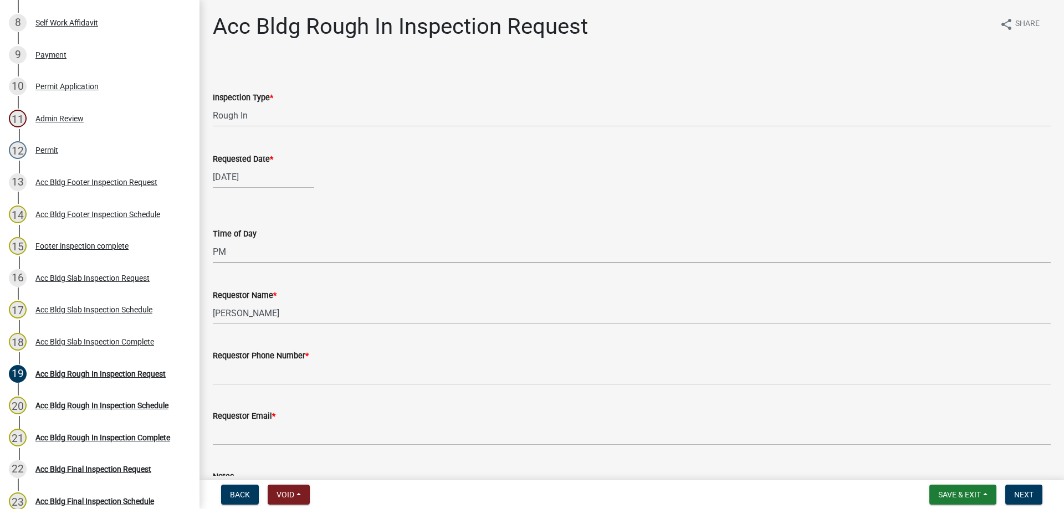
select select "bf908fe7-263a-48aa-a9a6-8cb03b195b17"
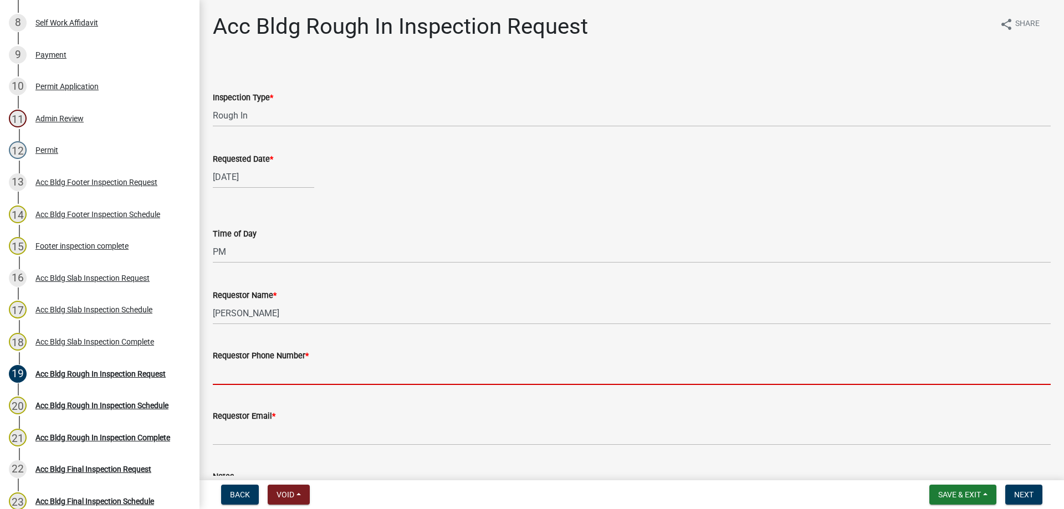
click at [274, 383] on input "Requestor Phone Number *" at bounding box center [632, 373] width 838 height 23
type input "4788363199"
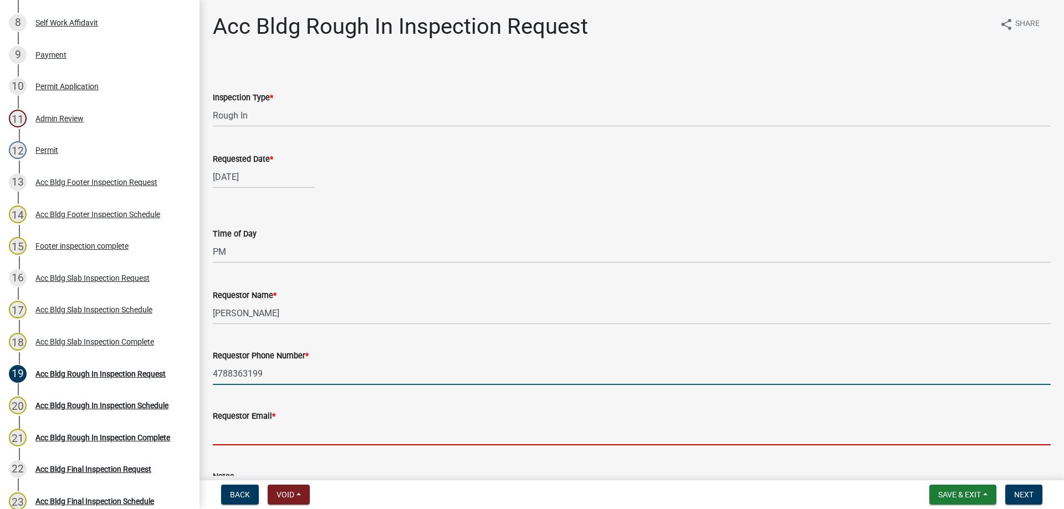
click at [301, 438] on input "Requestor Email *" at bounding box center [632, 434] width 838 height 23
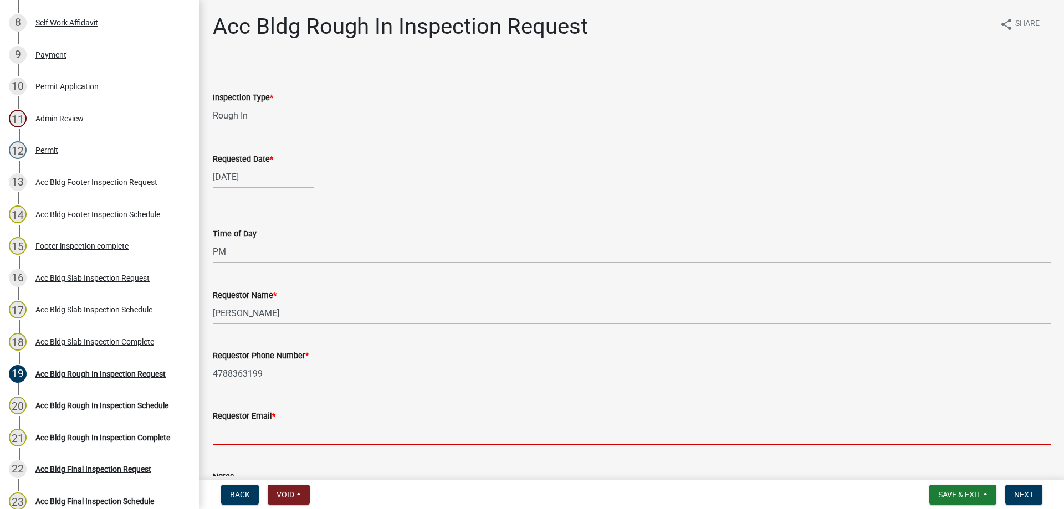
type input "[PERSON_NAME][EMAIL_ADDRESS][DOMAIN_NAME]"
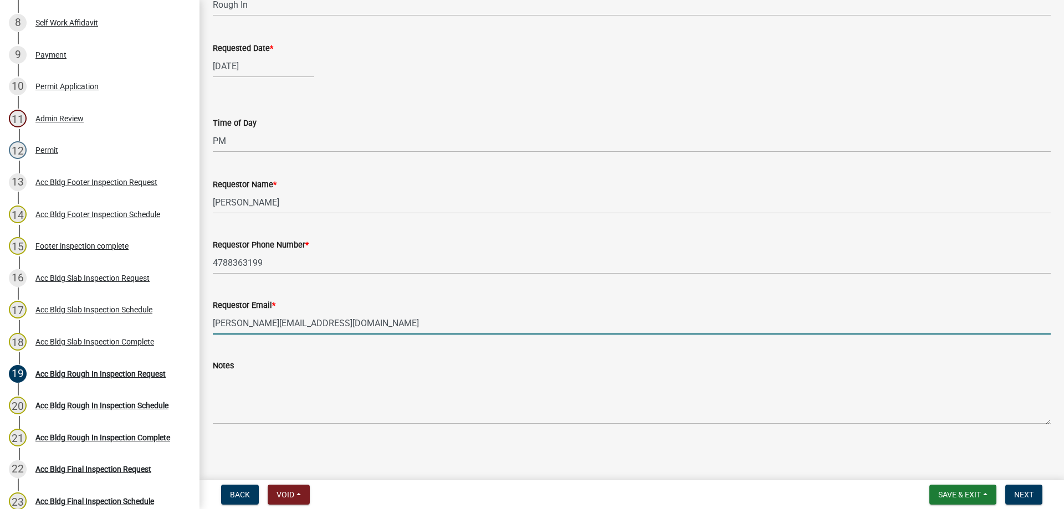
scroll to position [111, 0]
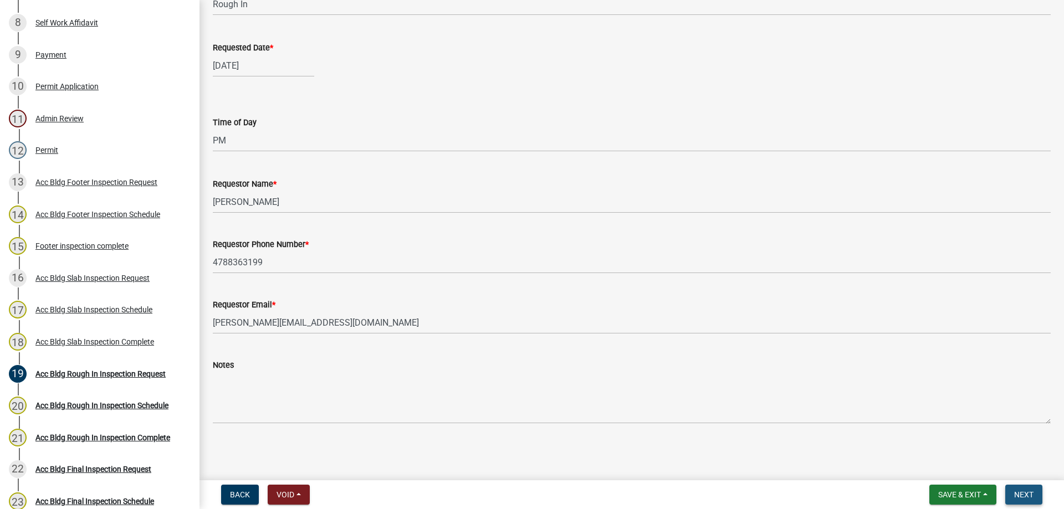
click at [1023, 493] on span "Next" at bounding box center [1023, 494] width 19 height 9
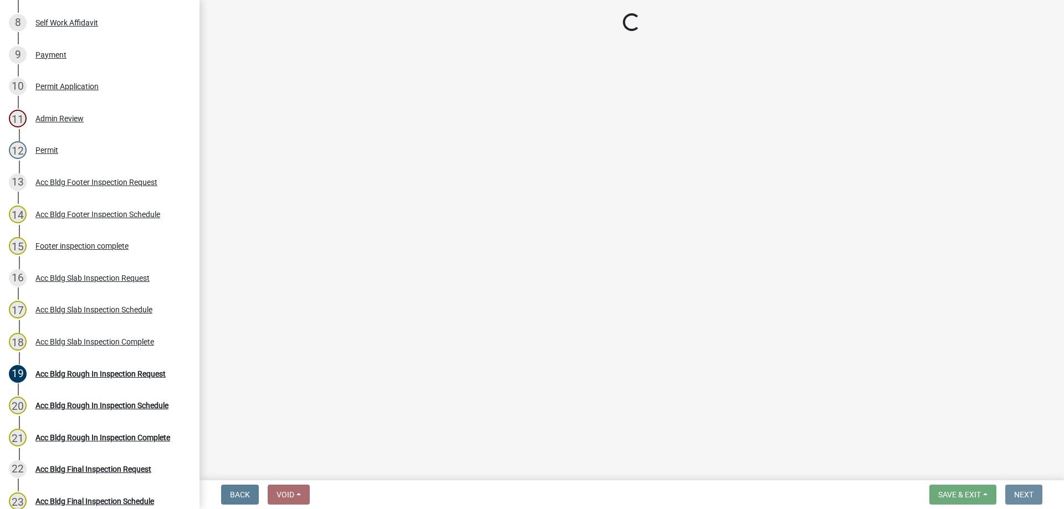
scroll to position [0, 0]
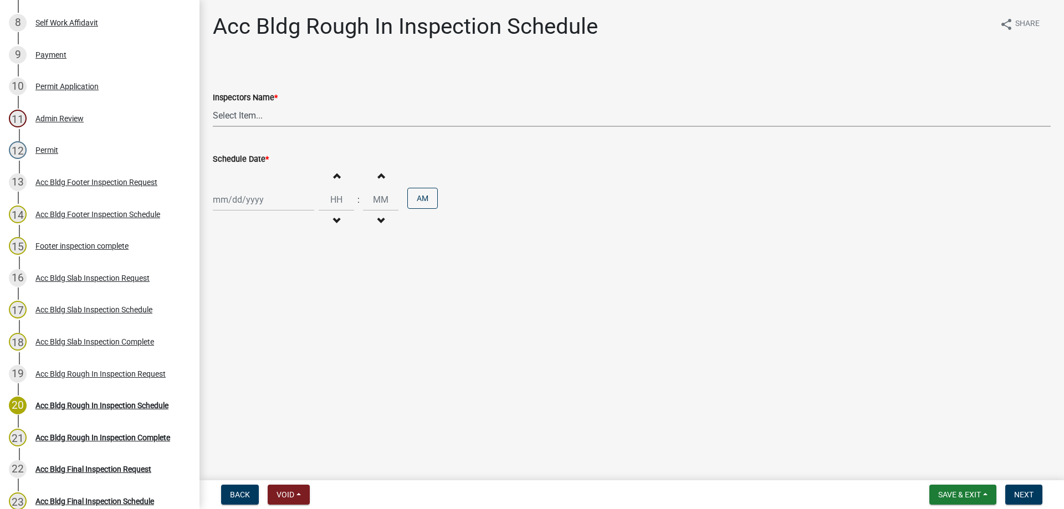
click at [271, 114] on select "Select Item... [PERSON_NAME].[PERSON_NAME] ([PERSON_NAME] )" at bounding box center [632, 115] width 838 height 23
select select "a844a88f-ba44-4800-9e08-05e10520dbf6"
click at [213, 104] on select "Select Item... [PERSON_NAME].[PERSON_NAME] ([PERSON_NAME] )" at bounding box center [632, 115] width 838 height 23
click at [276, 200] on div at bounding box center [263, 199] width 101 height 23
click at [239, 275] on div "7" at bounding box center [242, 277] width 18 height 18
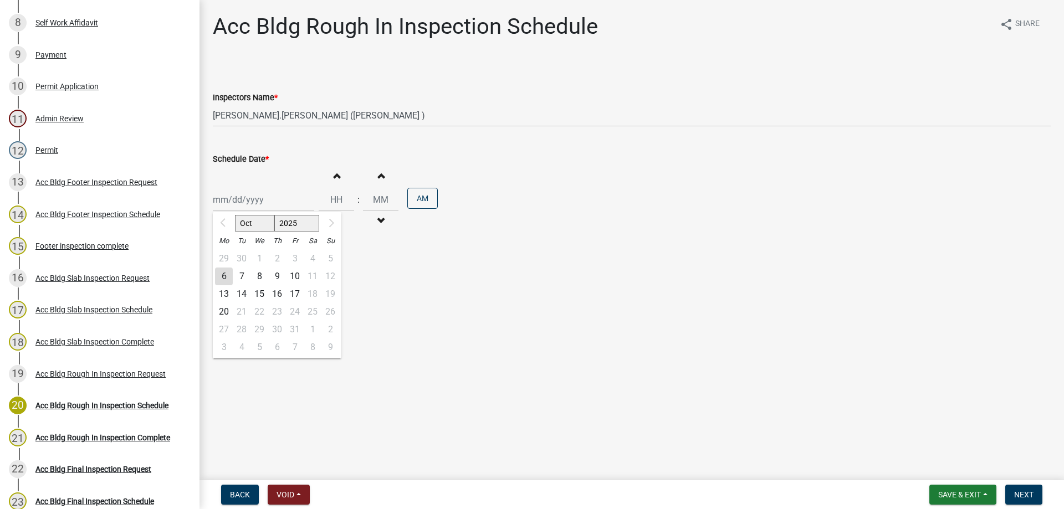
type input "[DATE]"
click at [334, 173] on span "button" at bounding box center [337, 175] width 6 height 9
type input "01"
type input "00"
click at [334, 173] on span "button" at bounding box center [337, 175] width 6 height 9
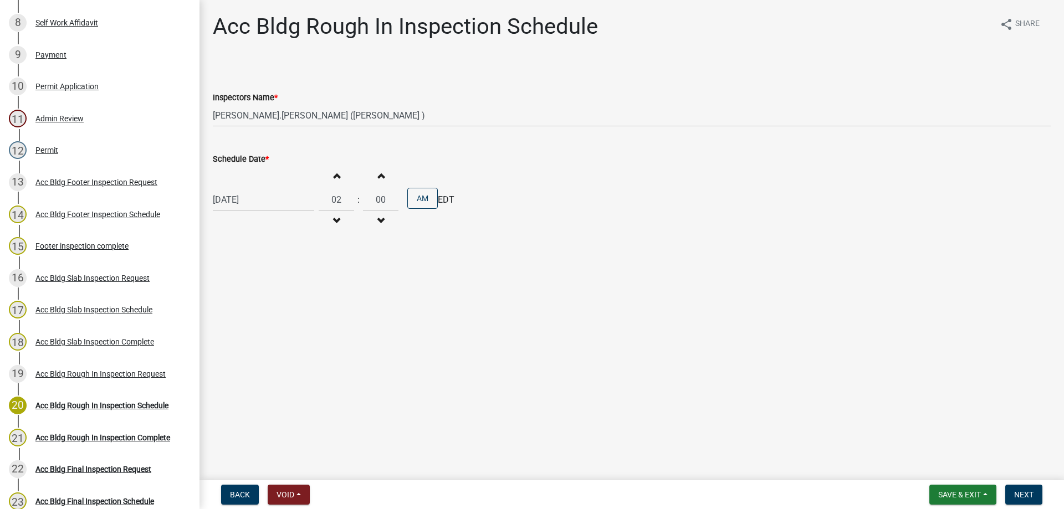
click at [334, 173] on span "button" at bounding box center [337, 175] width 6 height 9
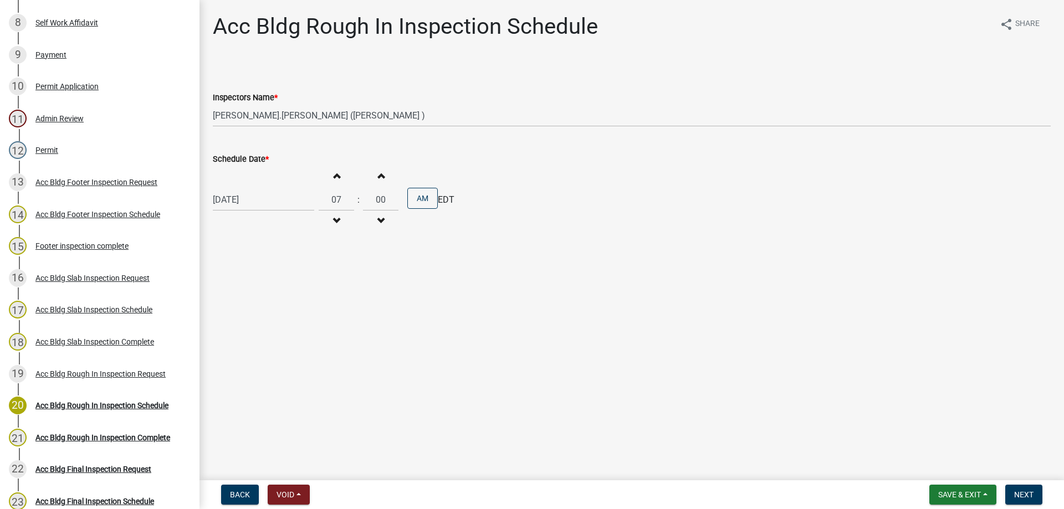
click at [334, 173] on span "button" at bounding box center [337, 175] width 6 height 9
type input "10"
click at [1022, 493] on span "Next" at bounding box center [1023, 494] width 19 height 9
